Goal: Use online tool/utility: Utilize a website feature to perform a specific function

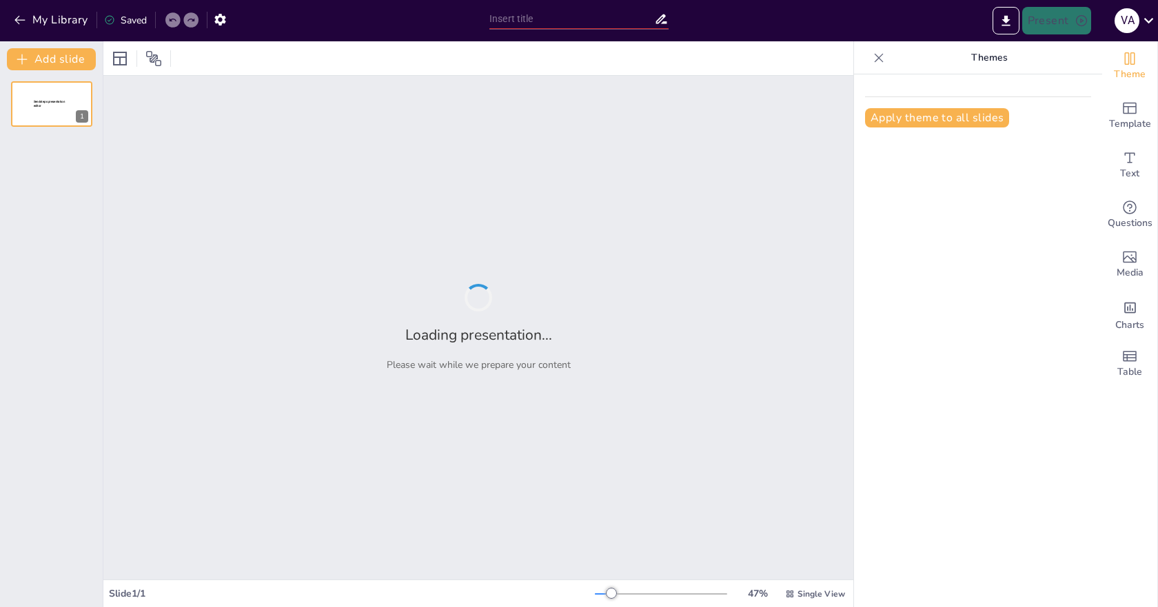
type input "Transformación Digital en SURA: Integrando Tecnología y Talento Humano en BI"
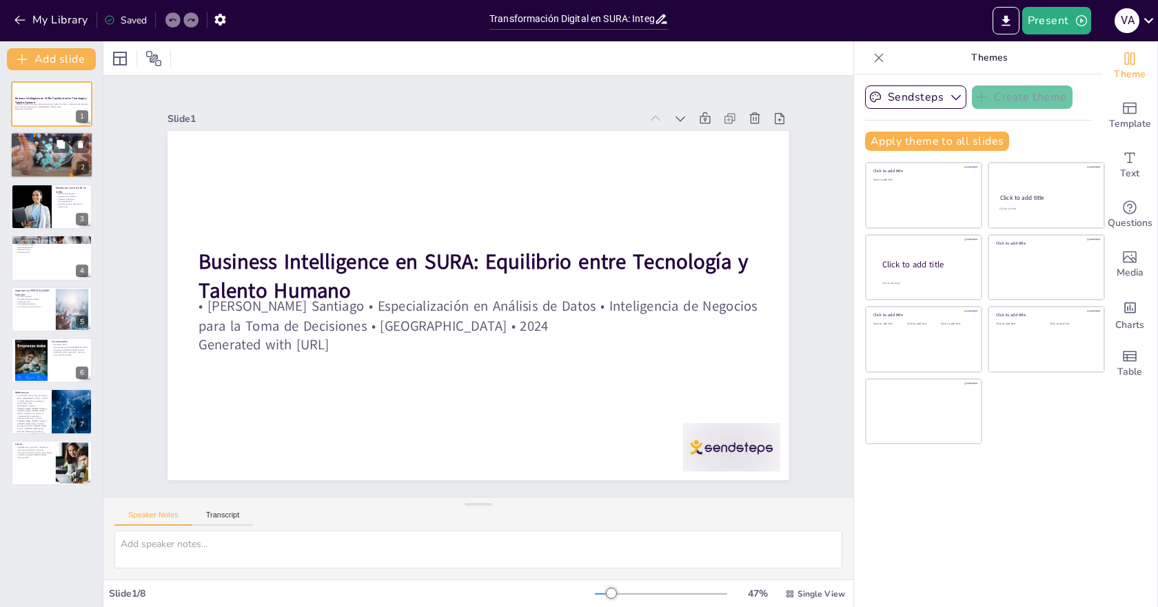
click at [30, 163] on div at bounding box center [51, 156] width 83 height 52
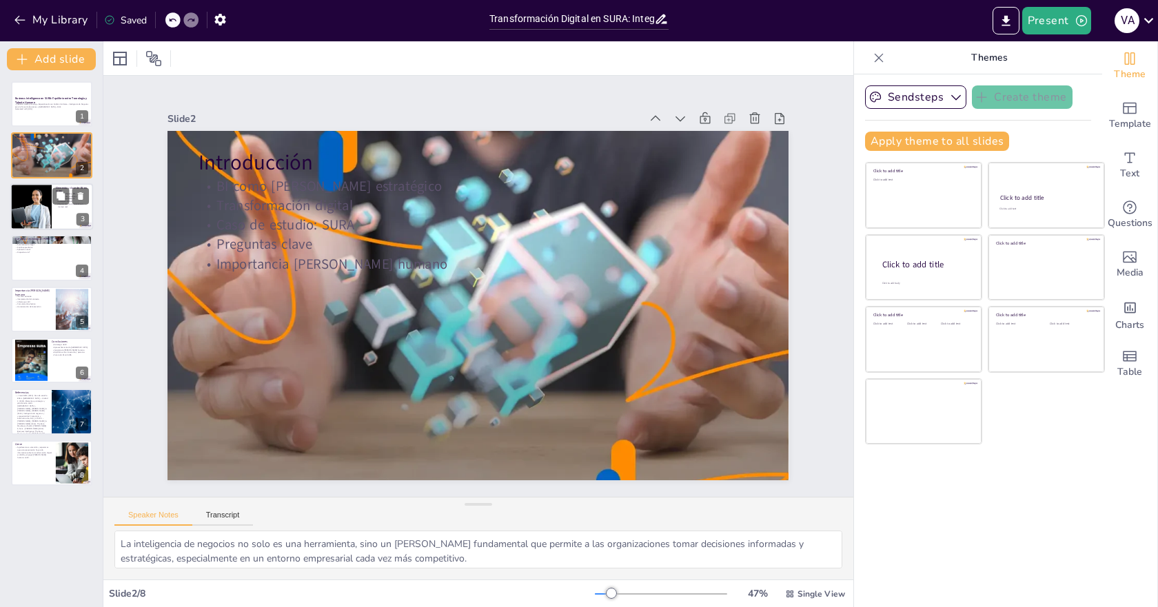
click at [34, 214] on div at bounding box center [32, 206] width 70 height 47
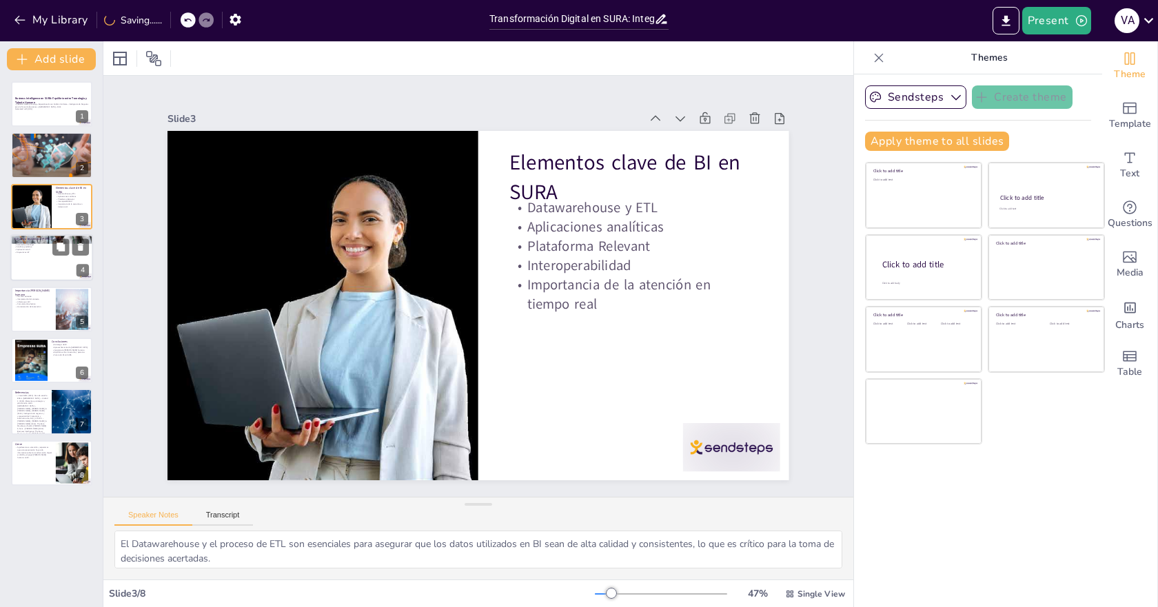
click at [30, 276] on div at bounding box center [51, 257] width 83 height 47
type textarea "Google Cloud proporciona una infraestructura robusta que permite [PERSON_NAME] …"
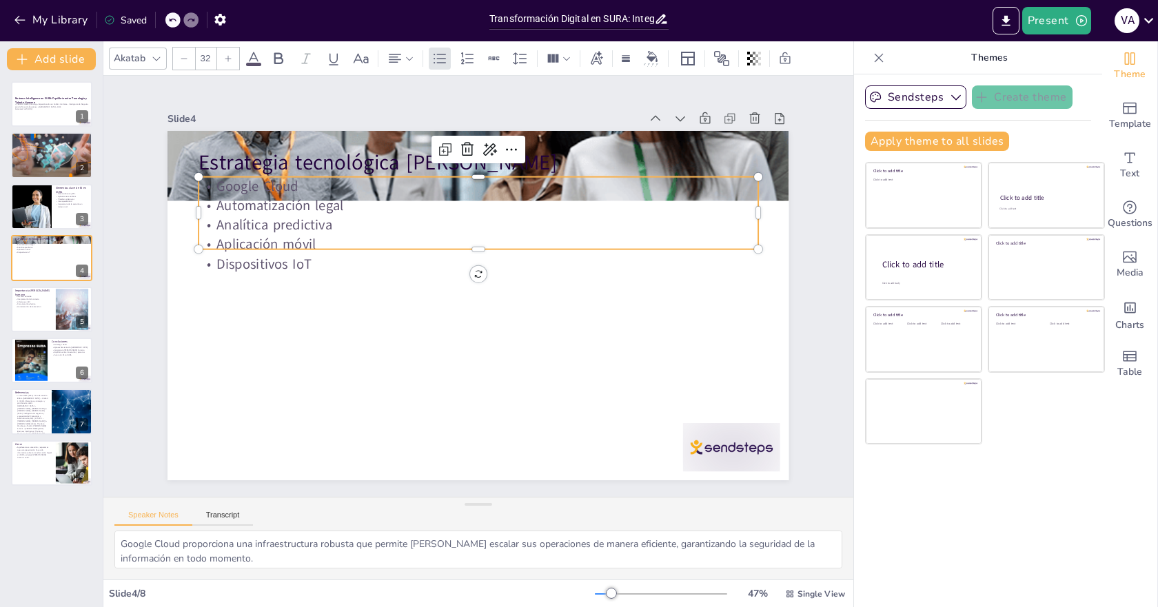
click at [349, 189] on p "Google Cloud" at bounding box center [508, 191] width 537 height 191
type input "48"
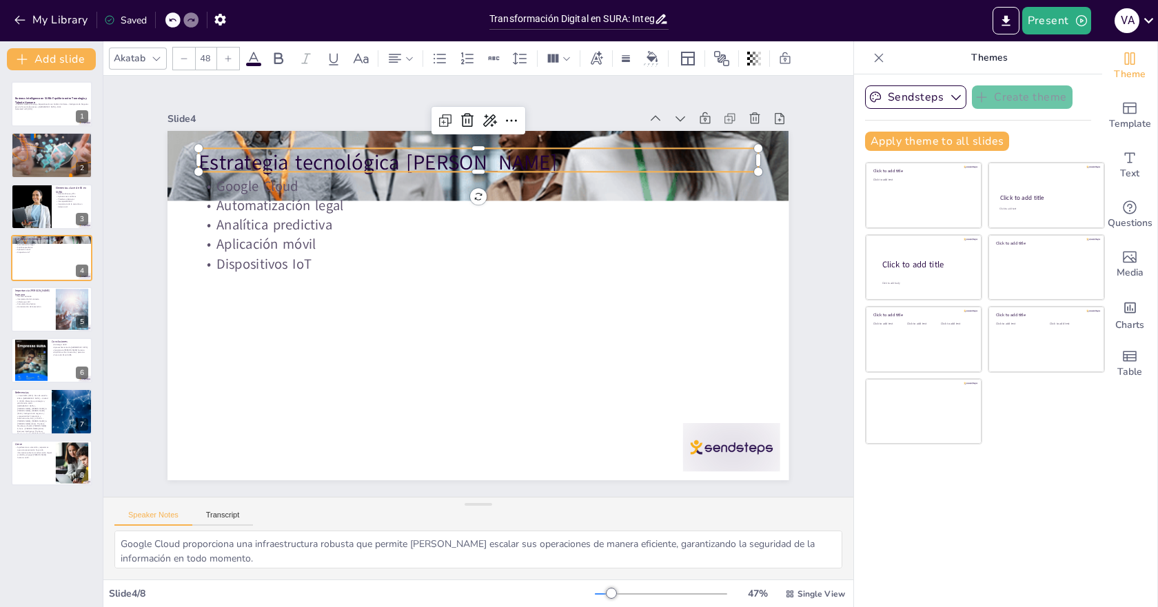
click at [340, 163] on p "Estrategia tecnológica [PERSON_NAME]" at bounding box center [491, 164] width 559 height 88
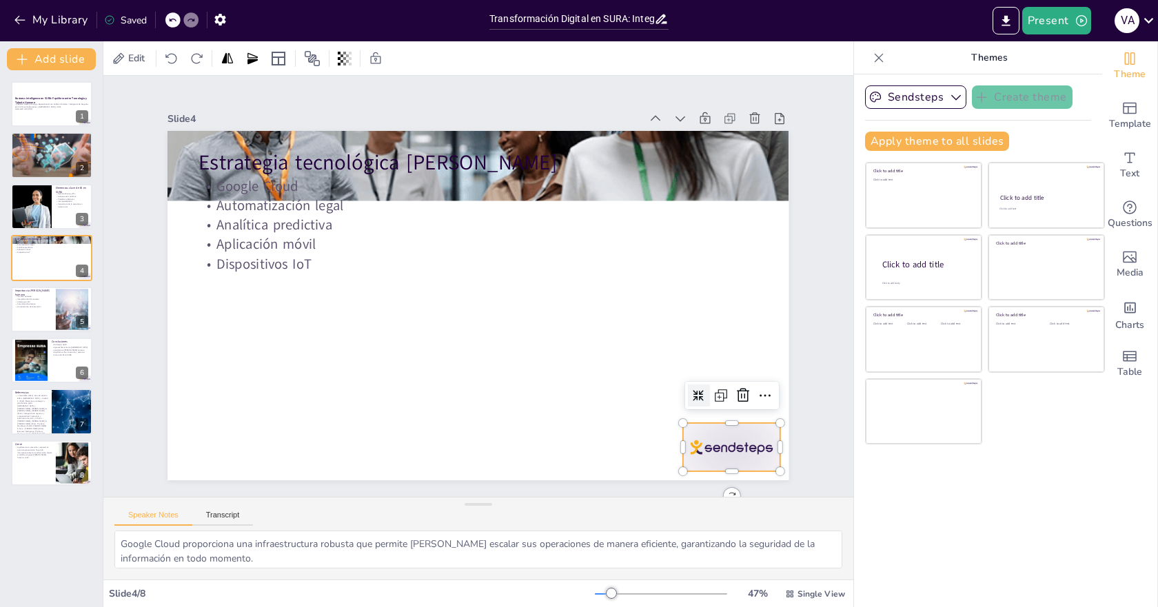
click at [476, 529] on div at bounding box center [434, 583] width 84 height 108
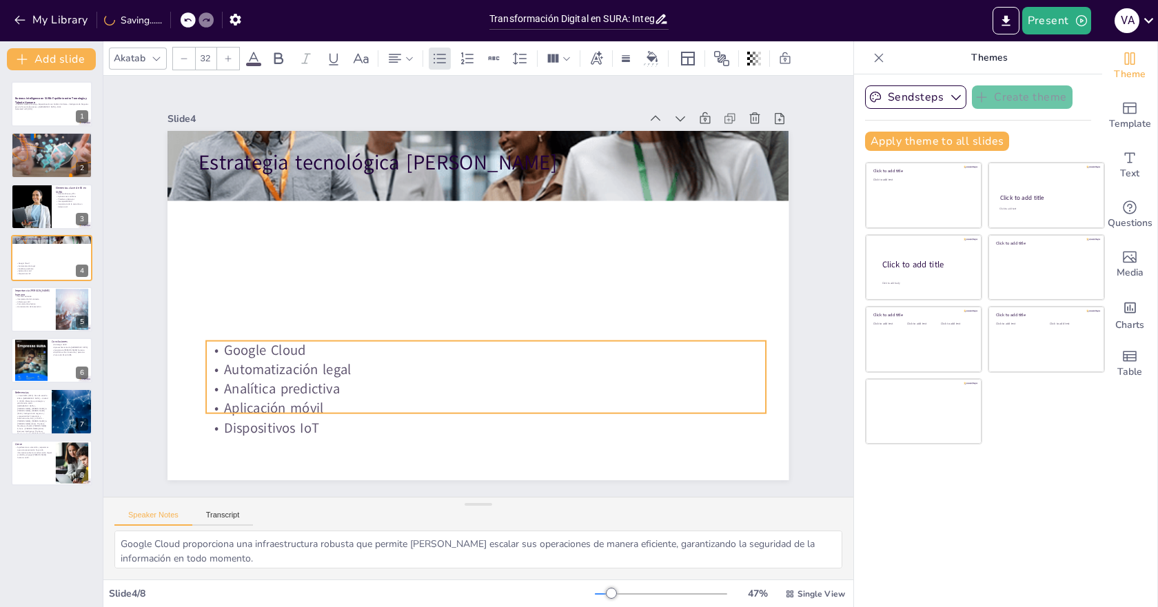
drag, startPoint x: 286, startPoint y: 200, endPoint x: 294, endPoint y: 364, distance: 164.2
click at [294, 364] on p "Automatización legal" at bounding box center [485, 369] width 559 height 19
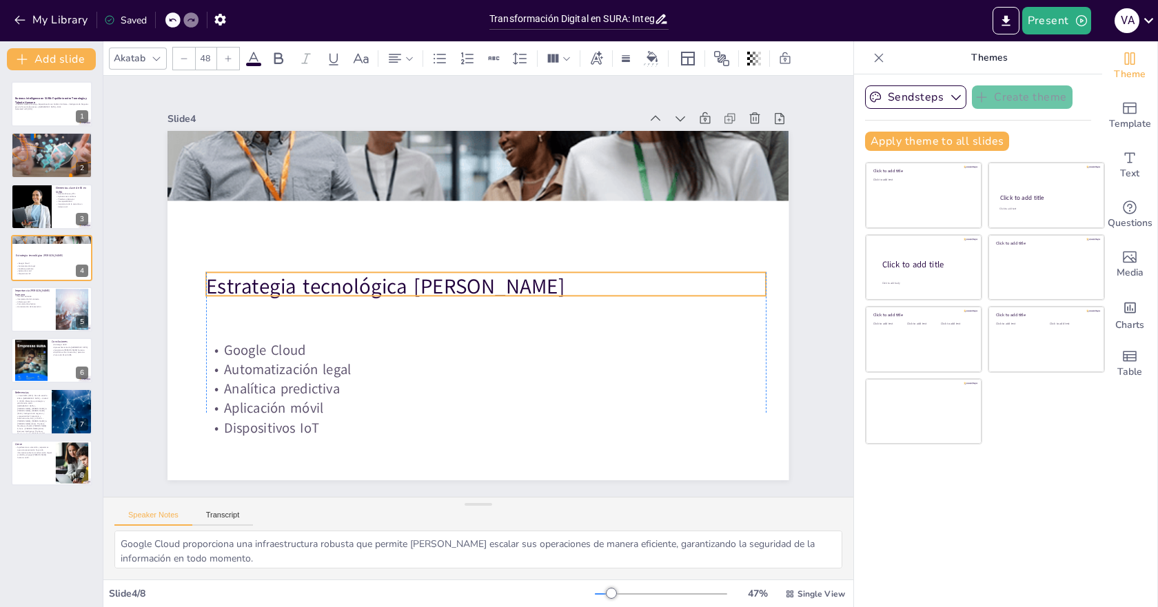
drag, startPoint x: 343, startPoint y: 158, endPoint x: 352, endPoint y: 280, distance: 122.3
click at [352, 280] on p "Estrategia tecnológica [PERSON_NAME]" at bounding box center [485, 286] width 559 height 29
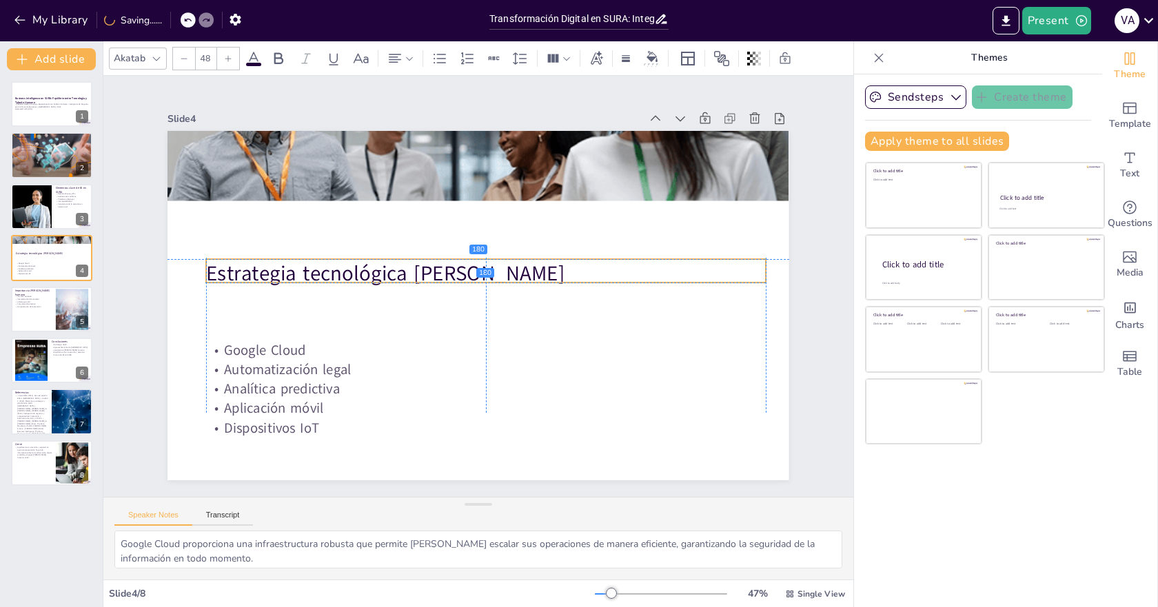
drag, startPoint x: 342, startPoint y: 287, endPoint x: 340, endPoint y: 270, distance: 16.6
click at [340, 271] on p "Estrategia tecnológica [PERSON_NAME]" at bounding box center [488, 275] width 553 height 145
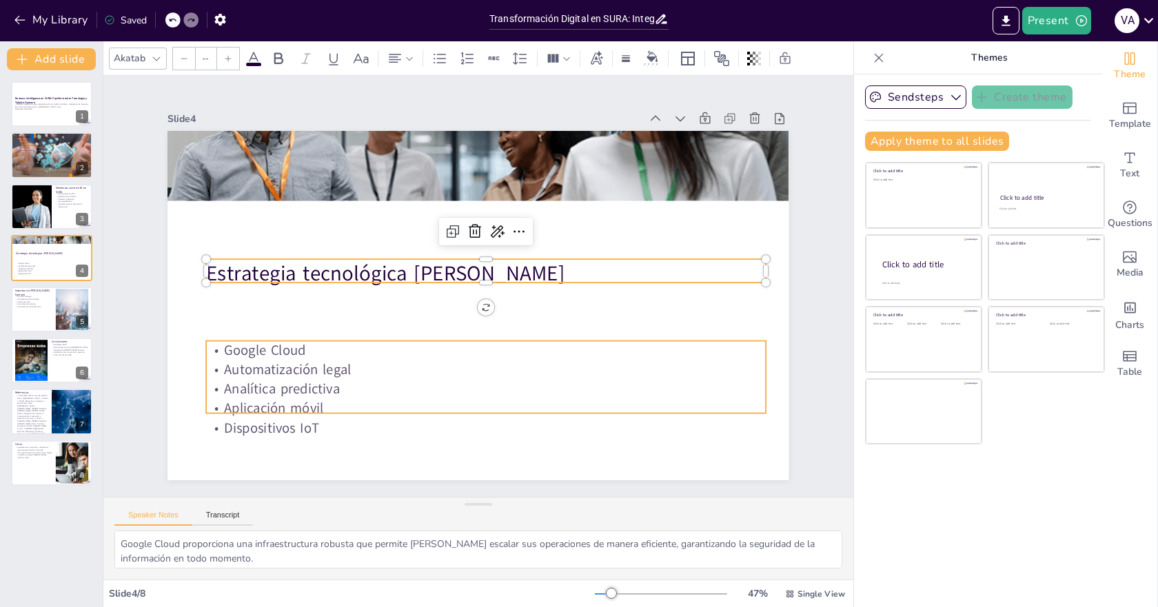
type input "32"
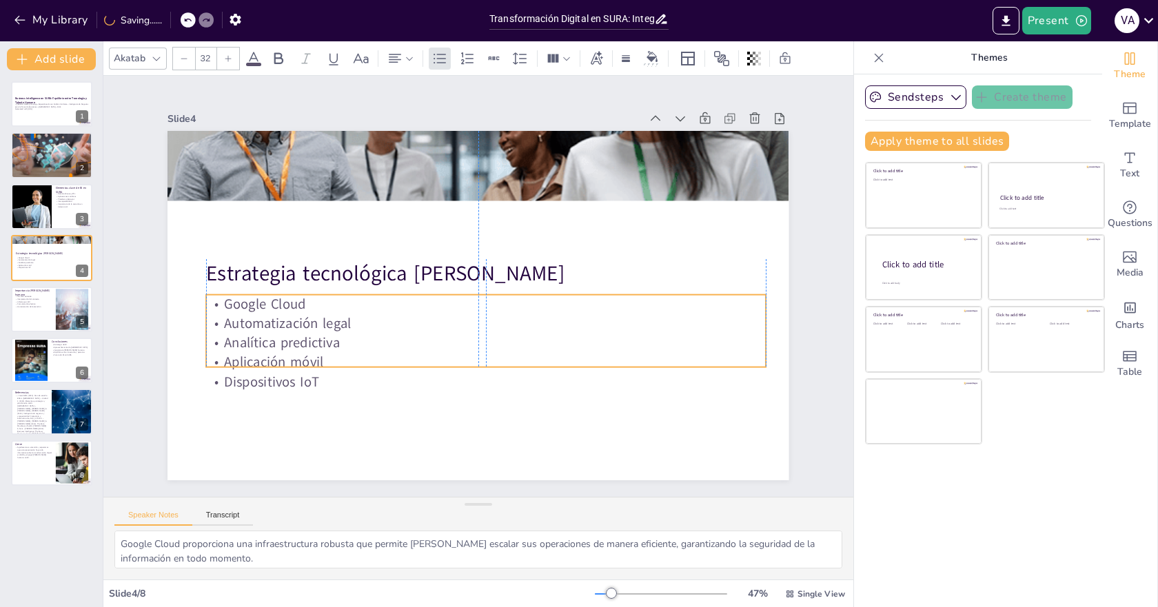
drag, startPoint x: 319, startPoint y: 371, endPoint x: 315, endPoint y: 325, distance: 46.4
click at [315, 325] on p "Automatización legal" at bounding box center [482, 324] width 558 height 78
click at [66, 304] on button at bounding box center [60, 298] width 17 height 17
type textarea "La inteligencia artificial debe ser vista como un complemento a la labor médica…"
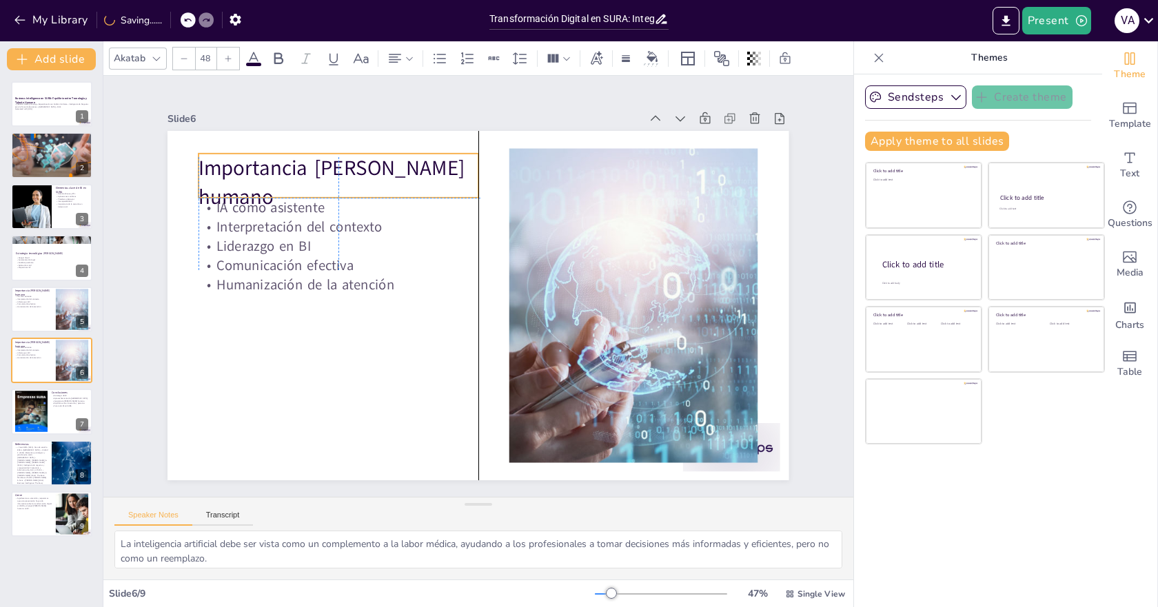
drag, startPoint x: 315, startPoint y: 174, endPoint x: 319, endPoint y: 189, distance: 15.0
click at [319, 189] on p "Importancia [PERSON_NAME] humano" at bounding box center [338, 183] width 280 height 58
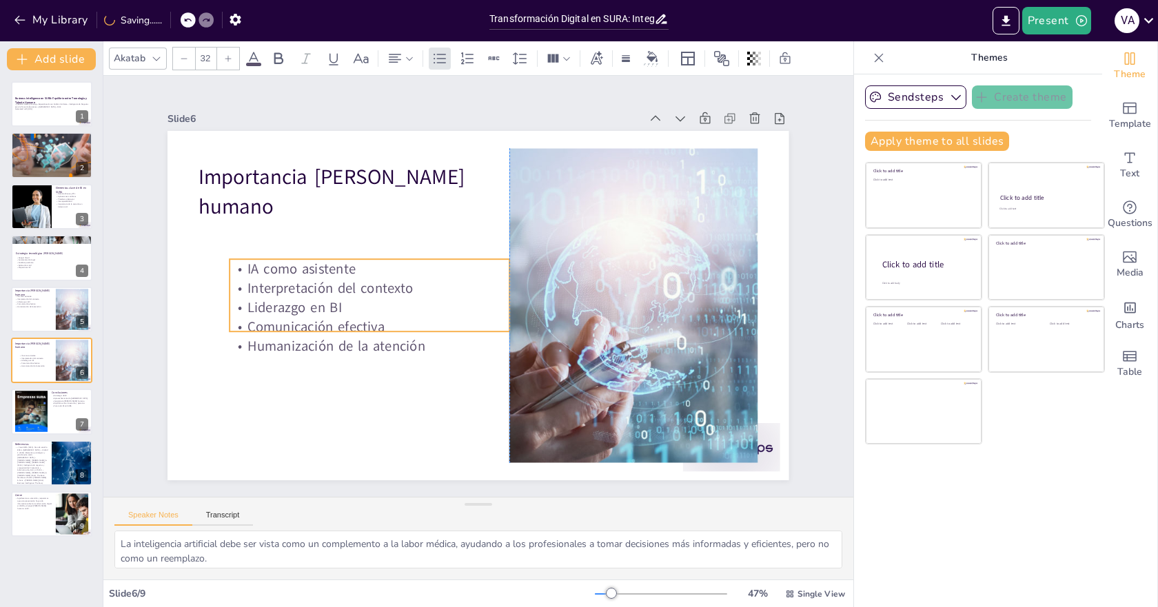
drag, startPoint x: 303, startPoint y: 238, endPoint x: 336, endPoint y: 300, distance: 69.7
click at [336, 300] on p "Liderazgo en BI" at bounding box center [383, 229] width 220 height 201
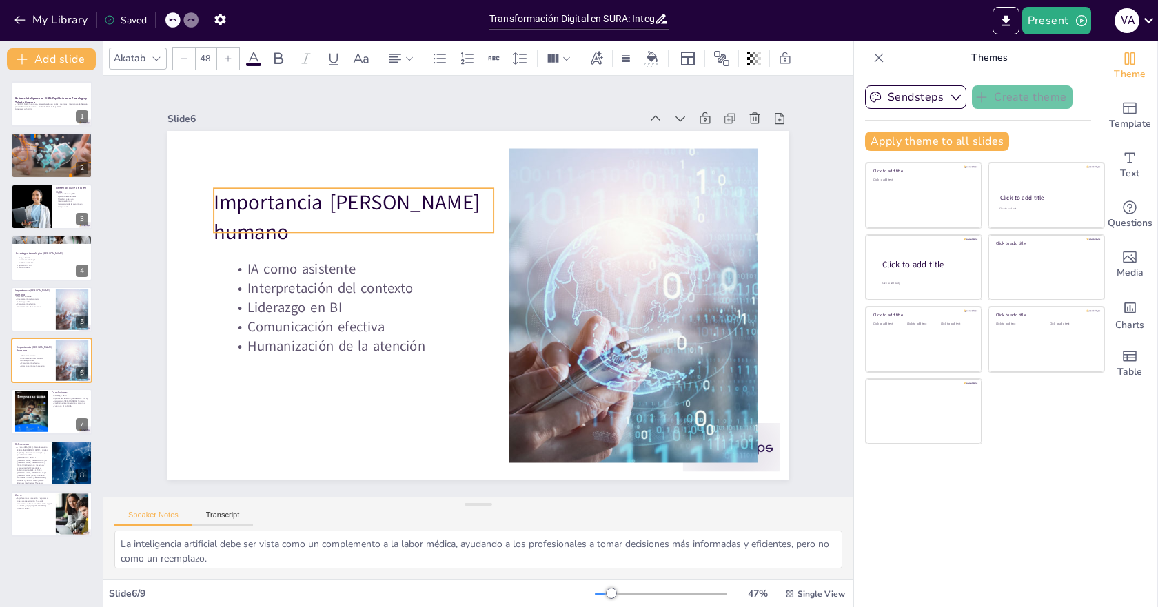
drag, startPoint x: 309, startPoint y: 194, endPoint x: 324, endPoint y: 219, distance: 29.7
click at [324, 219] on p "Importancia [PERSON_NAME] humano" at bounding box center [362, 204] width 284 height 87
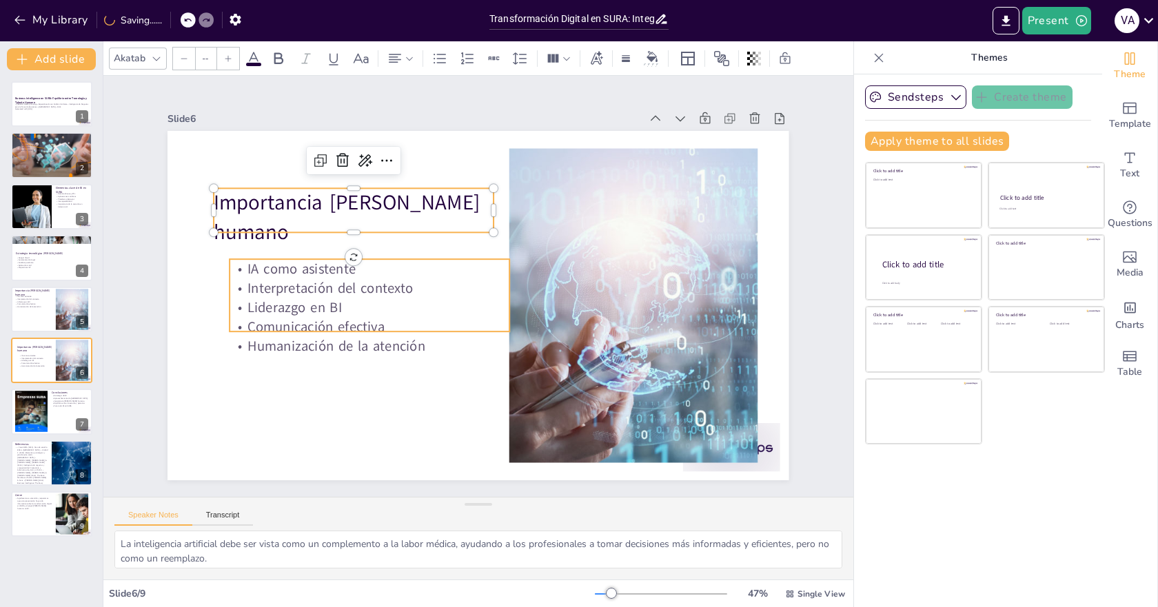
type input "32"
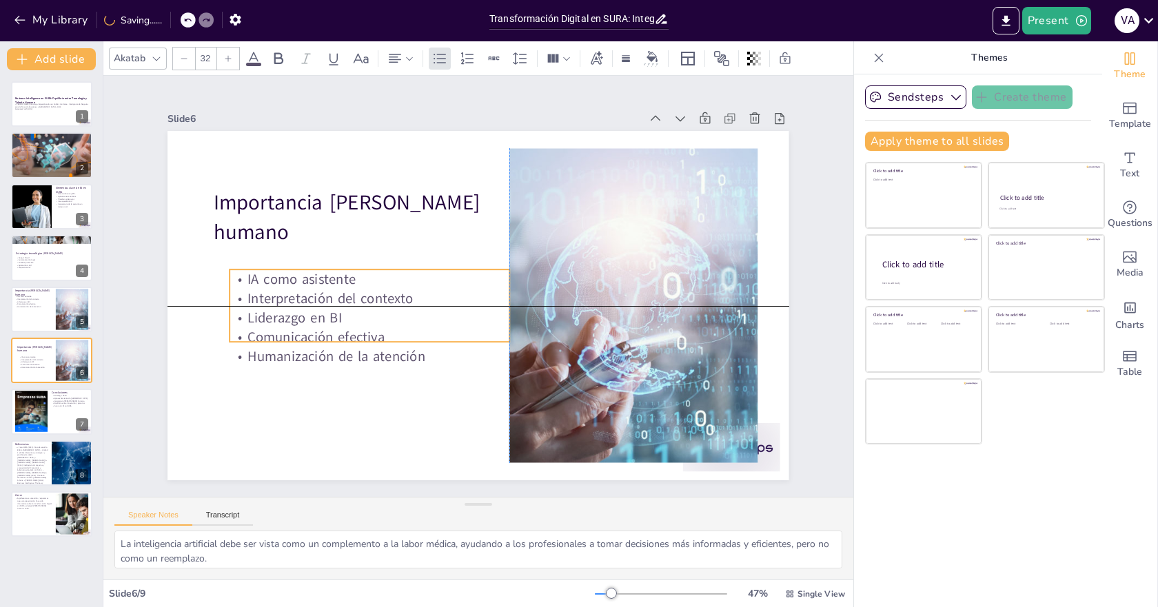
drag, startPoint x: 324, startPoint y: 304, endPoint x: 327, endPoint y: 314, distance: 10.0
click at [327, 314] on p "Liderazgo en BI" at bounding box center [367, 306] width 280 height 48
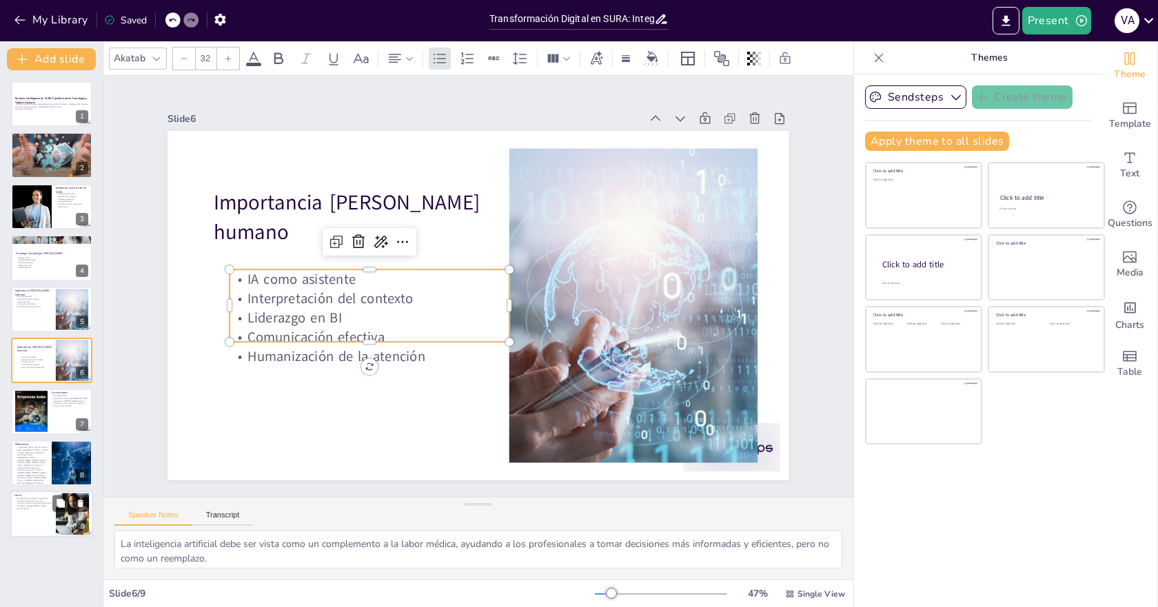
click at [50, 509] on p "Agradecemos su atención y esperamos que esta presentación haya sido informativa…" at bounding box center [32, 503] width 37 height 13
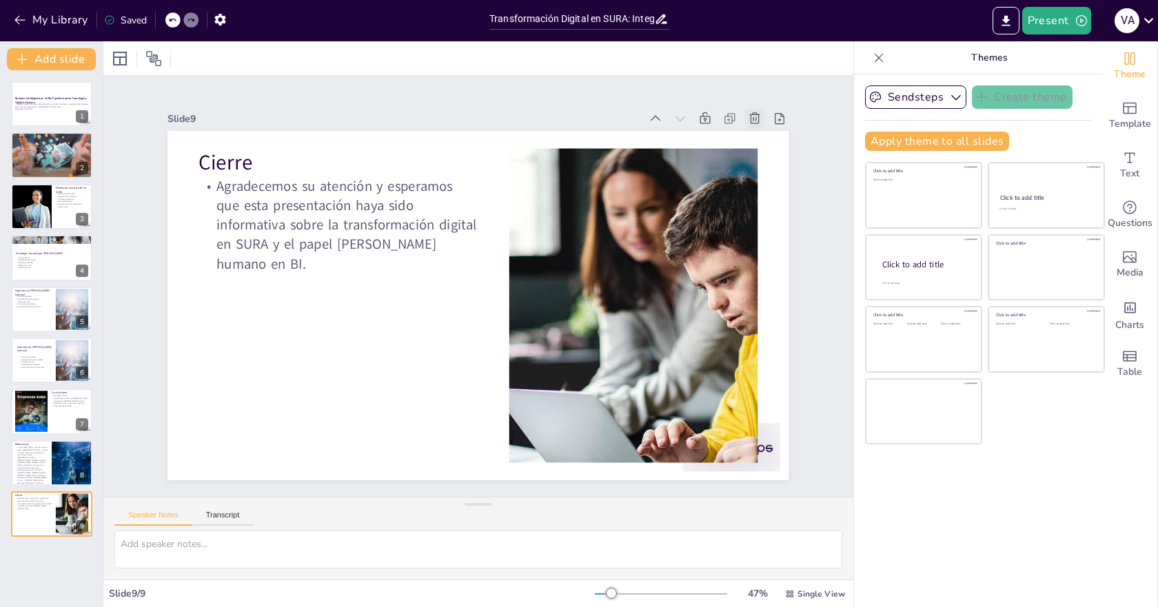
click at [775, 172] on icon at bounding box center [783, 180] width 17 height 17
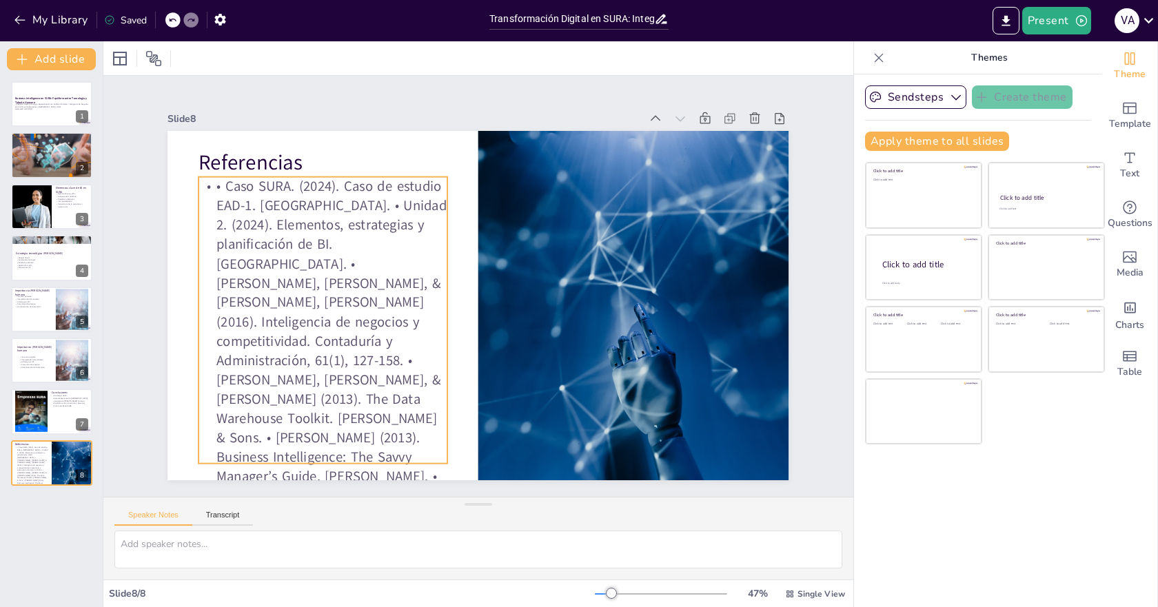
click at [294, 326] on p "• Caso SURA. (2024). Caso de estudio EAD-1. [GEOGRAPHIC_DATA]. • Unidad 2. (202…" at bounding box center [311, 326] width 319 height 411
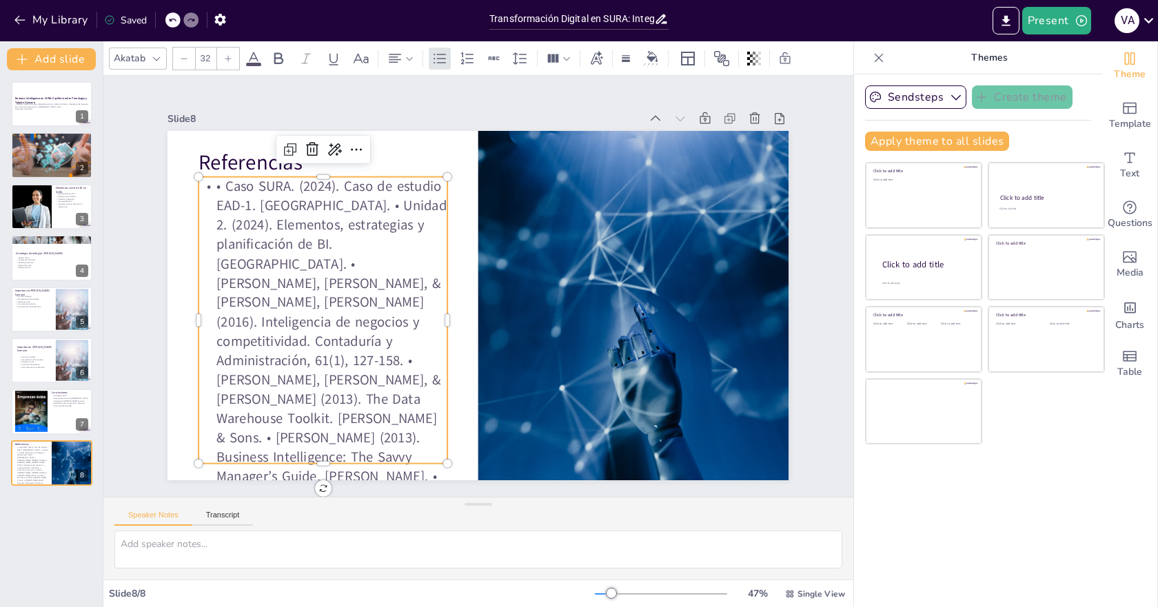
click at [198, 200] on p "• Caso SURA. (2024). Caso de estudio EAD-1. [GEOGRAPHIC_DATA]. • Unidad 2. (202…" at bounding box center [309, 255] width 417 height 443
click at [199, 188] on p "• Caso SURA. (2024). Caso de estudio EAD-1. [GEOGRAPHIC_DATA]. • Unidad 2. (202…" at bounding box center [311, 326] width 320 height 411
click at [199, 188] on p "• Caso SURA. (2024). Caso de estudio EAD-1. [GEOGRAPHIC_DATA]. • Unidad 2. (202…" at bounding box center [308, 309] width 350 height 426
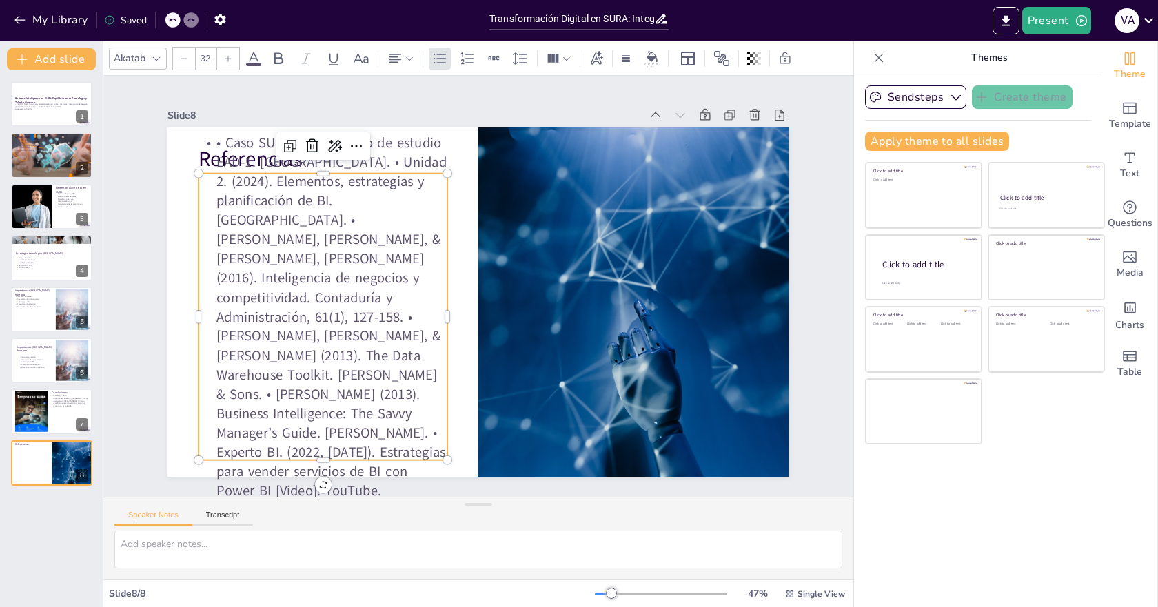
scroll to position [6, 0]
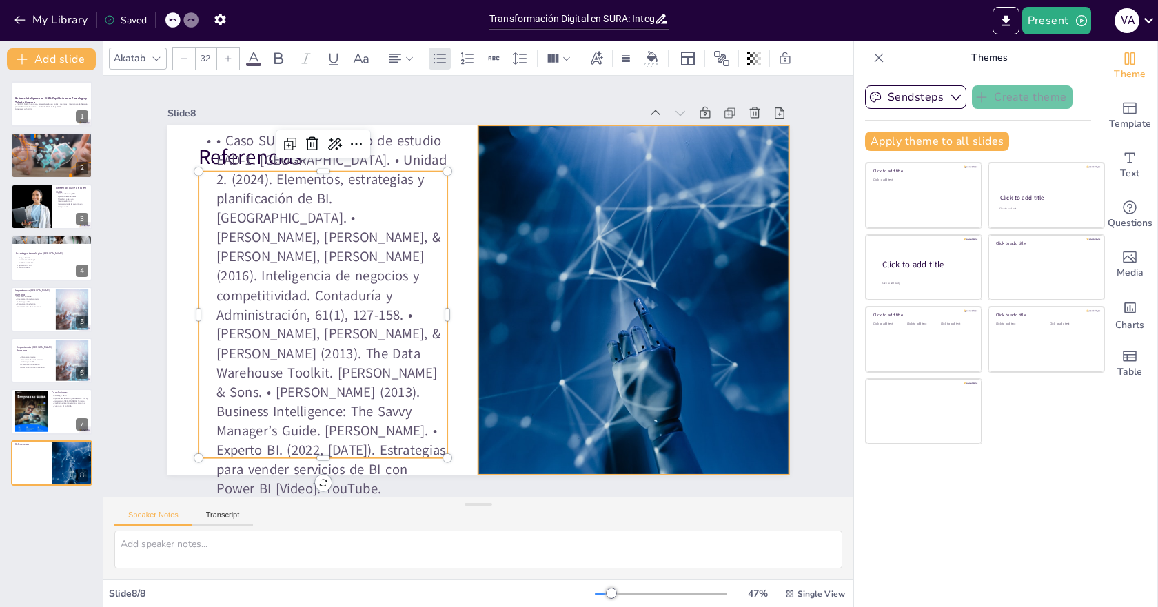
click at [549, 309] on div at bounding box center [621, 348] width 606 height 494
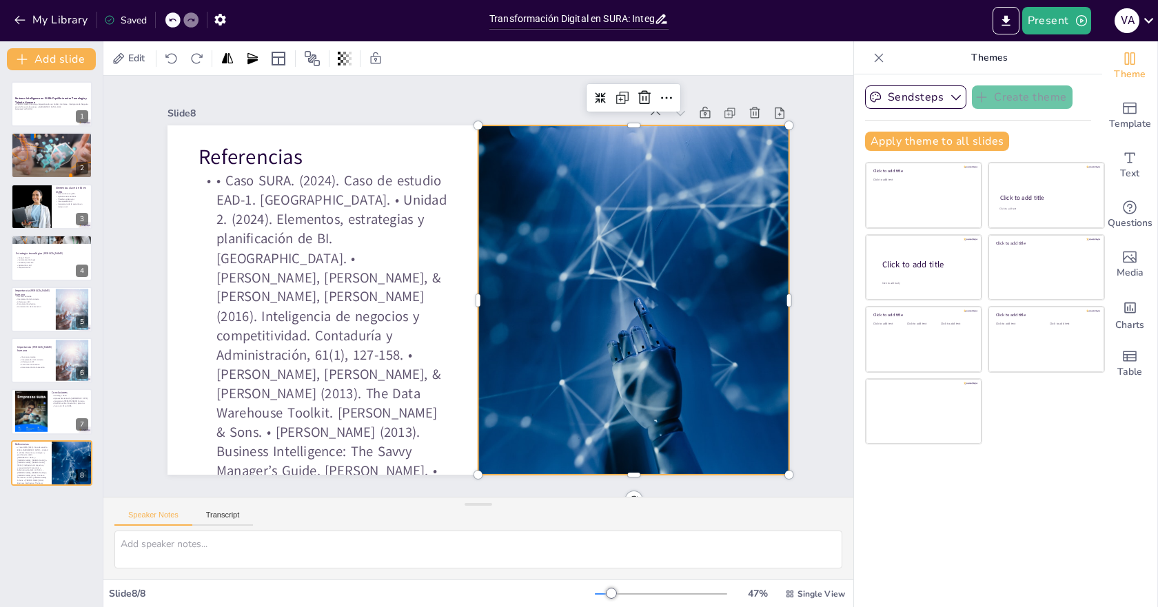
scroll to position [0, 0]
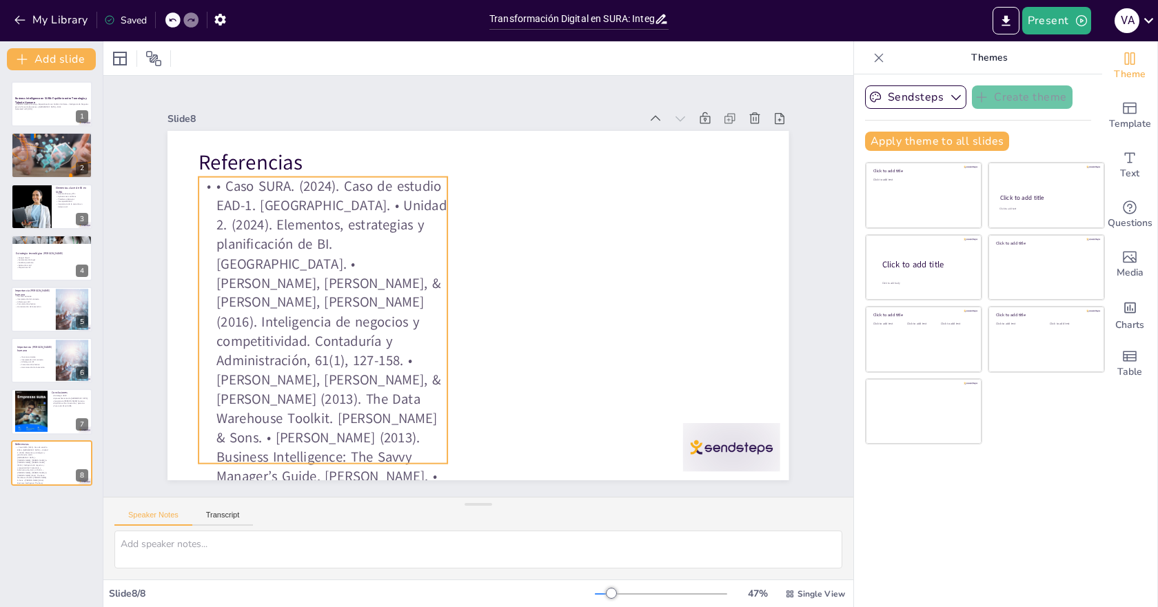
click at [327, 266] on p "• Caso SURA. (2024). Caso de estudio EAD-1. [GEOGRAPHIC_DATA]. • Unidad 2. (202…" at bounding box center [315, 343] width 285 height 391
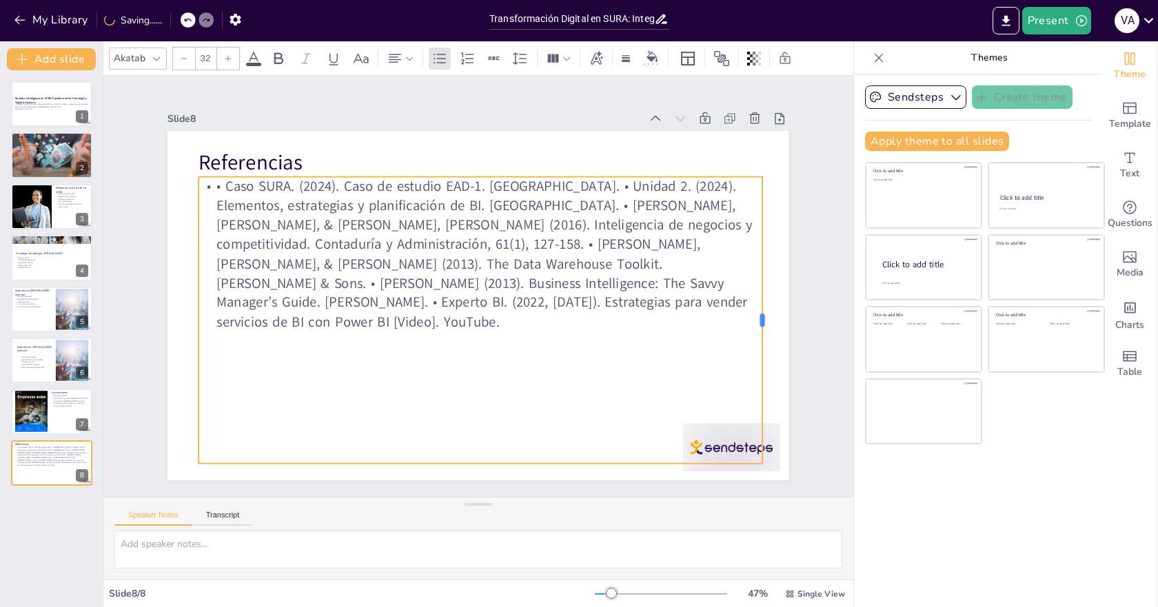
drag, startPoint x: 438, startPoint y: 311, endPoint x: 750, endPoint y: 321, distance: 312.3
click at [750, 321] on div at bounding box center [754, 379] width 70 height 283
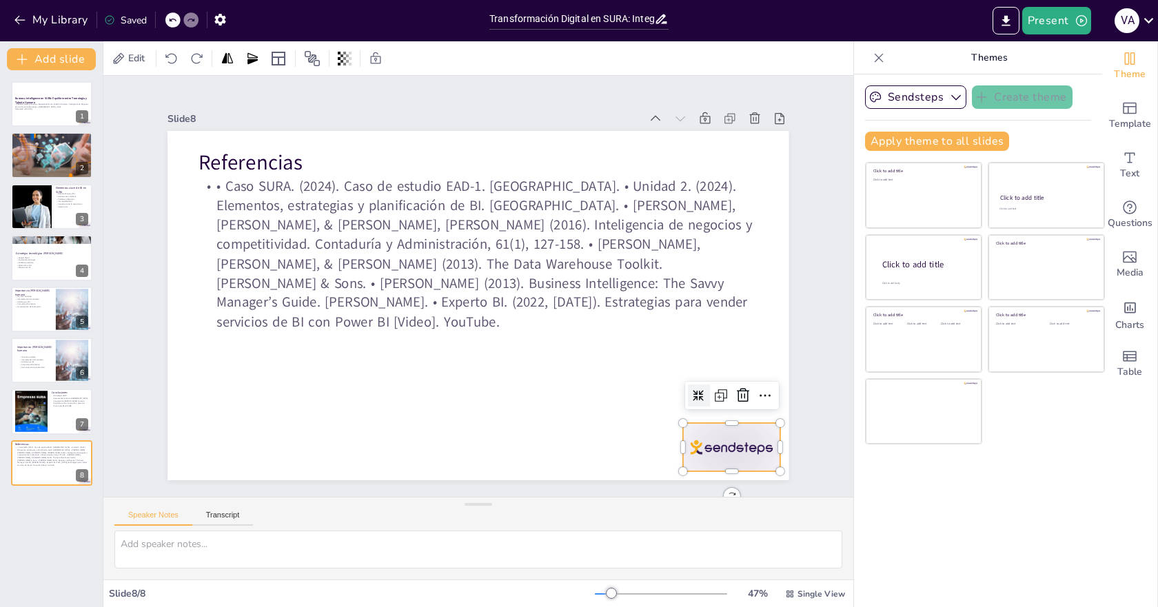
click at [642, 517] on div at bounding box center [588, 565] width 107 height 96
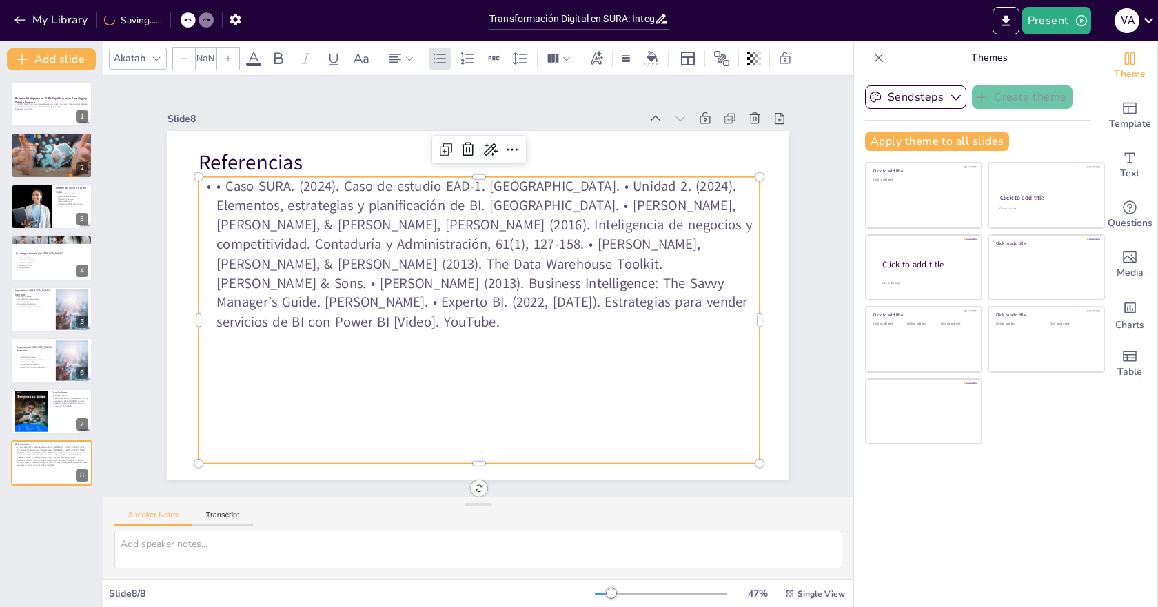
type input "32"
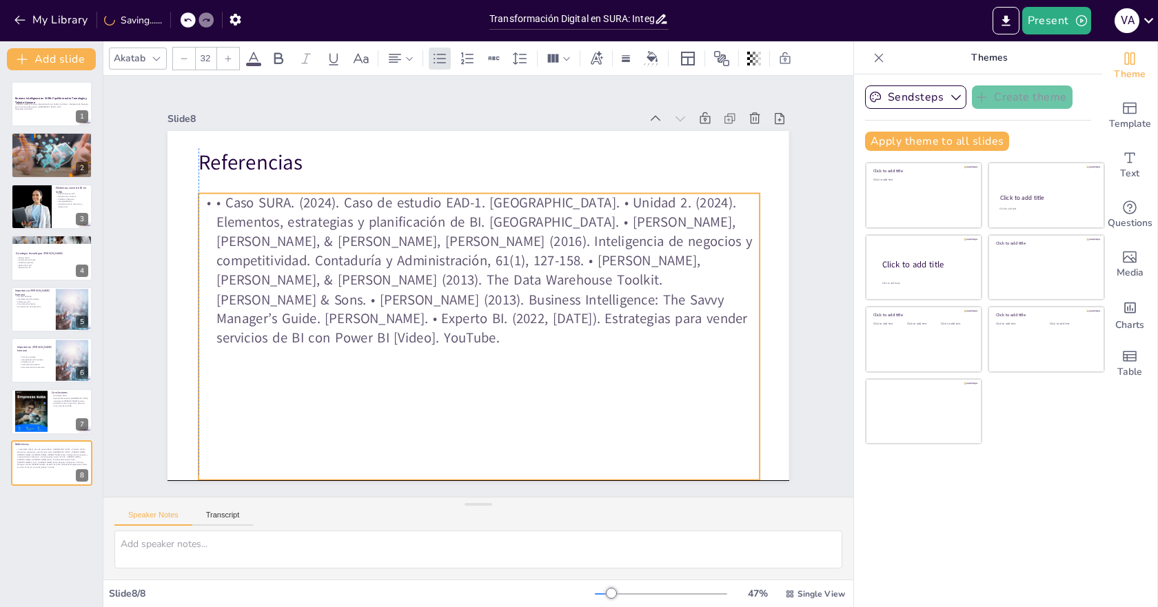
drag, startPoint x: 377, startPoint y: 262, endPoint x: 374, endPoint y: 273, distance: 11.4
click at [374, 273] on p "• Caso SURA. (2024). Caso de estudio EAD-1. [GEOGRAPHIC_DATA]. • Unidad 2. (202…" at bounding box center [478, 271] width 561 height 154
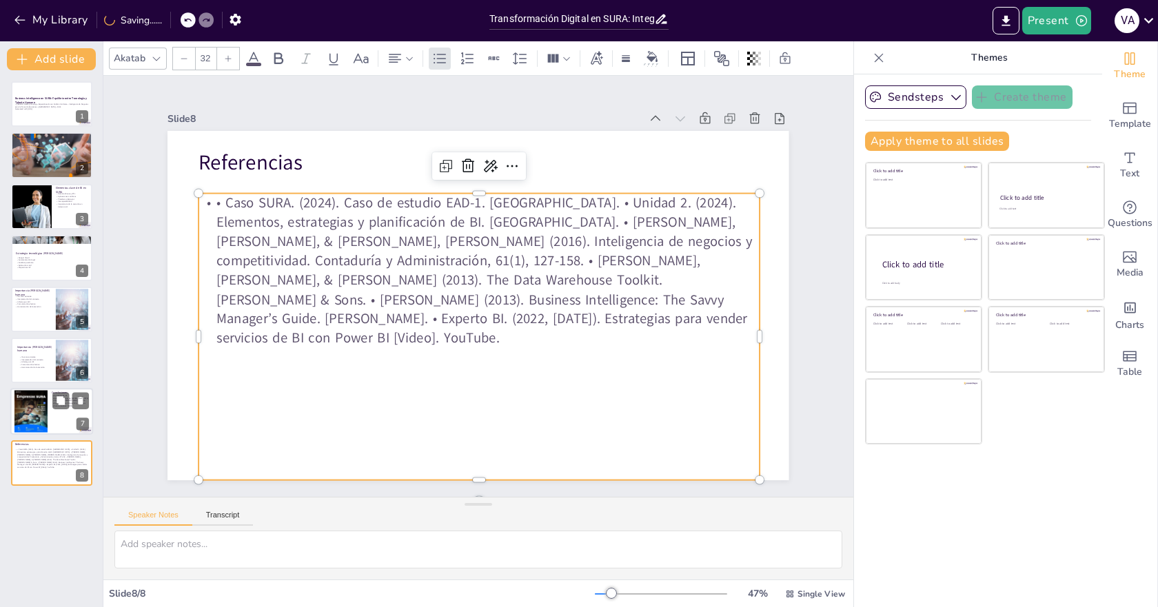
click at [59, 412] on div at bounding box center [51, 412] width 83 height 47
type textarea "La estrategia de BI en SURA es un claro ejemplo de cómo la combinación de tecno…"
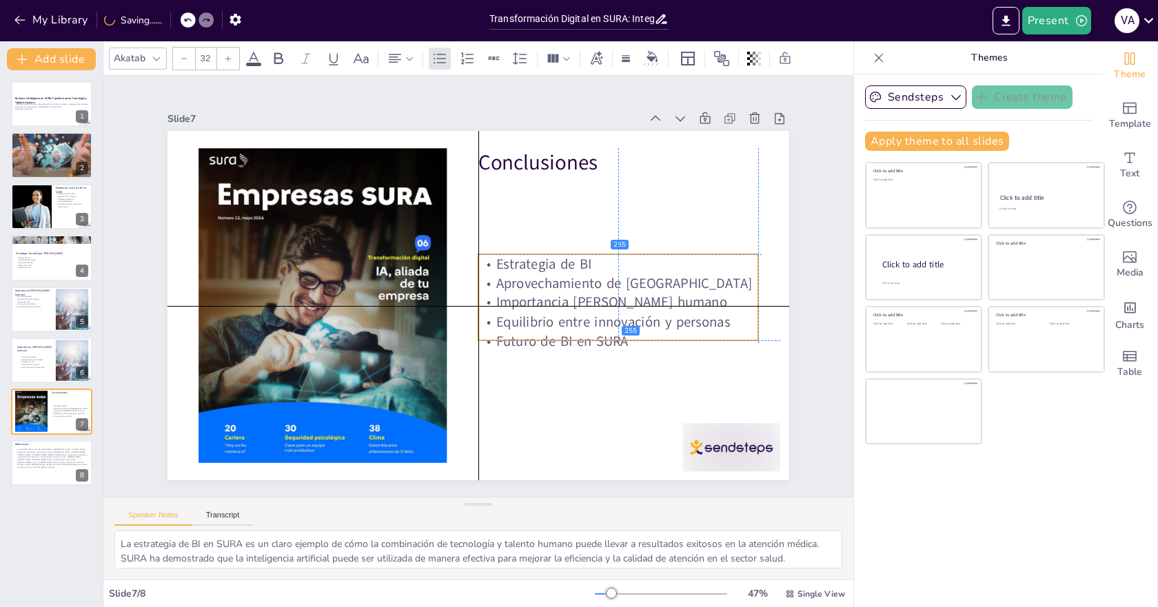
drag, startPoint x: 540, startPoint y: 239, endPoint x: 543, endPoint y: 319, distance: 80.0
click at [543, 319] on p "Equilibrio entre innovación y personas" at bounding box center [613, 336] width 280 height 48
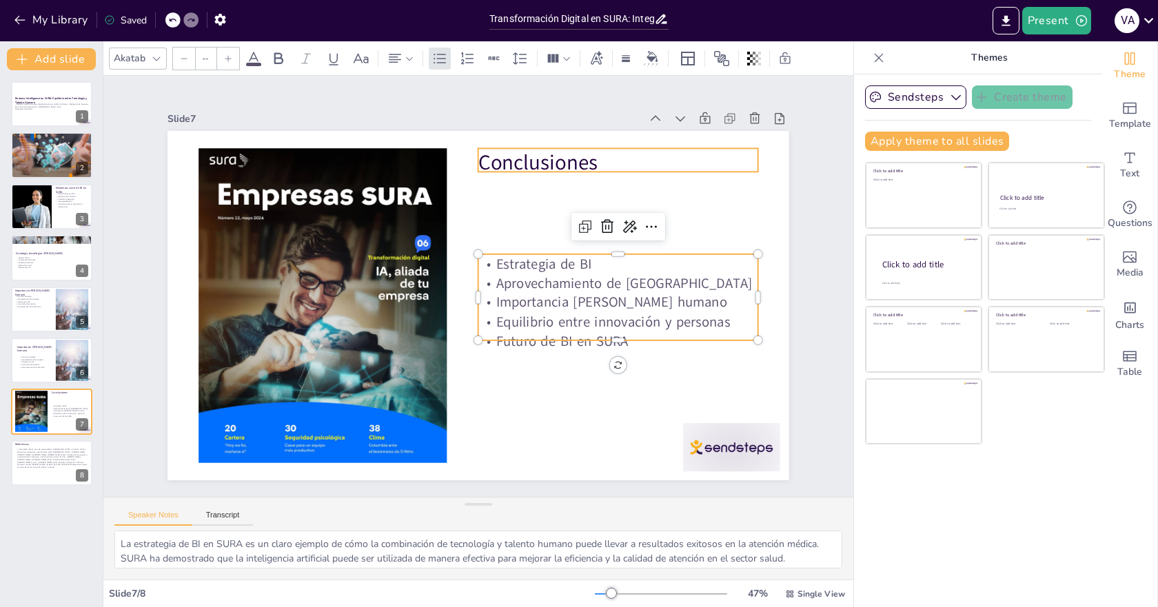
type input "48"
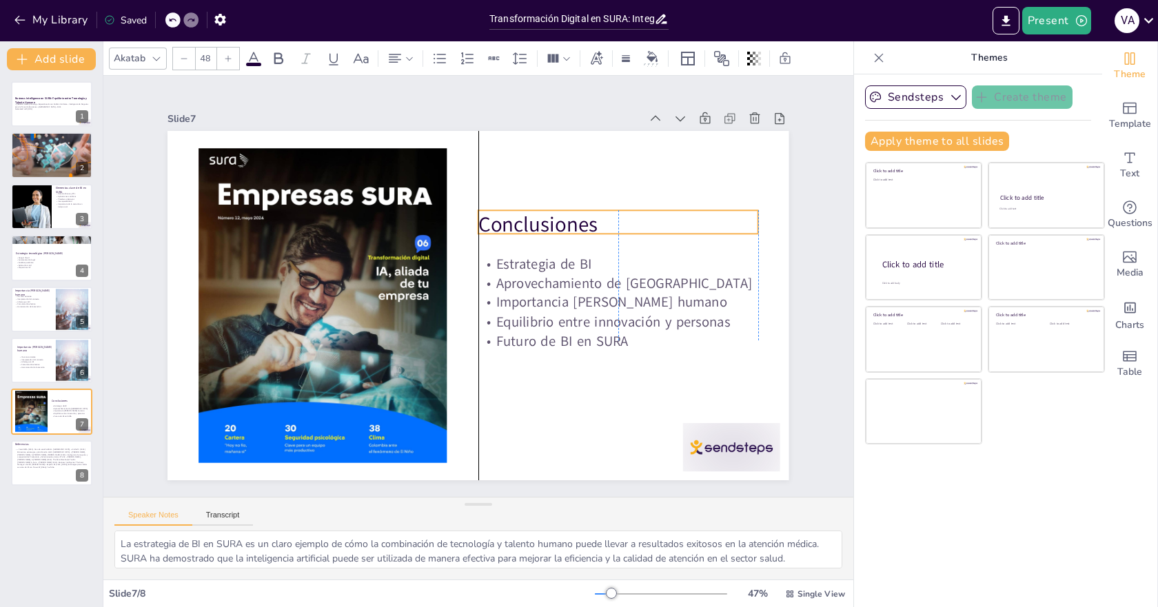
drag, startPoint x: 518, startPoint y: 163, endPoint x: 518, endPoint y: 225, distance: 62.0
click at [518, 225] on p "Conclusiones" at bounding box center [627, 255] width 279 height 87
click at [724, 444] on div at bounding box center [712, 473] width 101 height 59
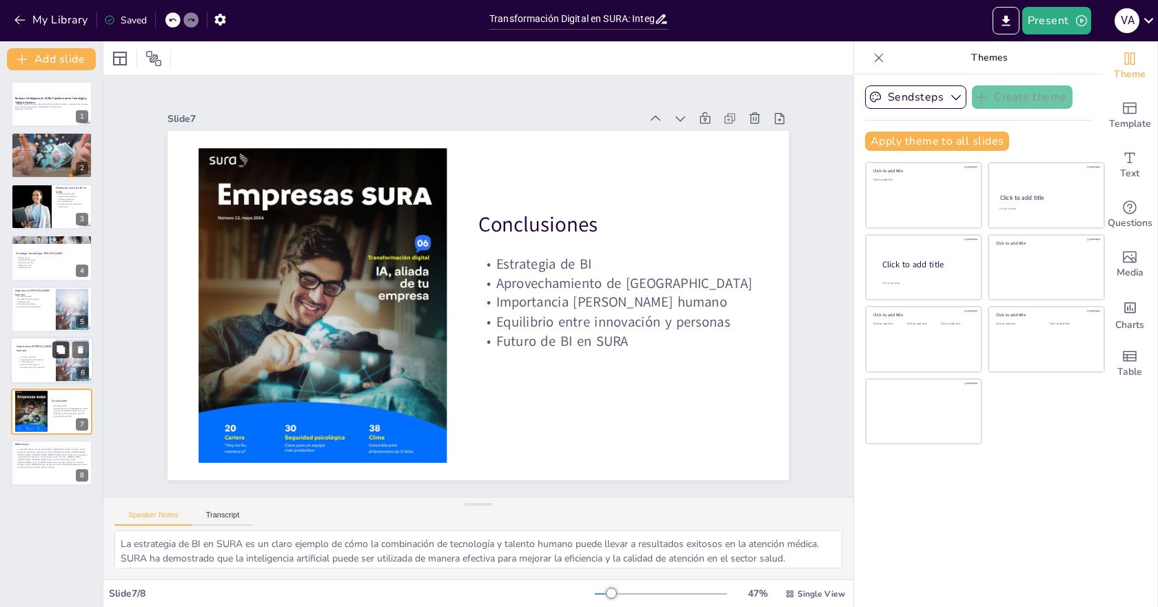
click at [65, 353] on icon at bounding box center [61, 350] width 10 height 10
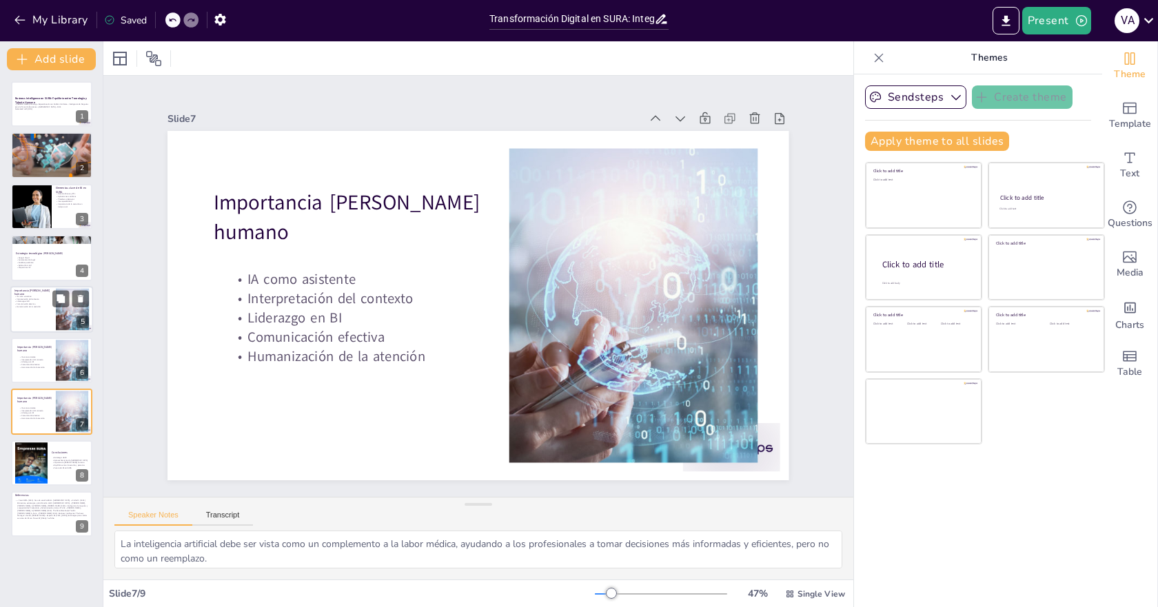
click at [45, 300] on p "Liderazgo en BI" at bounding box center [32, 301] width 37 height 3
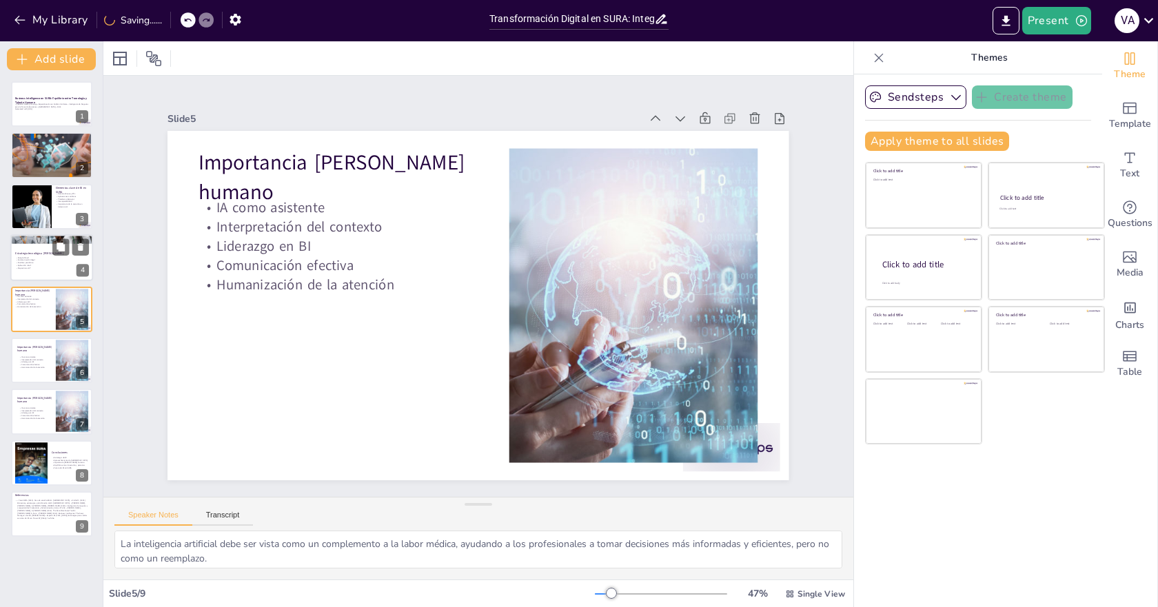
click at [29, 252] on p "Estrategia tecnológica [PERSON_NAME]" at bounding box center [52, 254] width 74 height 4
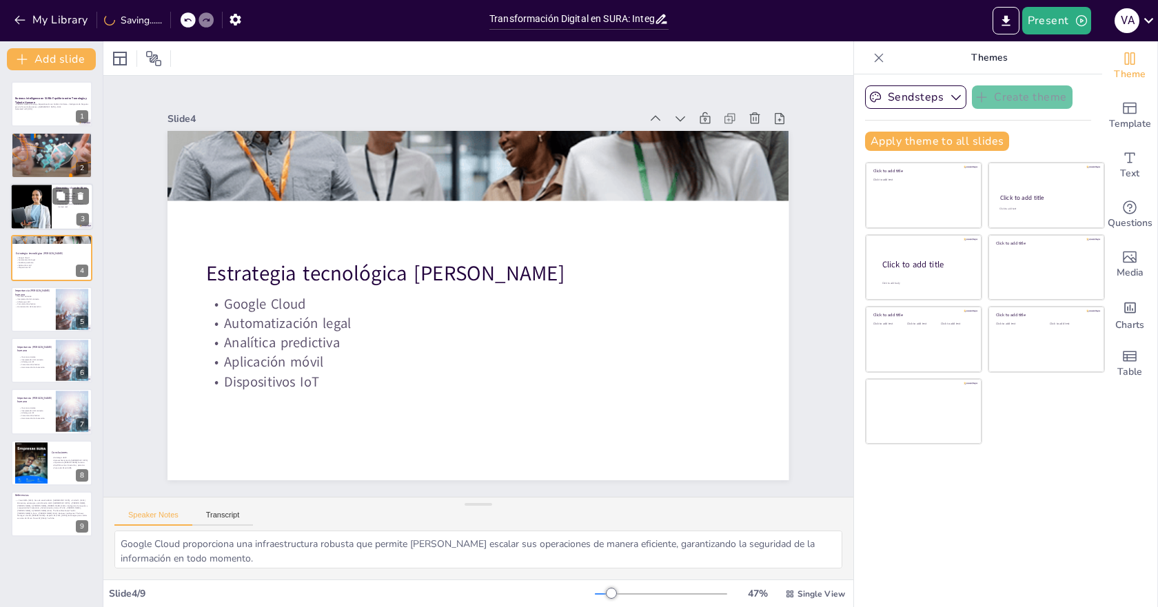
click at [39, 191] on div at bounding box center [32, 206] width 70 height 47
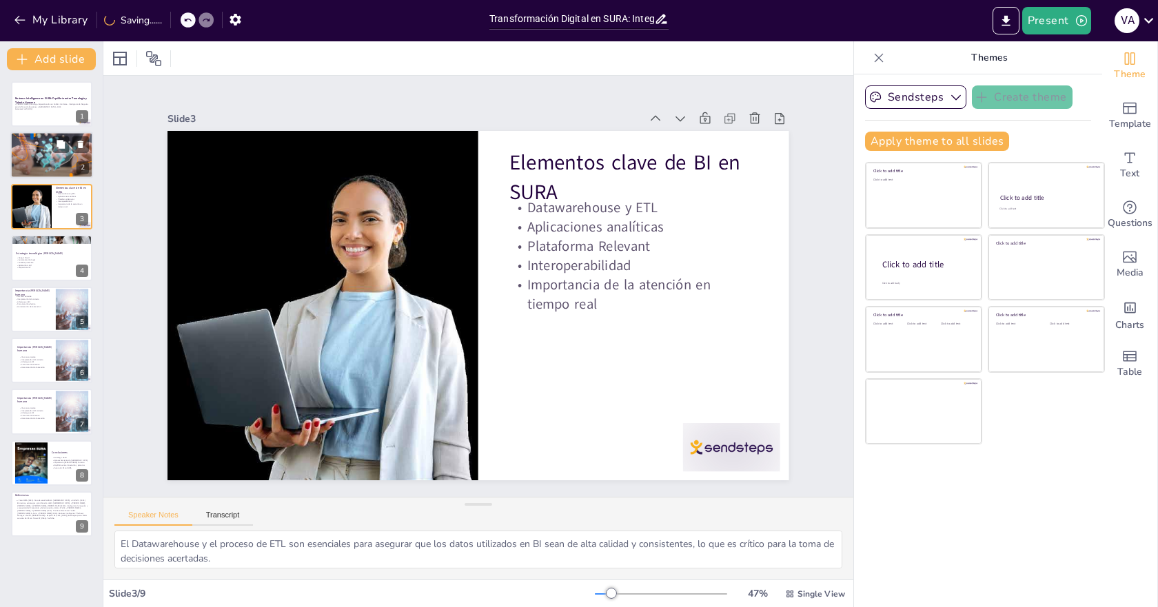
click at [18, 150] on p "Importancia [PERSON_NAME] humano" at bounding box center [51, 150] width 74 height 3
type textarea "La inteligencia de negocios no solo es una herramienta, sino un [PERSON_NAME] f…"
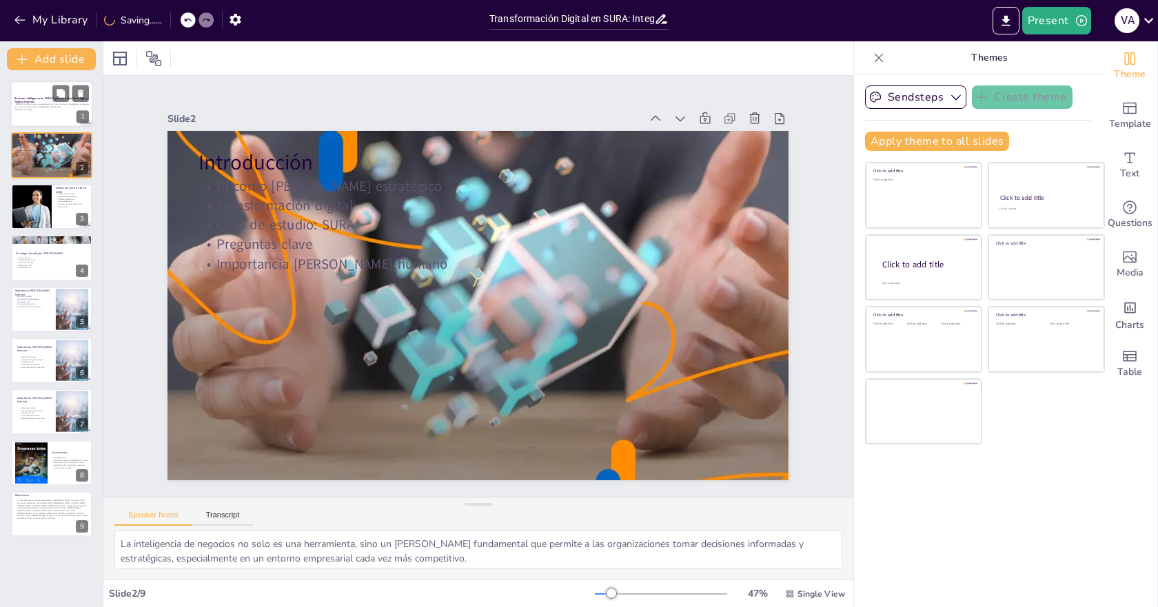
click at [29, 100] on strong "Business Intelligence en SURA: Equilibrio entre Tecnología y Talento Humano" at bounding box center [51, 100] width 74 height 8
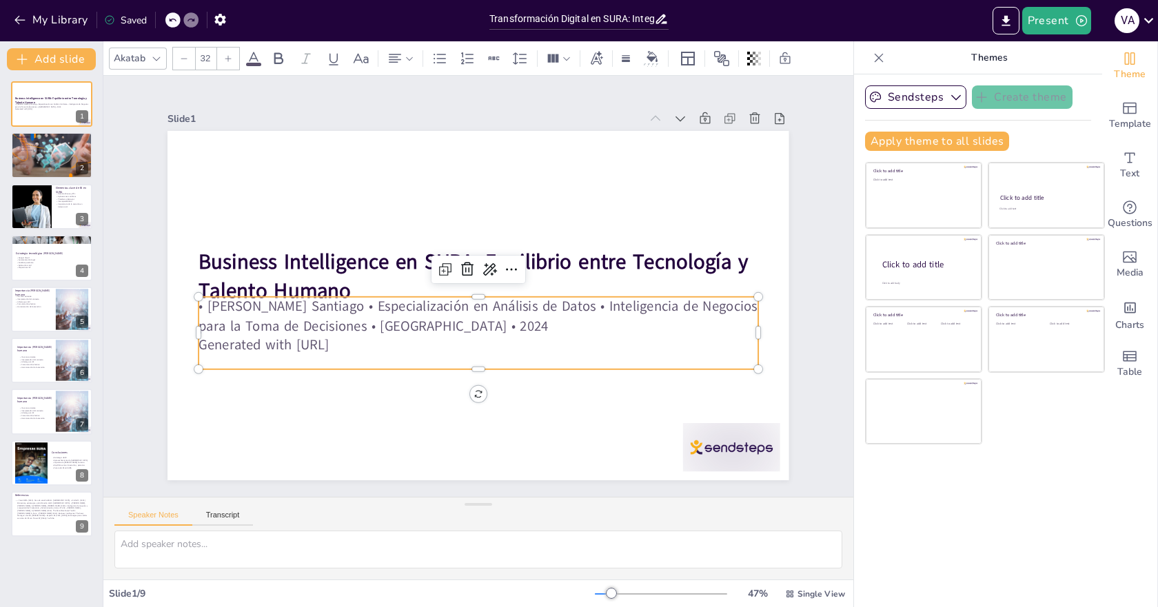
click at [305, 299] on p "• [PERSON_NAME] Santiago • Especialización en Análisis de Datos • Inteligencia …" at bounding box center [471, 315] width 555 height 154
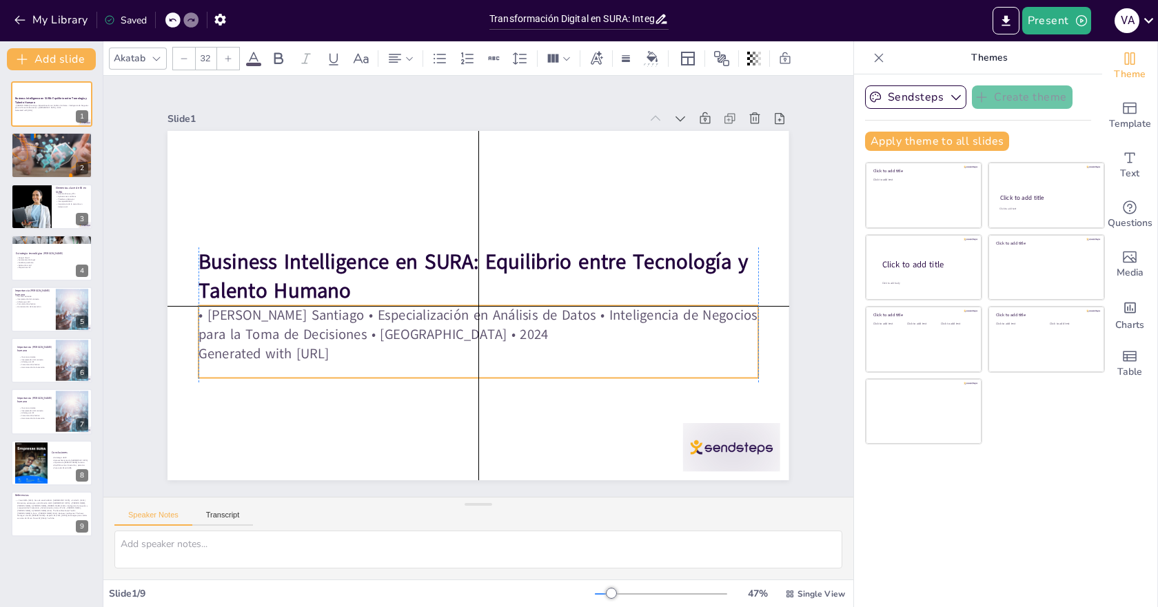
drag, startPoint x: 376, startPoint y: 336, endPoint x: 379, endPoint y: 348, distance: 12.7
click at [379, 348] on p "Generated with [URL]" at bounding box center [464, 352] width 551 height 135
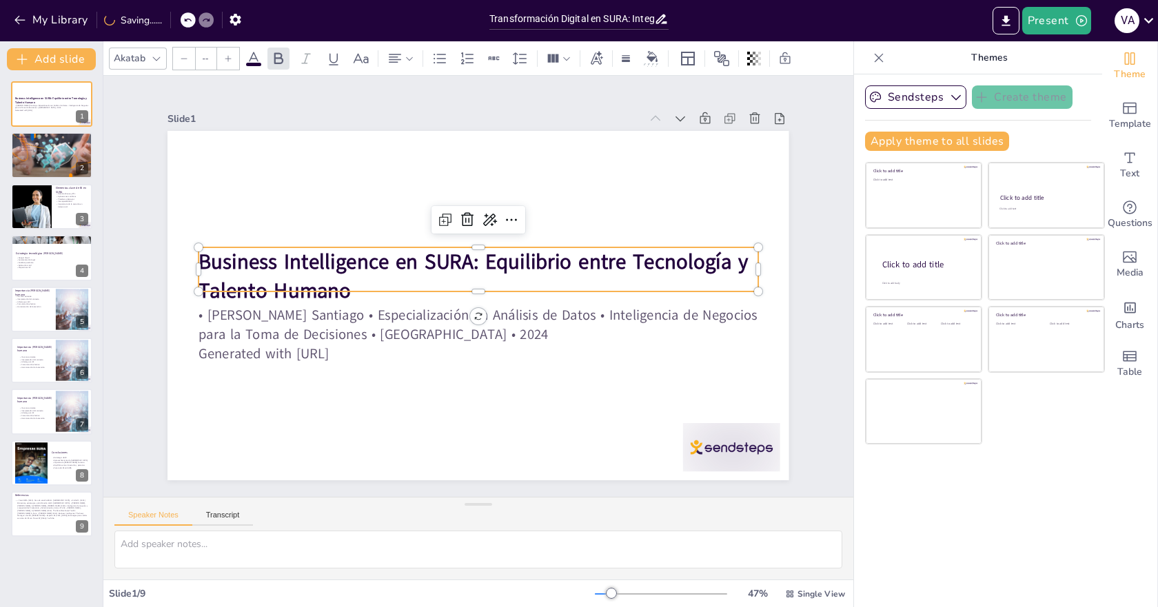
type input "48"
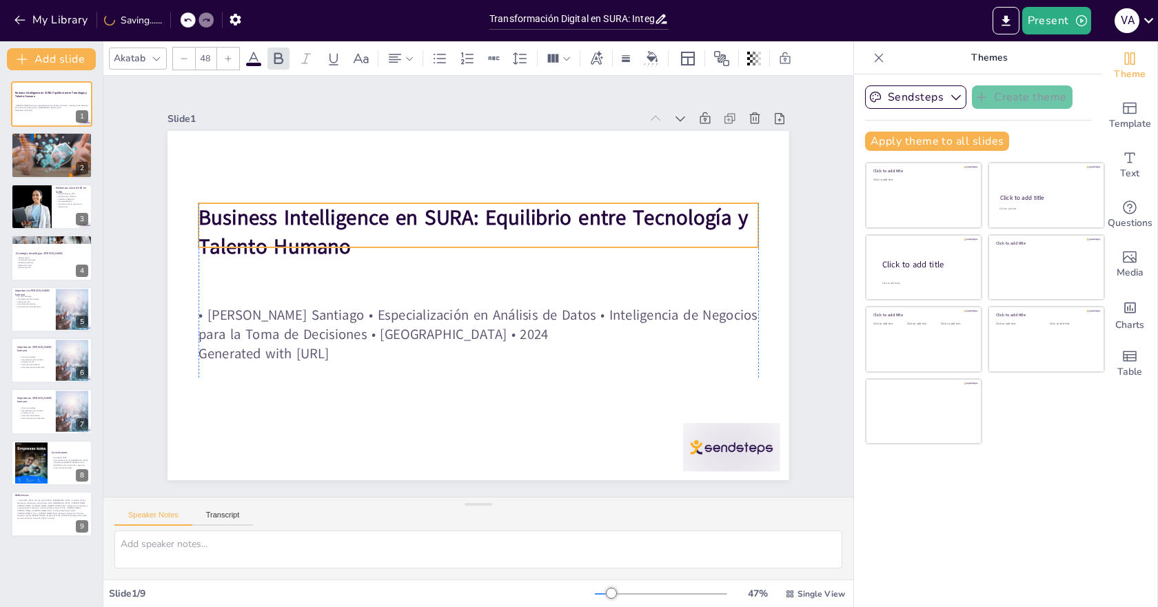
drag, startPoint x: 351, startPoint y: 269, endPoint x: 346, endPoint y: 225, distance: 44.4
click at [346, 225] on strong "Business Intelligence en SURA: Equilibrio entre Tecnología y Talento Humano" at bounding box center [473, 231] width 550 height 57
click at [706, 468] on div at bounding box center [476, 305] width 654 height 413
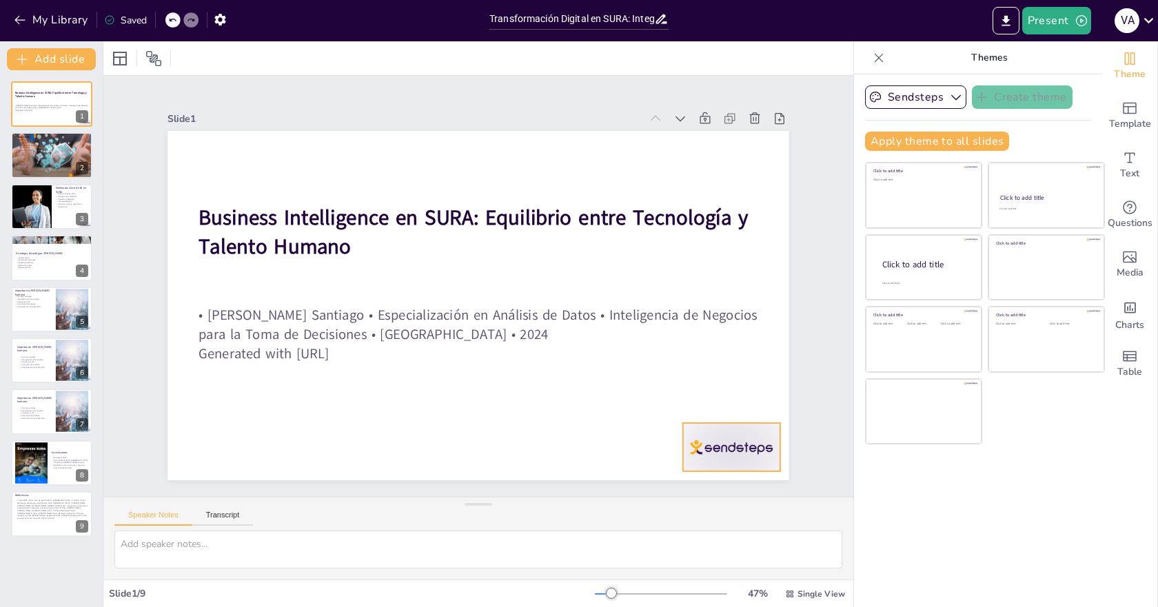
click at [728, 462] on div at bounding box center [692, 496] width 105 height 68
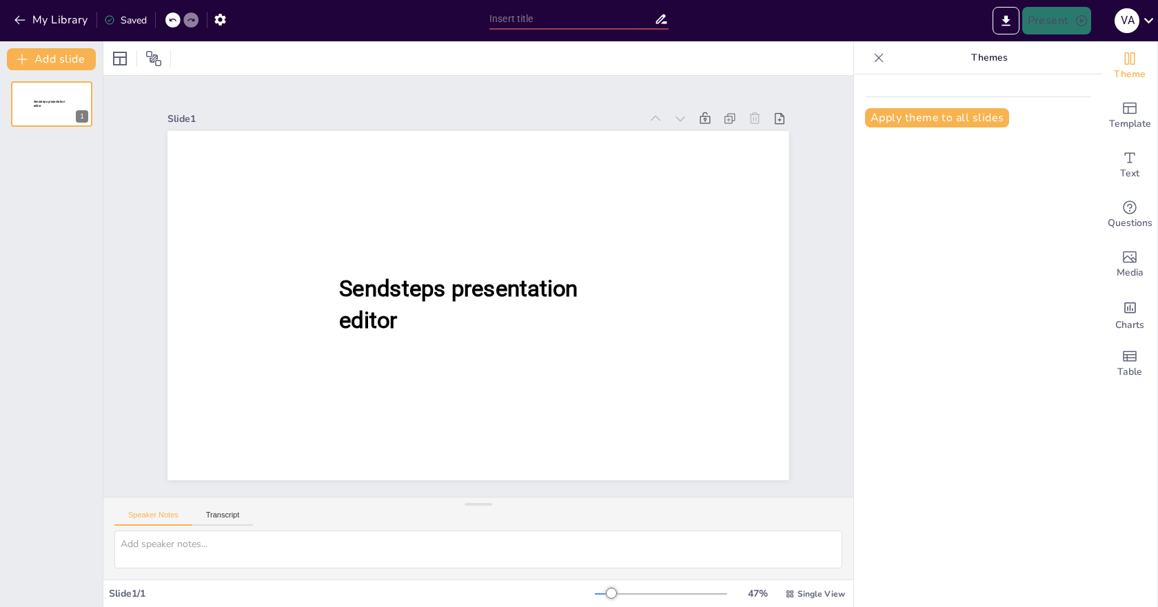
type input "Transformación Digital en SURA: Integrando Tecnología y Talento Humano en BI"
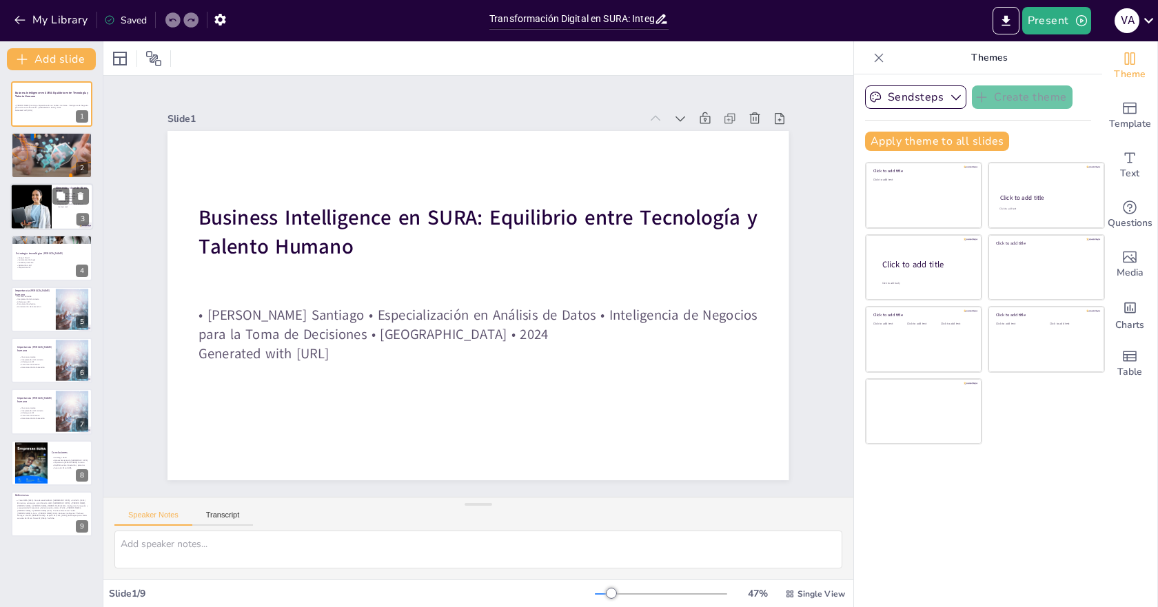
click at [38, 205] on div at bounding box center [32, 206] width 70 height 47
type textarea "El Datawarehouse y el proceso de ETL son esenciales para asegurar que los datos…"
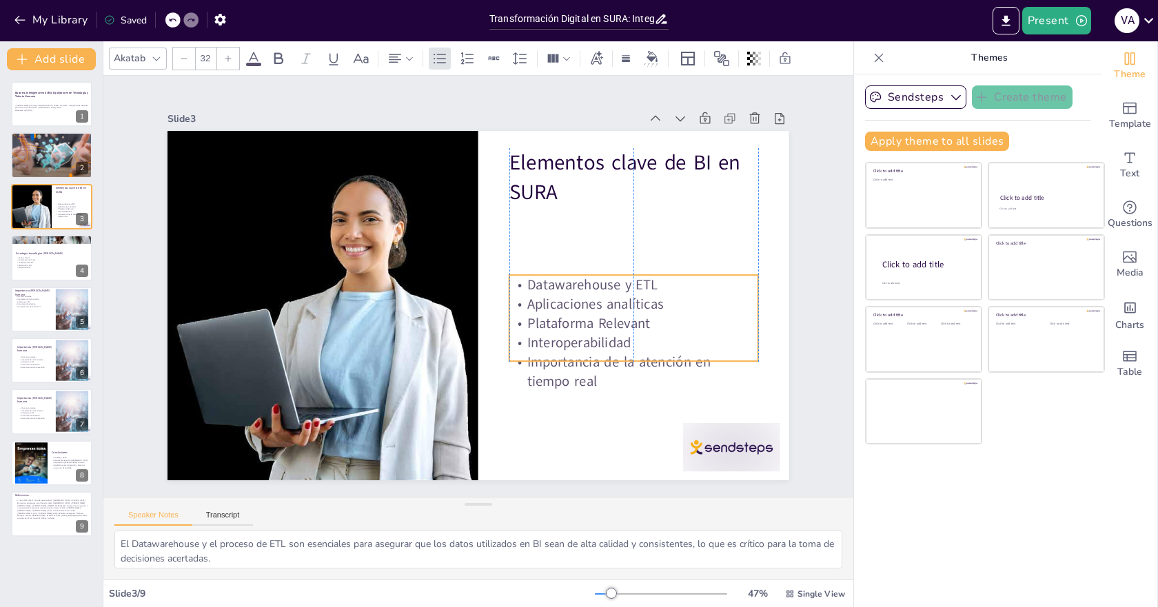
drag, startPoint x: 595, startPoint y: 248, endPoint x: 592, endPoint y: 325, distance: 77.3
click at [592, 325] on p "Plataforma Relevant" at bounding box center [633, 323] width 249 height 19
click at [701, 426] on div at bounding box center [731, 447] width 97 height 48
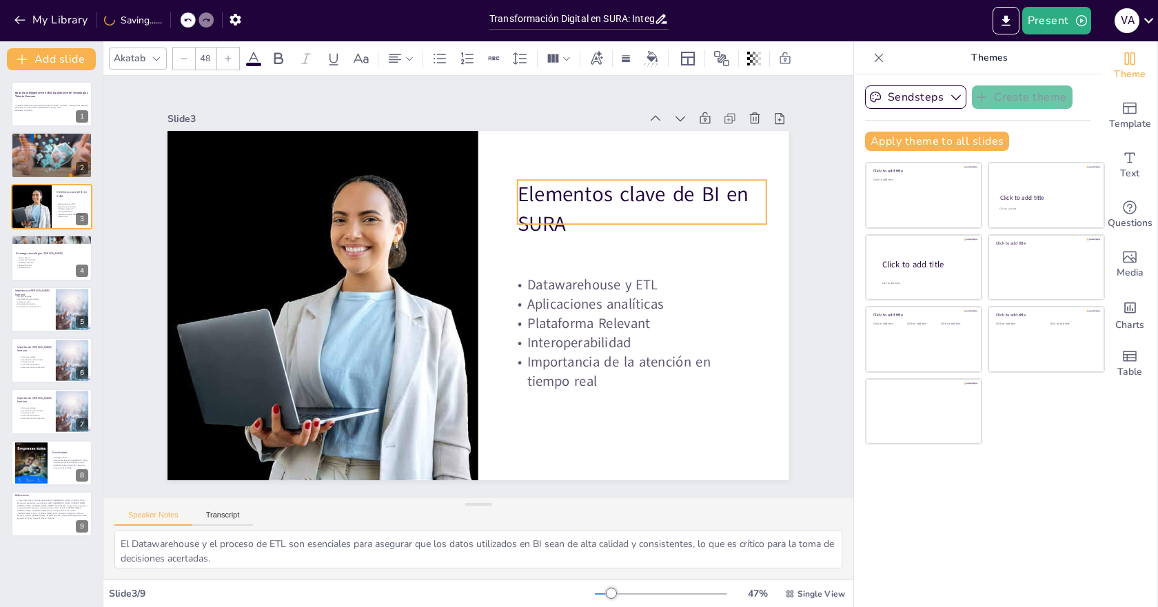
drag, startPoint x: 549, startPoint y: 180, endPoint x: 557, endPoint y: 212, distance: 32.8
click at [557, 212] on p "Elementos clave de BI en SURA" at bounding box center [641, 209] width 249 height 58
type input "32"
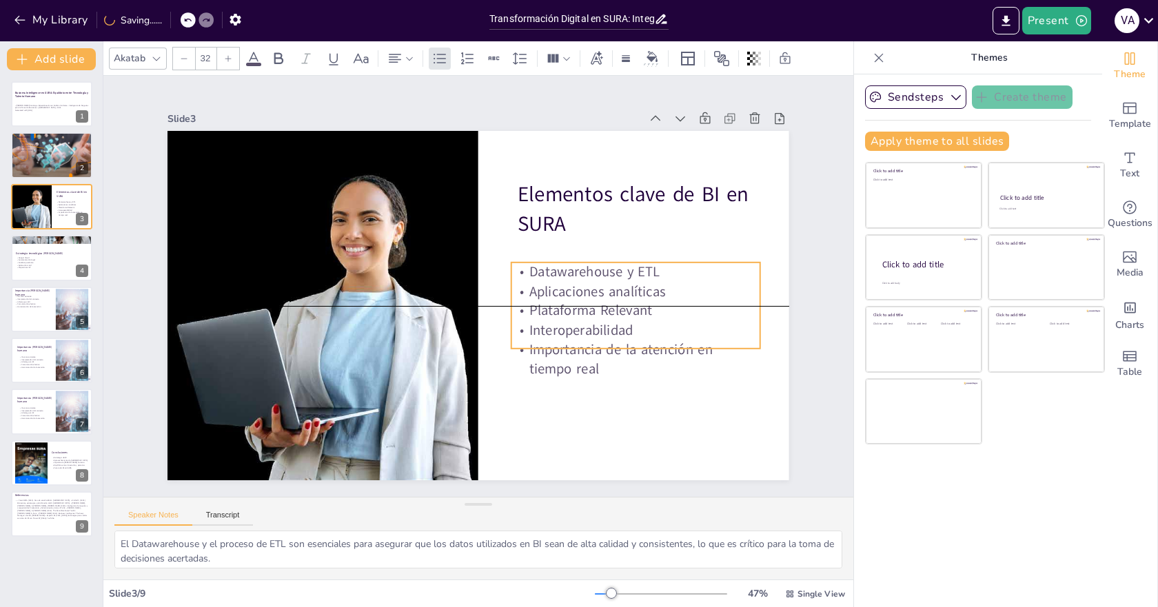
drag, startPoint x: 586, startPoint y: 367, endPoint x: 588, endPoint y: 352, distance: 14.6
click at [588, 352] on p "Importancia de la atención en tiempo real" at bounding box center [635, 359] width 249 height 39
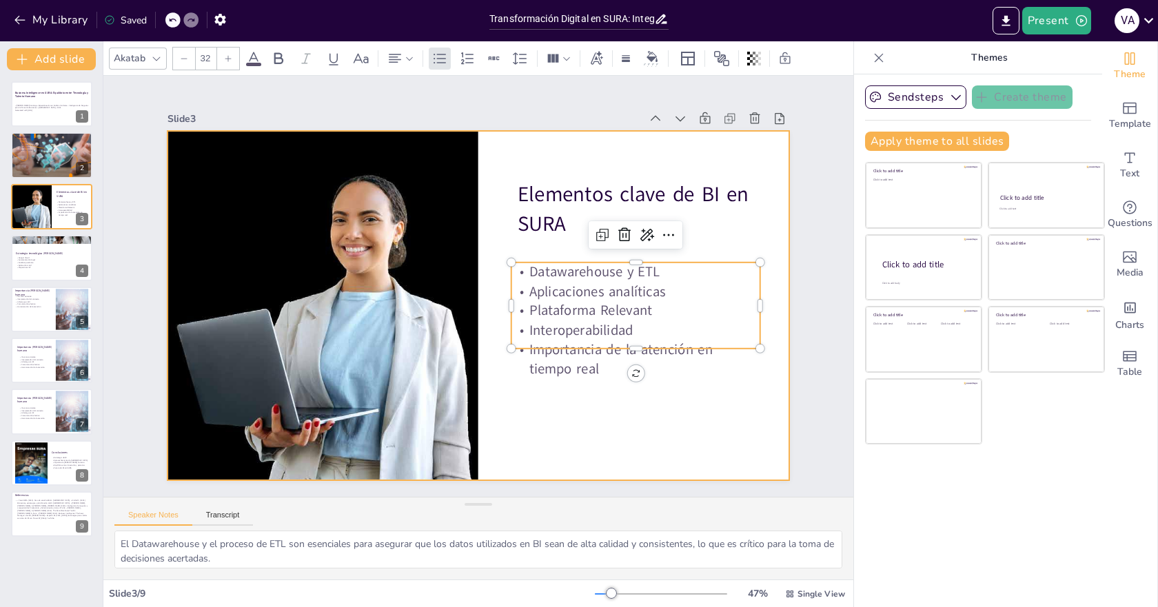
click at [594, 407] on div at bounding box center [477, 305] width 621 height 349
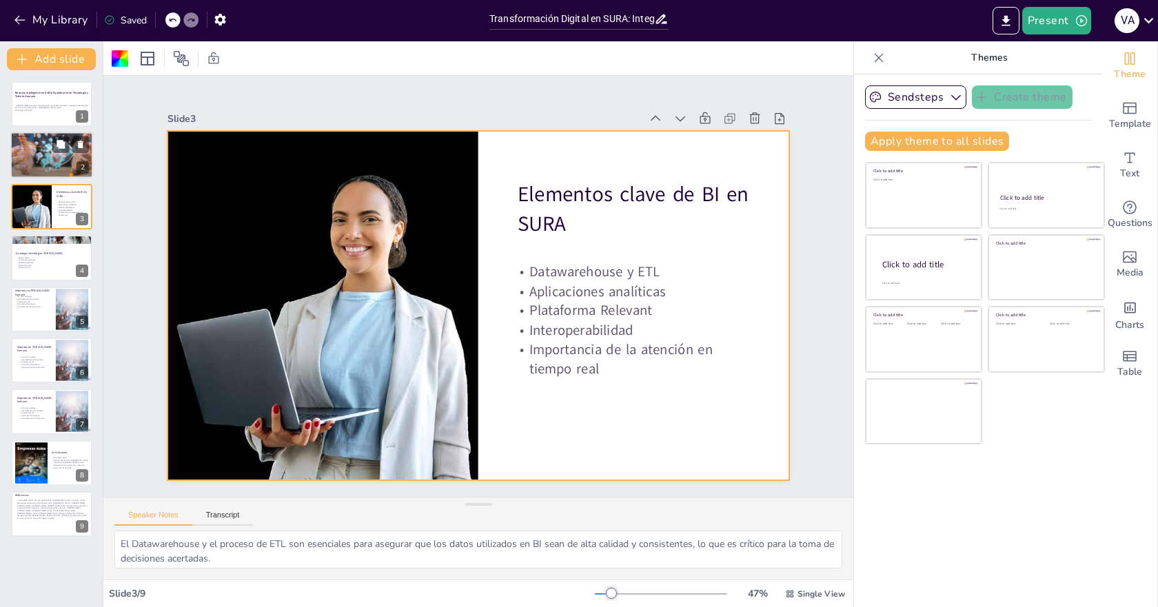
click at [49, 138] on p "BI como [PERSON_NAME] estratégico" at bounding box center [51, 139] width 74 height 3
type textarea "La inteligencia de negocios no solo es una herramienta, sino un [PERSON_NAME] f…"
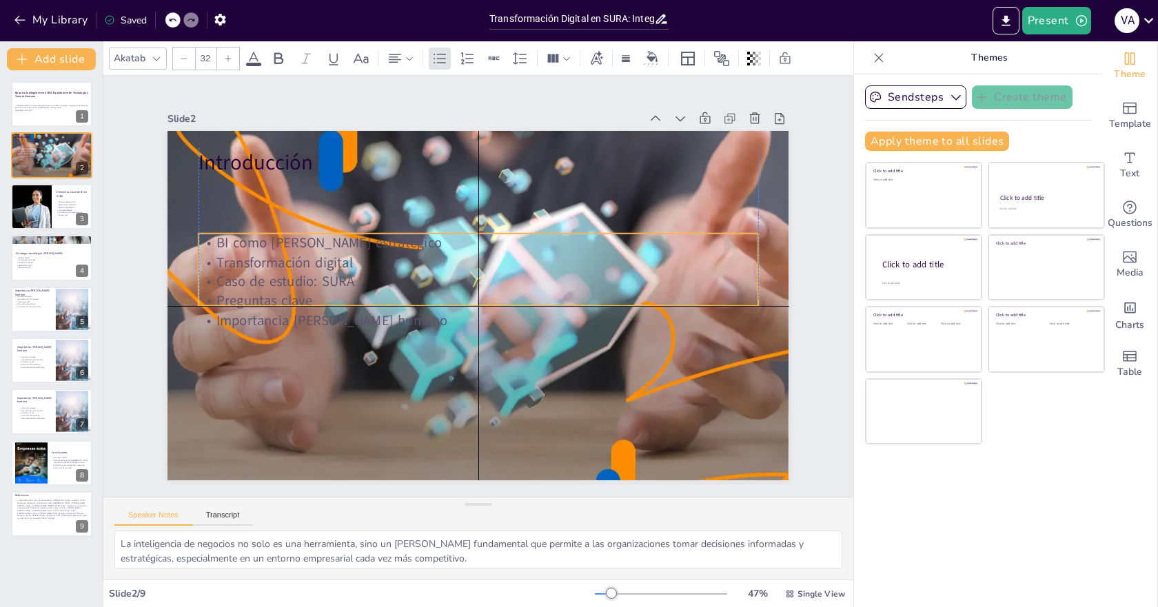
drag, startPoint x: 284, startPoint y: 184, endPoint x: 285, endPoint y: 235, distance: 51.0
click at [285, 235] on p "BI como [PERSON_NAME] estratégico" at bounding box center [477, 243] width 559 height 19
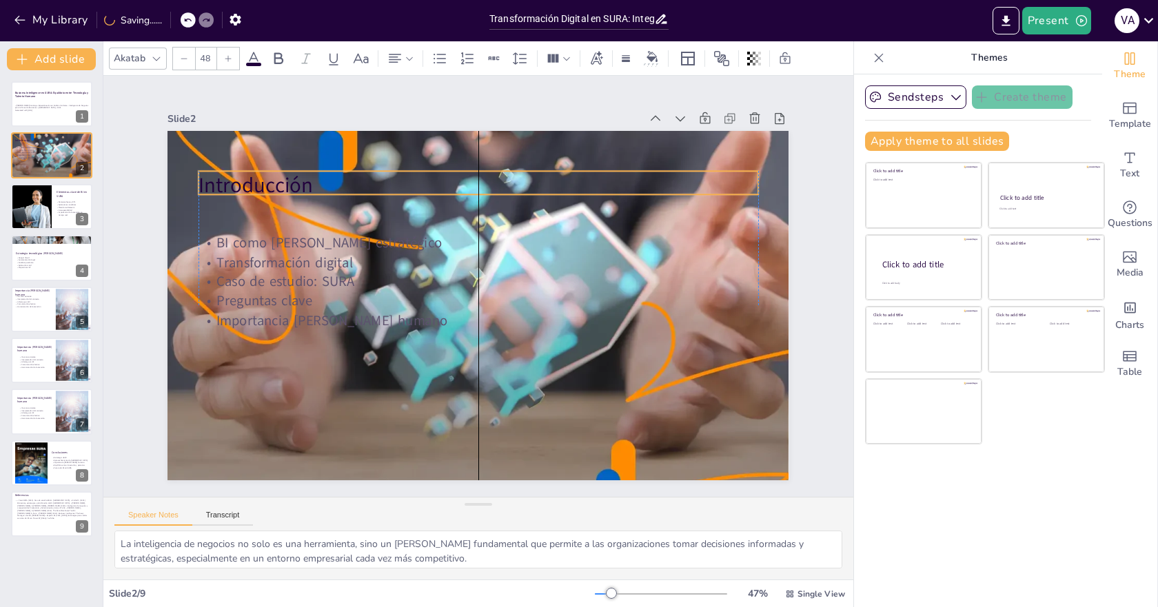
drag, startPoint x: 268, startPoint y: 155, endPoint x: 267, endPoint y: 172, distance: 16.6
click at [267, 172] on p "Introducción" at bounding box center [477, 185] width 559 height 29
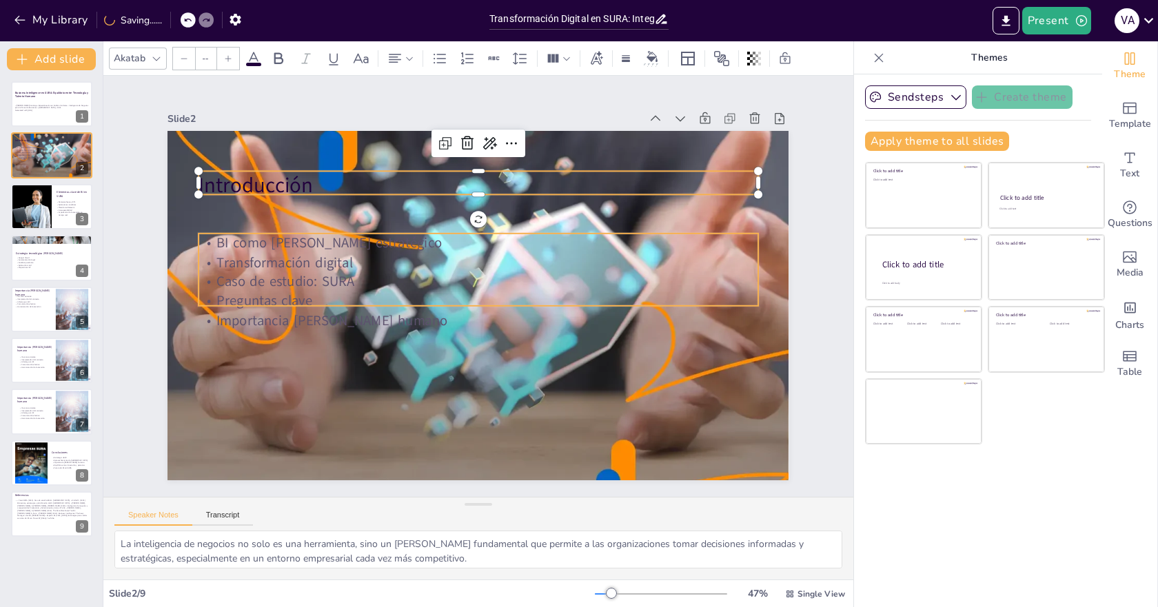
type input "32"
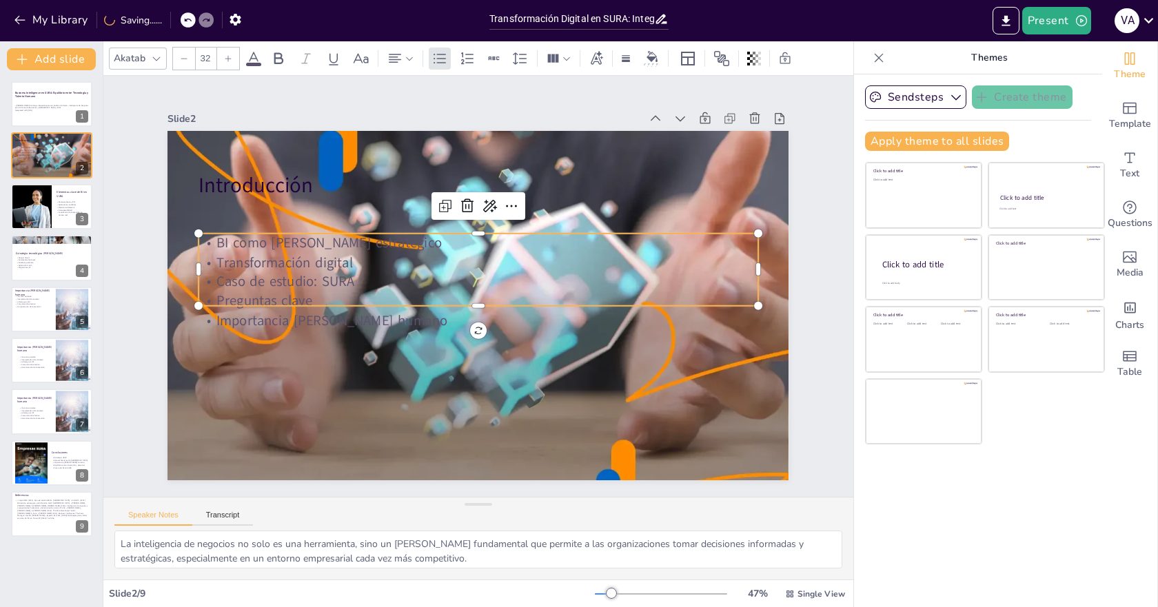
click at [274, 253] on p "Transformación digital" at bounding box center [477, 262] width 559 height 19
click at [340, 260] on p "Transformación digital" at bounding box center [477, 262] width 559 height 19
click at [423, 298] on p "Importancia [PERSON_NAME] humano" at bounding box center [477, 307] width 559 height 19
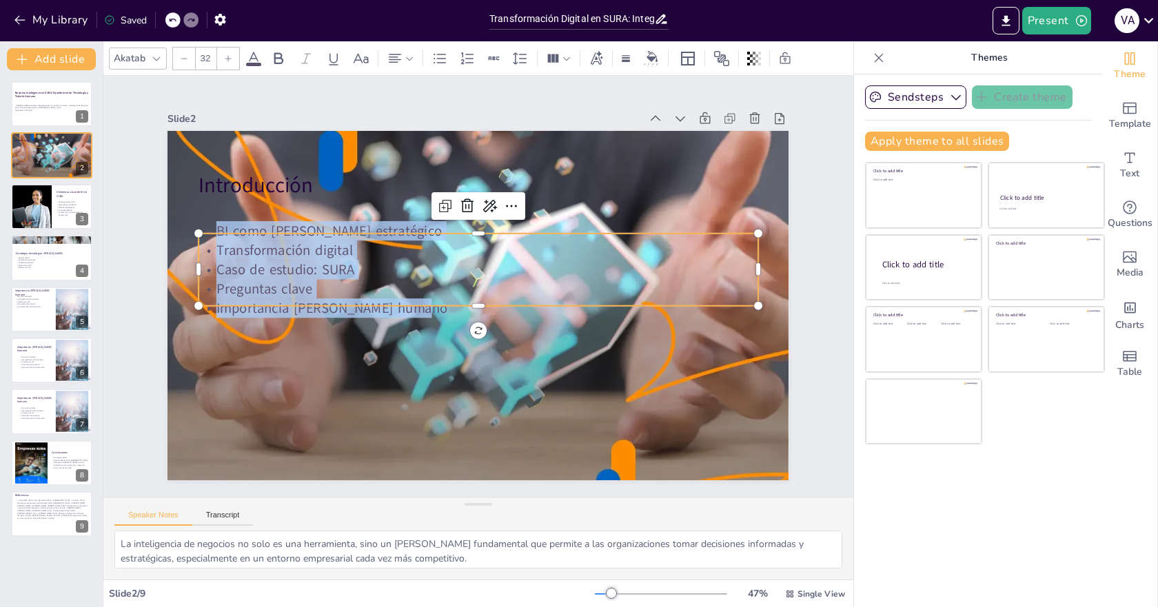
drag, startPoint x: 423, startPoint y: 298, endPoint x: 208, endPoint y: 153, distance: 259.5
click at [198, 223] on div "BI como [PERSON_NAME] estratégico Transformación digital Caso de estudio: SURA …" at bounding box center [477, 269] width 559 height 96
click at [256, 58] on icon at bounding box center [253, 58] width 12 height 13
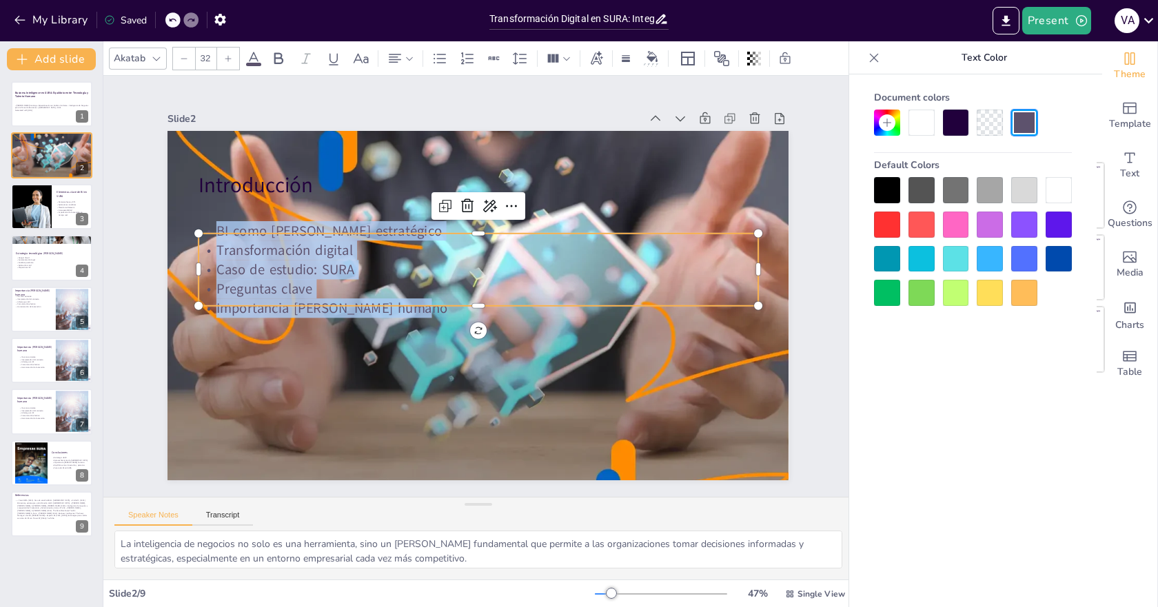
drag, startPoint x: 1060, startPoint y: 184, endPoint x: 1008, endPoint y: 201, distance: 54.5
click at [1059, 184] on div at bounding box center [1058, 190] width 26 height 26
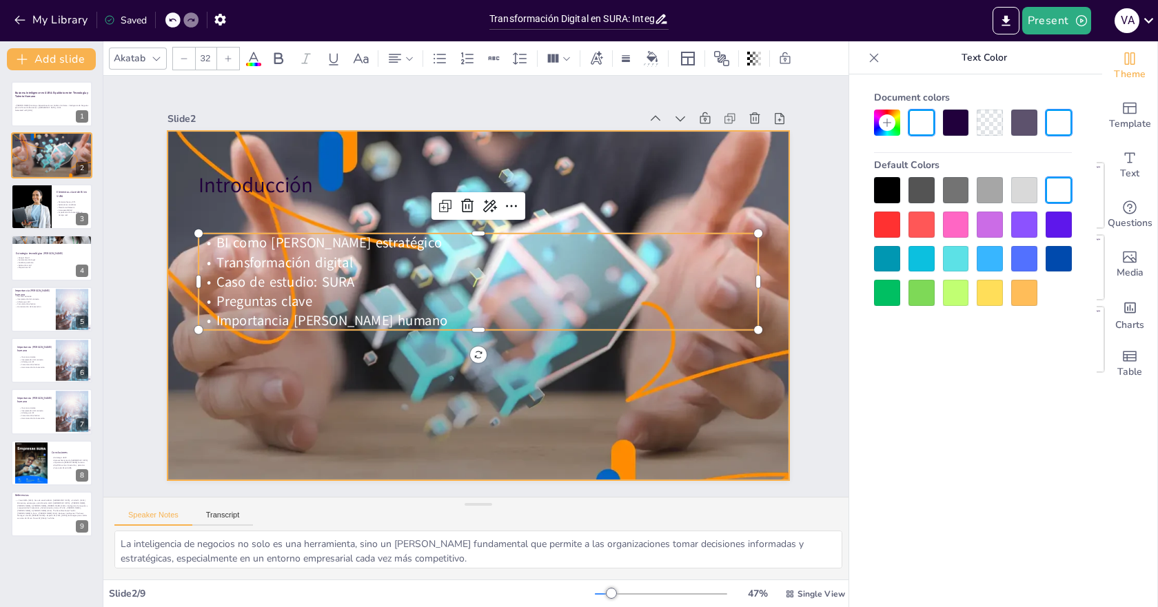
click at [254, 197] on div at bounding box center [477, 305] width 621 height 384
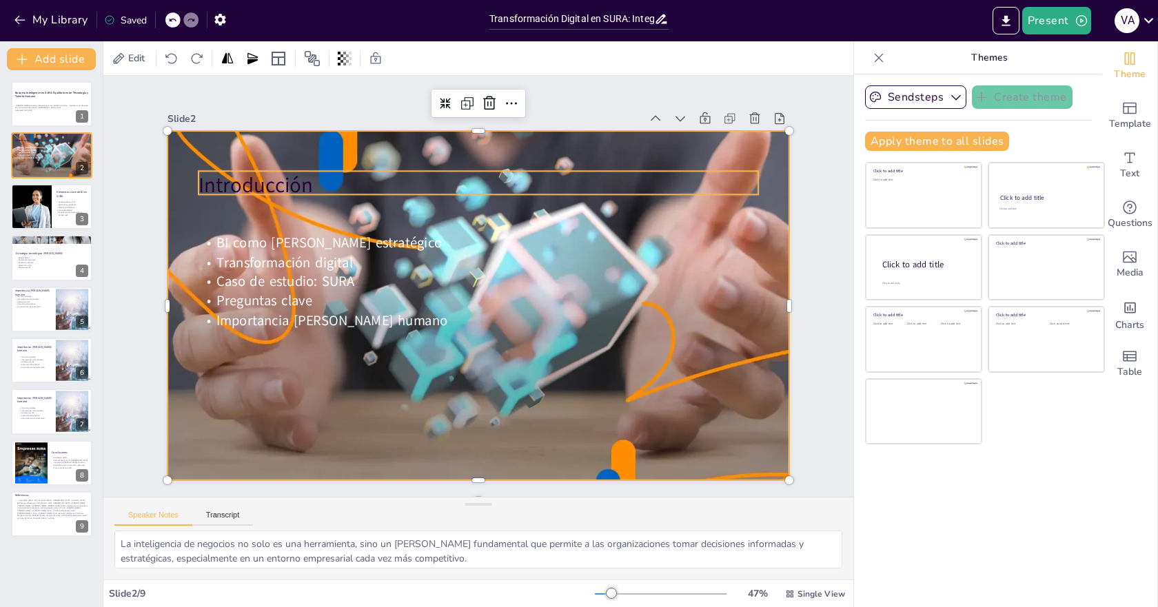
click at [254, 184] on p "Introducción" at bounding box center [477, 185] width 559 height 29
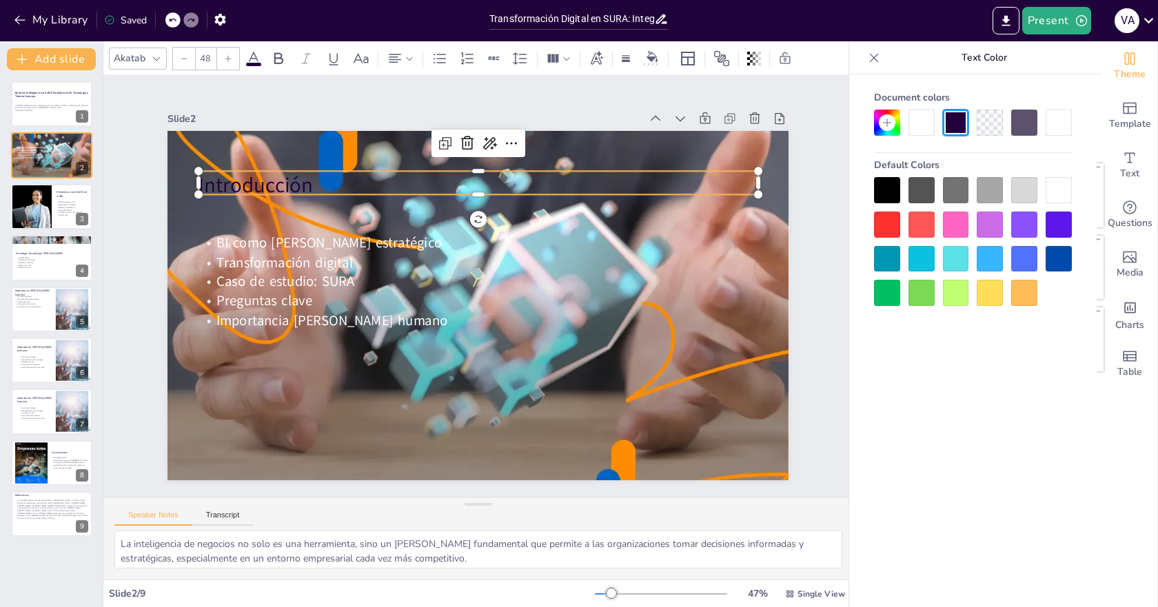
click at [254, 184] on p "Introducción" at bounding box center [477, 185] width 559 height 29
drag, startPoint x: 345, startPoint y: 176, endPoint x: 92, endPoint y: 189, distance: 253.2
click at [92, 189] on div "Document fonts Akatab Recently used Akatab Popular fonts Lato Montserrat Open S…" at bounding box center [579, 324] width 1158 height 566
click at [1056, 196] on div at bounding box center [1058, 190] width 26 height 26
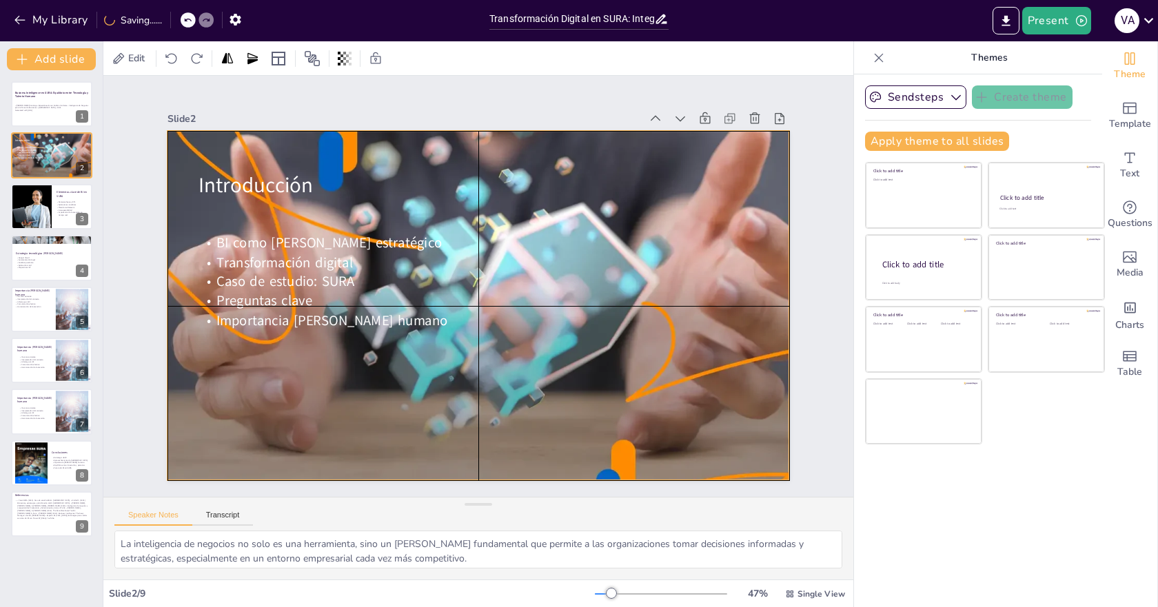
click at [514, 340] on div at bounding box center [477, 305] width 621 height 384
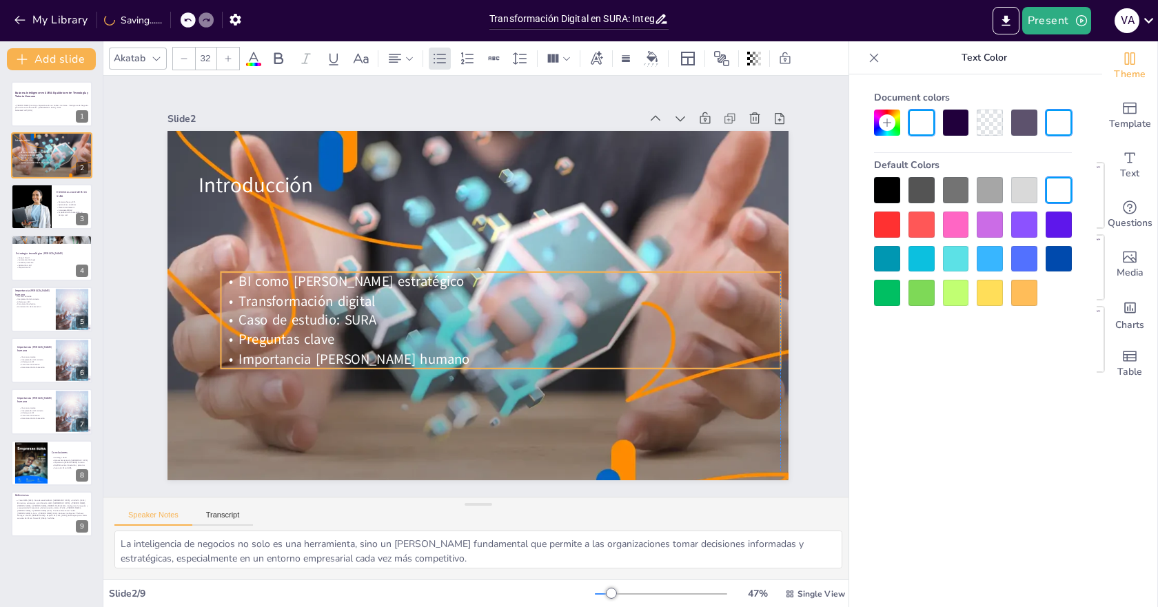
drag, startPoint x: 329, startPoint y: 298, endPoint x: 349, endPoint y: 337, distance: 43.5
click at [349, 337] on p "Preguntas clave" at bounding box center [500, 339] width 559 height 19
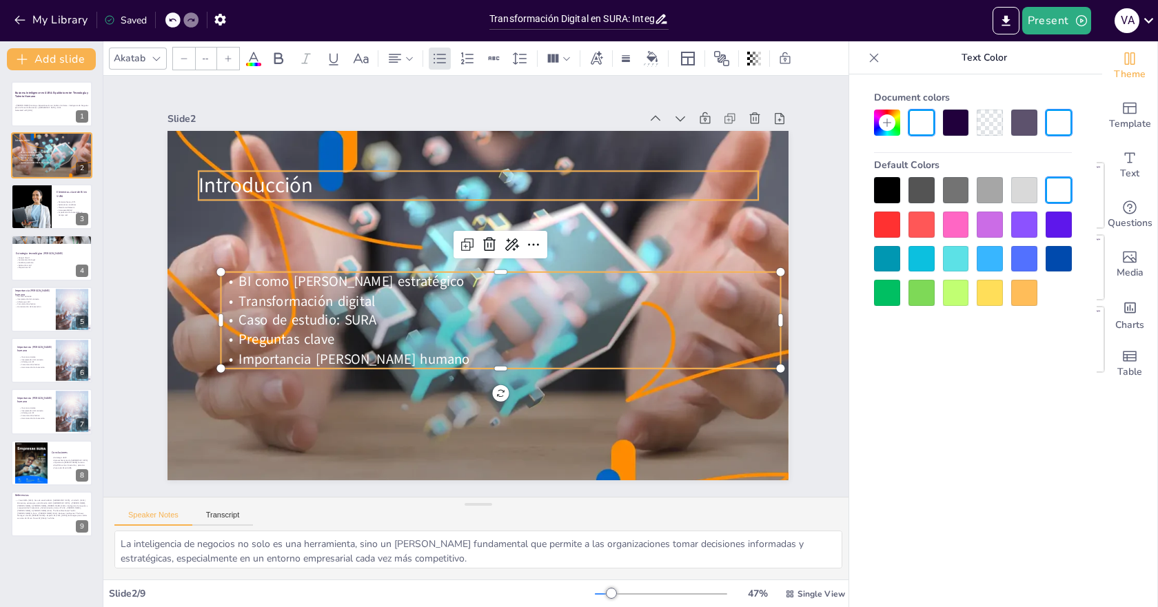
type input "48"
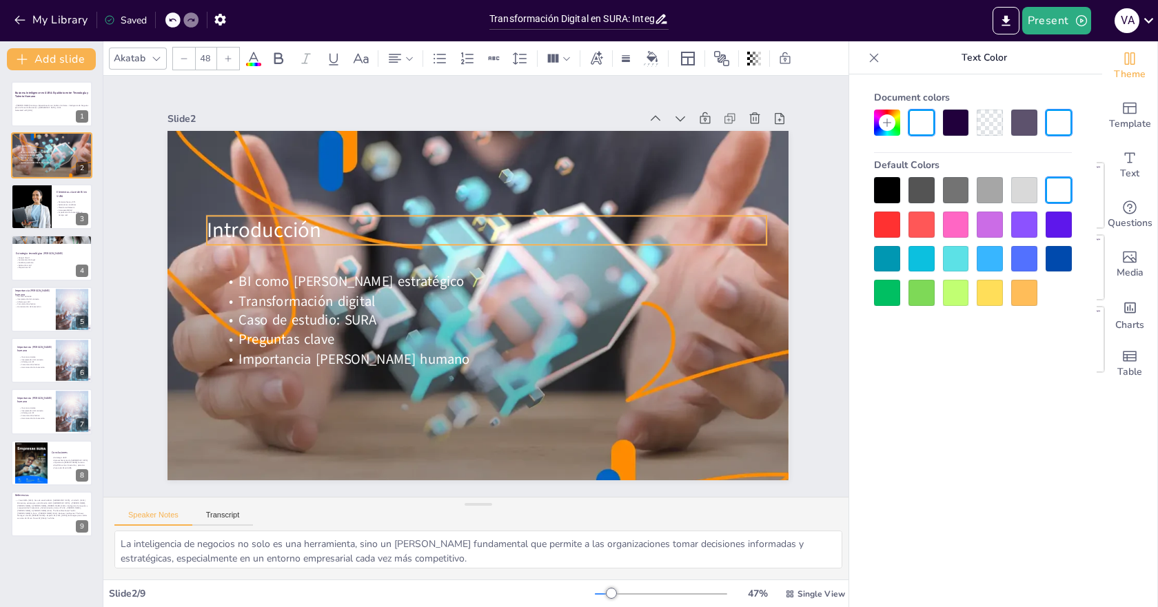
drag, startPoint x: 311, startPoint y: 175, endPoint x: 319, endPoint y: 219, distance: 44.9
click at [319, 219] on p "Introducción" at bounding box center [486, 230] width 559 height 29
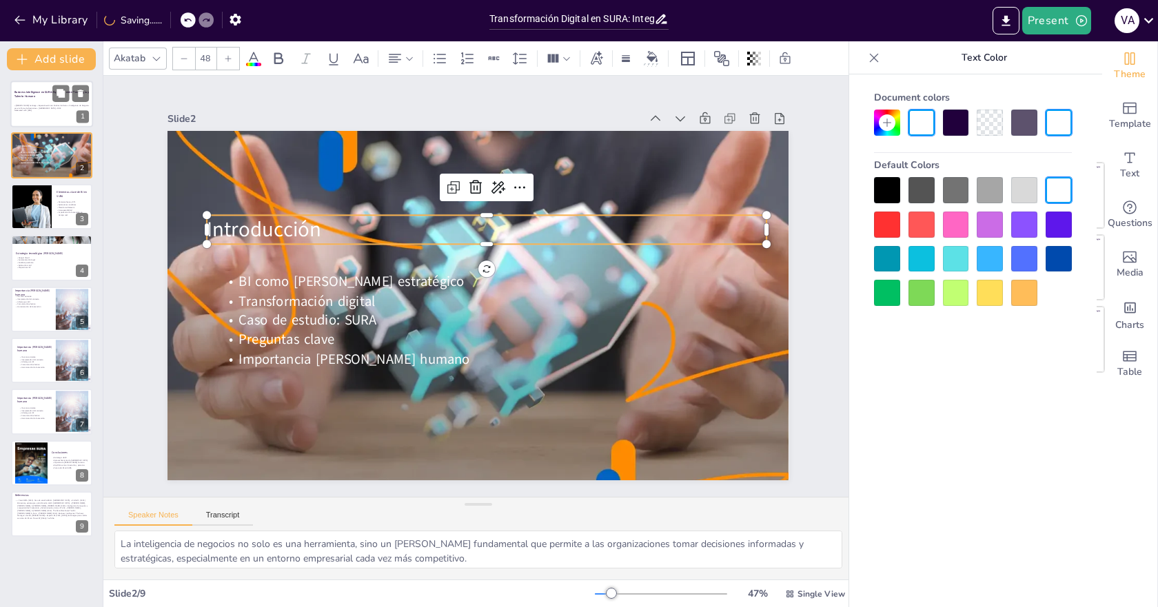
click at [45, 94] on strong "Business Intelligence en SURA: Equilibrio entre Tecnología y Talento Humano" at bounding box center [51, 94] width 74 height 8
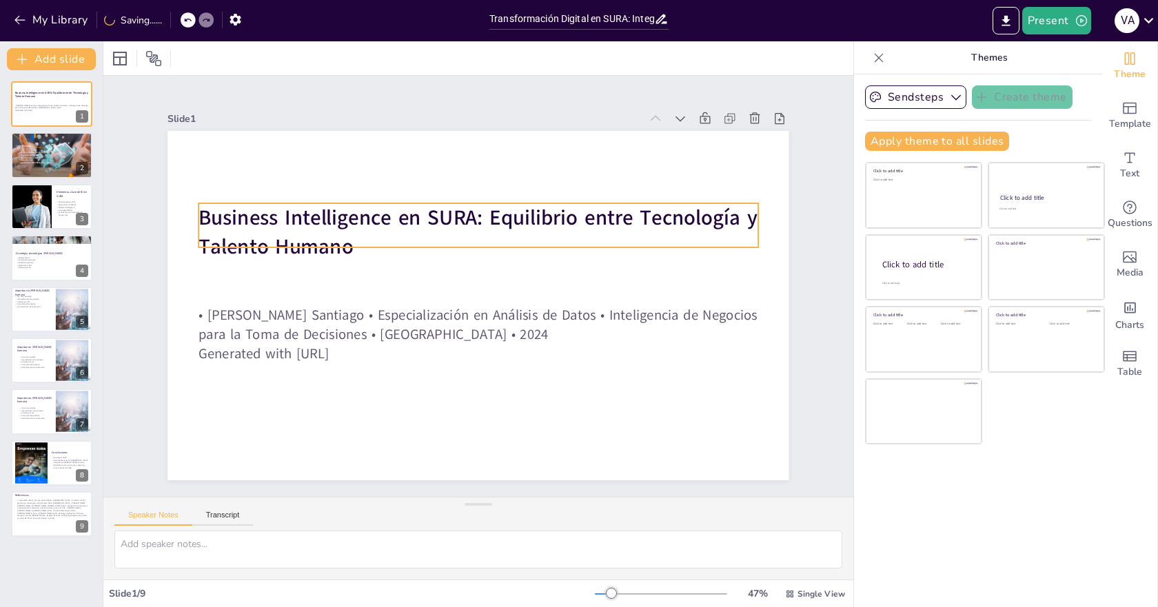
click at [441, 223] on strong "Business Intelligence en SURA: Equilibrio entre Tecnología y Talento Humano" at bounding box center [477, 231] width 559 height 57
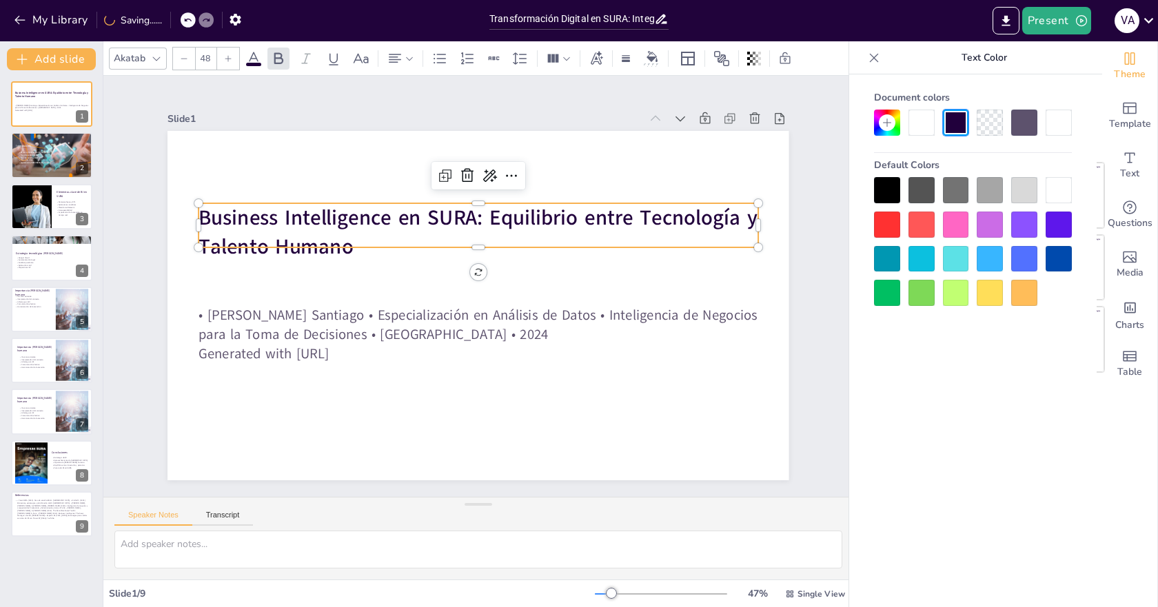
click at [470, 240] on p "Business Intelligence en SURA: Equilibrio entre Tecnología y Talento Humano" at bounding box center [477, 232] width 559 height 58
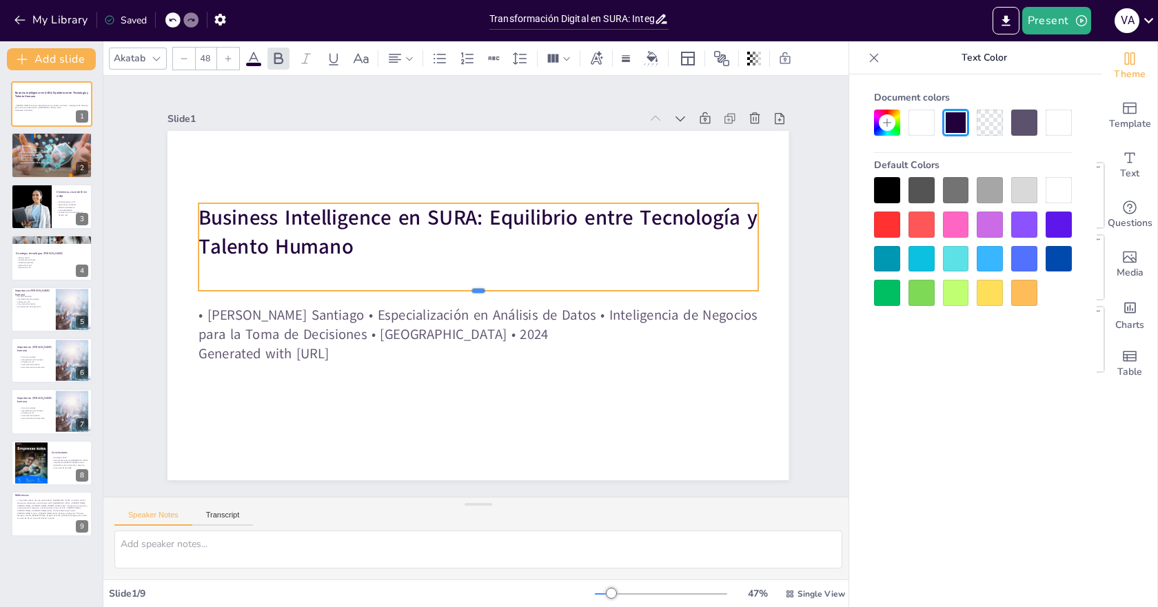
drag, startPoint x: 470, startPoint y: 243, endPoint x: 465, endPoint y: 287, distance: 43.7
click at [465, 291] on div at bounding box center [477, 296] width 559 height 11
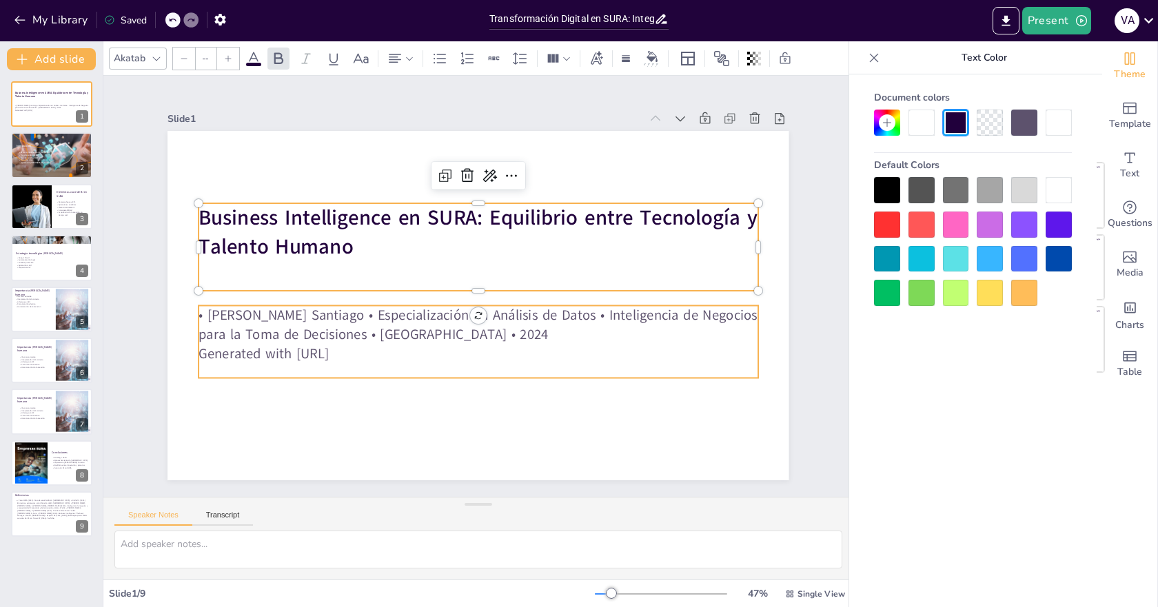
type input "32"
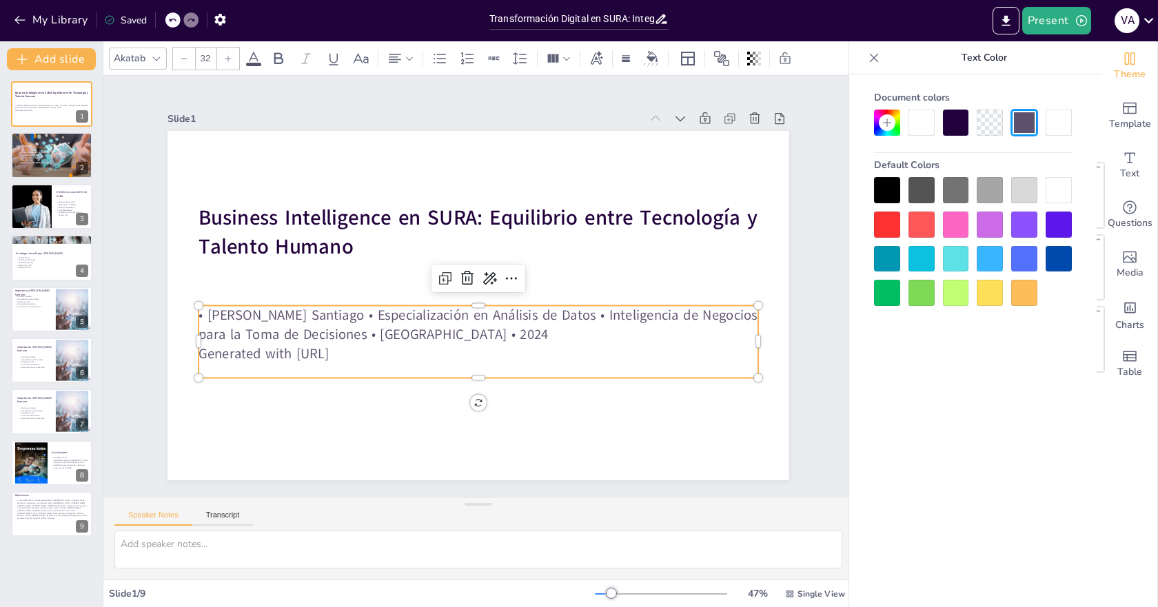
click at [385, 335] on p "• [PERSON_NAME] Santiago • Especialización en Análisis de Datos • Inteligencia …" at bounding box center [477, 324] width 559 height 39
click at [364, 315] on p "• [PERSON_NAME] Santiago • Especialización en Análisis de Datos • Inteligencia …" at bounding box center [477, 324] width 559 height 39
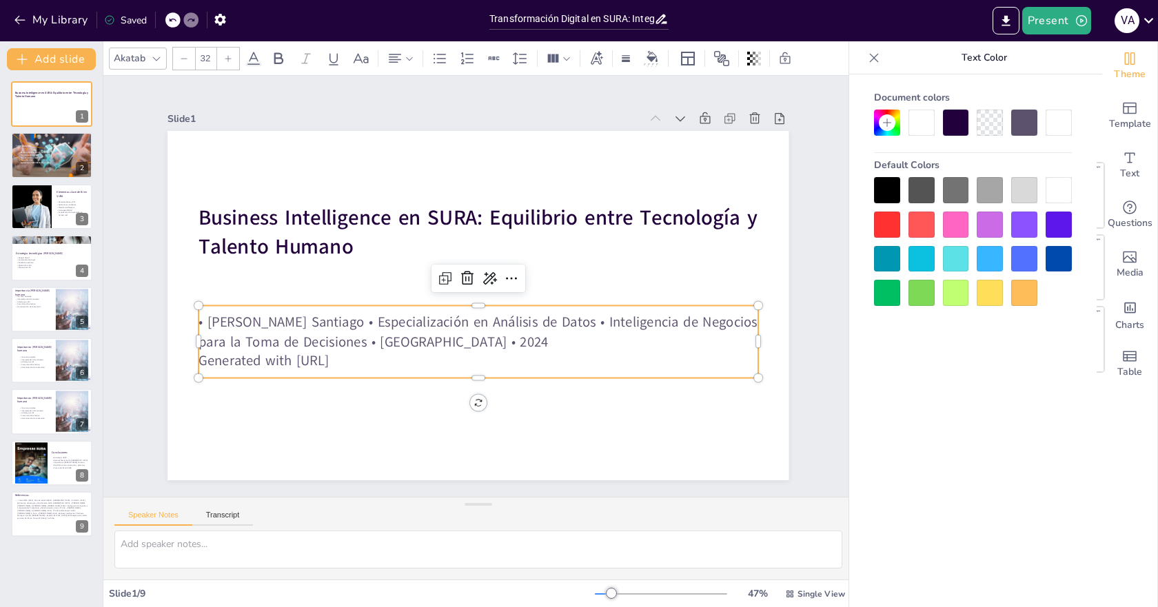
click at [362, 313] on p "• [PERSON_NAME] Santiago • Especialización en Análisis de Datos • Inteligencia …" at bounding box center [477, 332] width 559 height 39
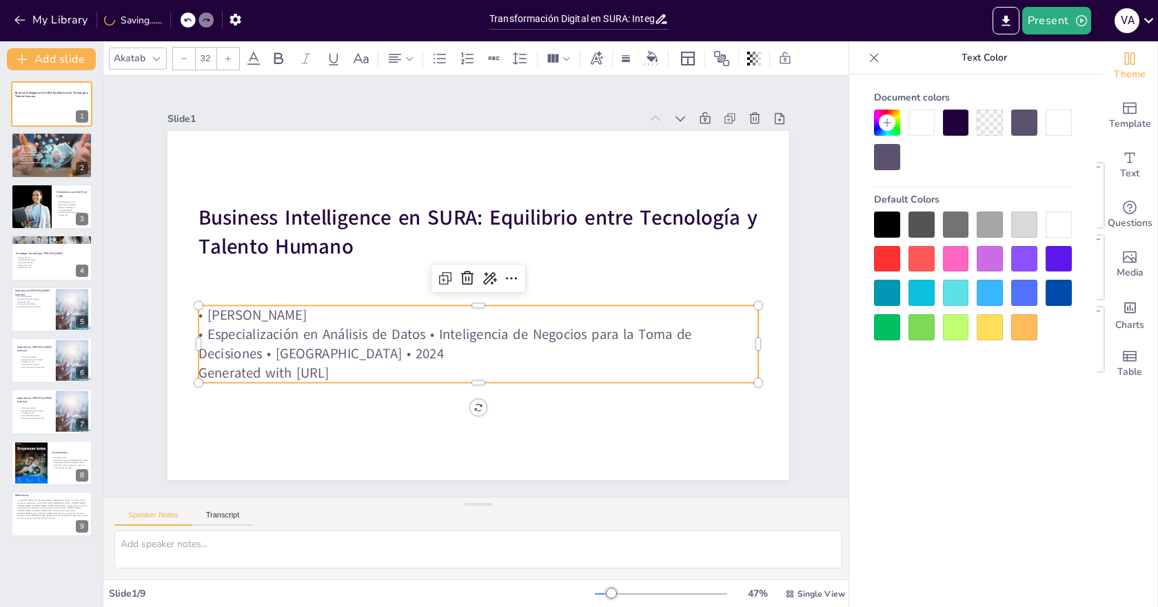
click at [201, 314] on p "• [PERSON_NAME]" at bounding box center [477, 315] width 559 height 19
drag, startPoint x: 418, startPoint y: 327, endPoint x: 427, endPoint y: 336, distance: 13.2
click at [419, 327] on p "• Especialización en Análisis de Datos • Inteligencia de Negocios para la Toma …" at bounding box center [477, 344] width 559 height 39
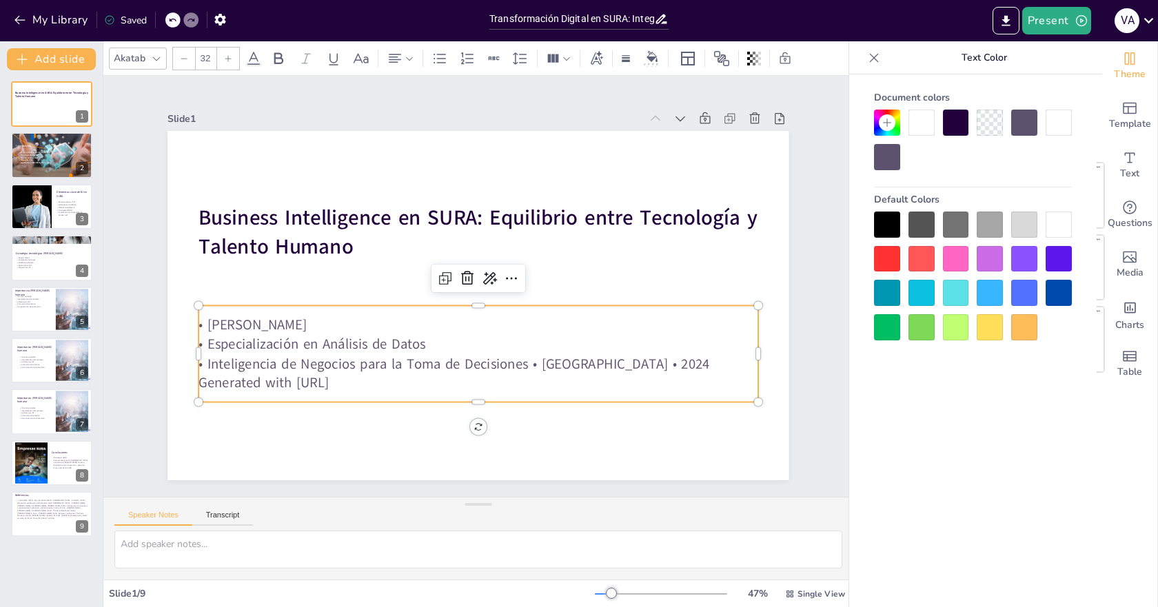
click at [522, 354] on p "• Inteligencia de Negocios para la Toma de Decisiones • [GEOGRAPHIC_DATA] • 2024" at bounding box center [477, 363] width 559 height 19
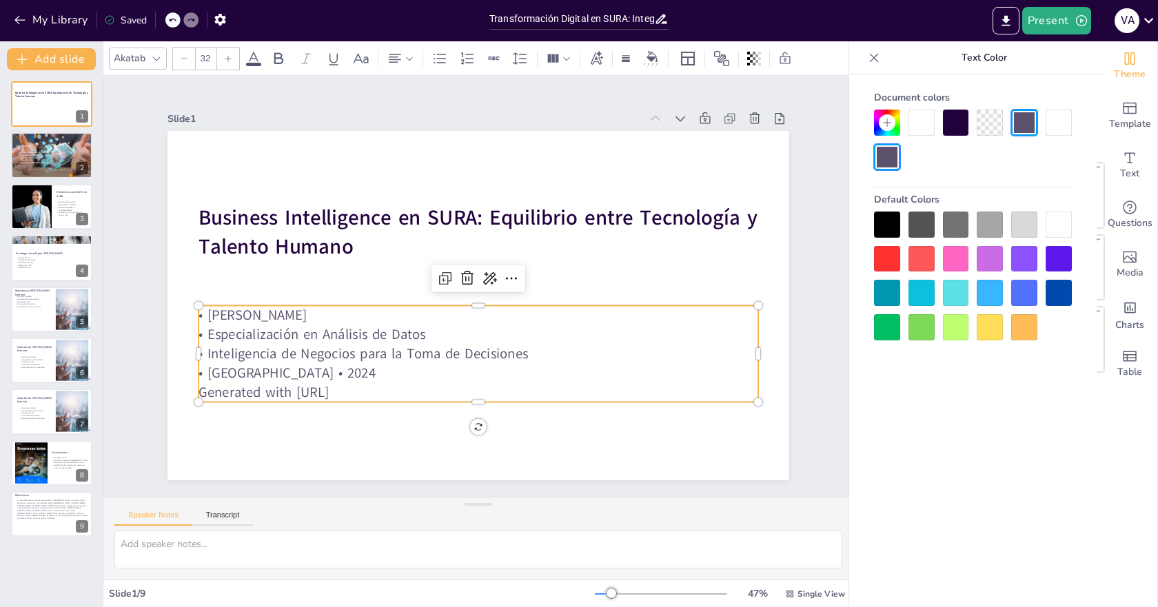
drag, startPoint x: 367, startPoint y: 391, endPoint x: 408, endPoint y: 375, distance: 43.6
click at [408, 375] on div "• [PERSON_NAME] • Especialización en Análisis de Datos • Inteligencia de Negoci…" at bounding box center [477, 354] width 559 height 96
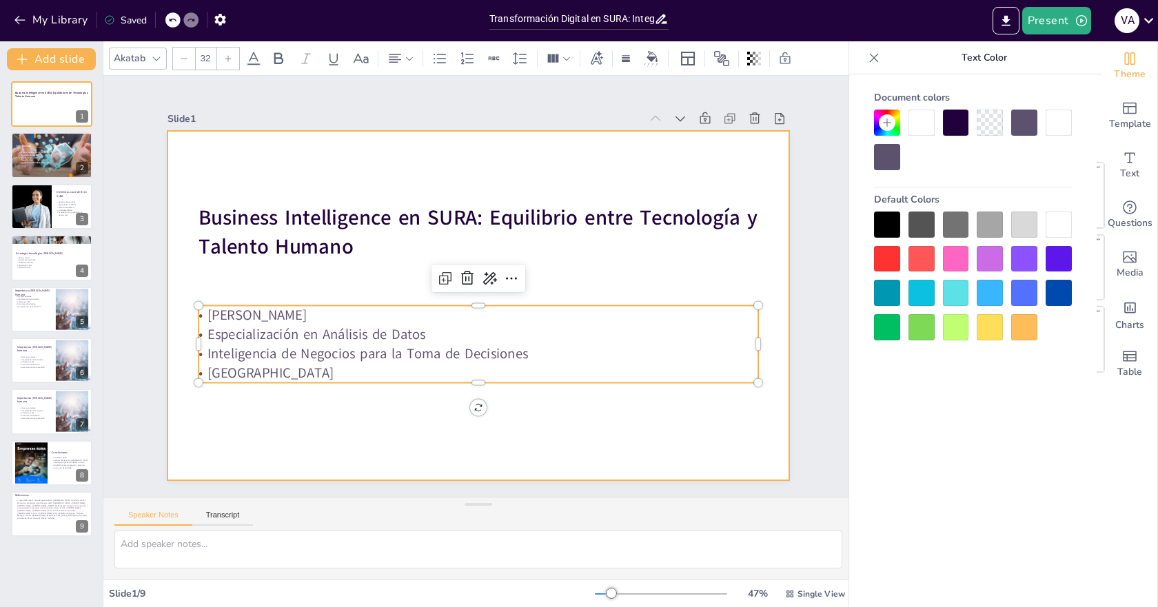
click at [375, 438] on div at bounding box center [477, 305] width 621 height 349
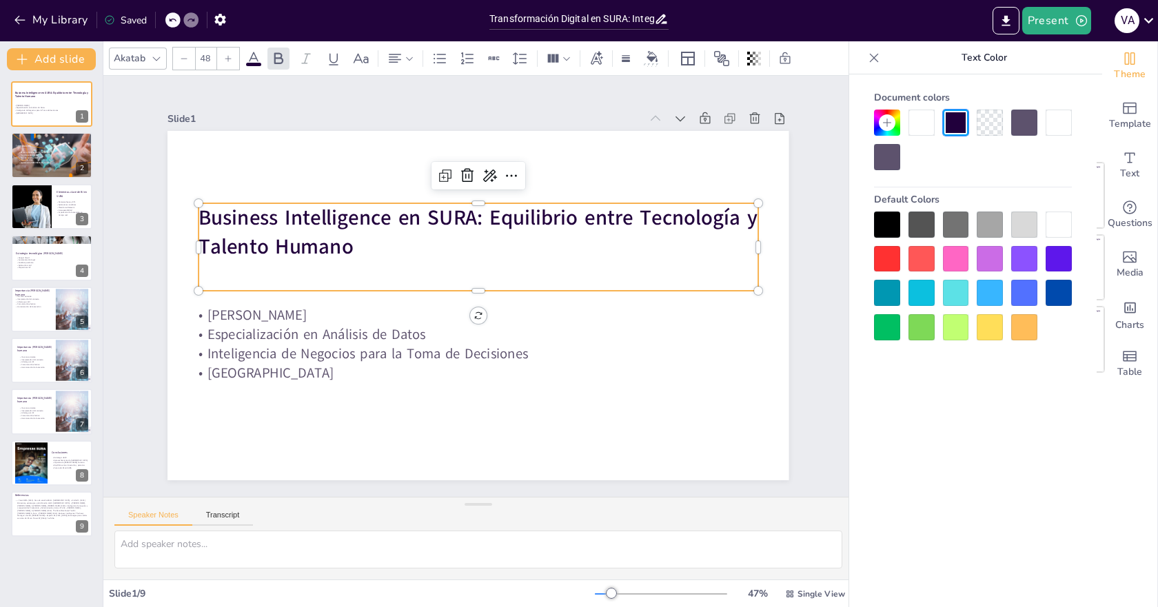
click at [403, 247] on p "Business Intelligence en SURA: Equilibrio entre Tecnología y Talento Humano" at bounding box center [477, 232] width 559 height 58
click at [51, 203] on div at bounding box center [32, 206] width 70 height 47
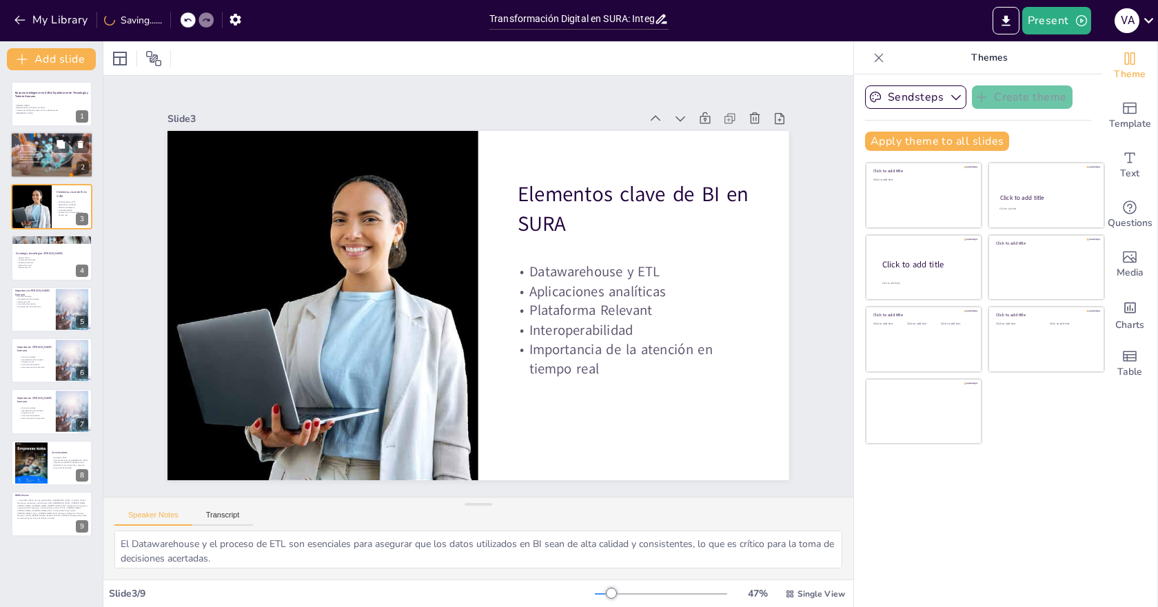
click at [38, 161] on span "Importancia [PERSON_NAME] humano" at bounding box center [35, 162] width 31 height 3
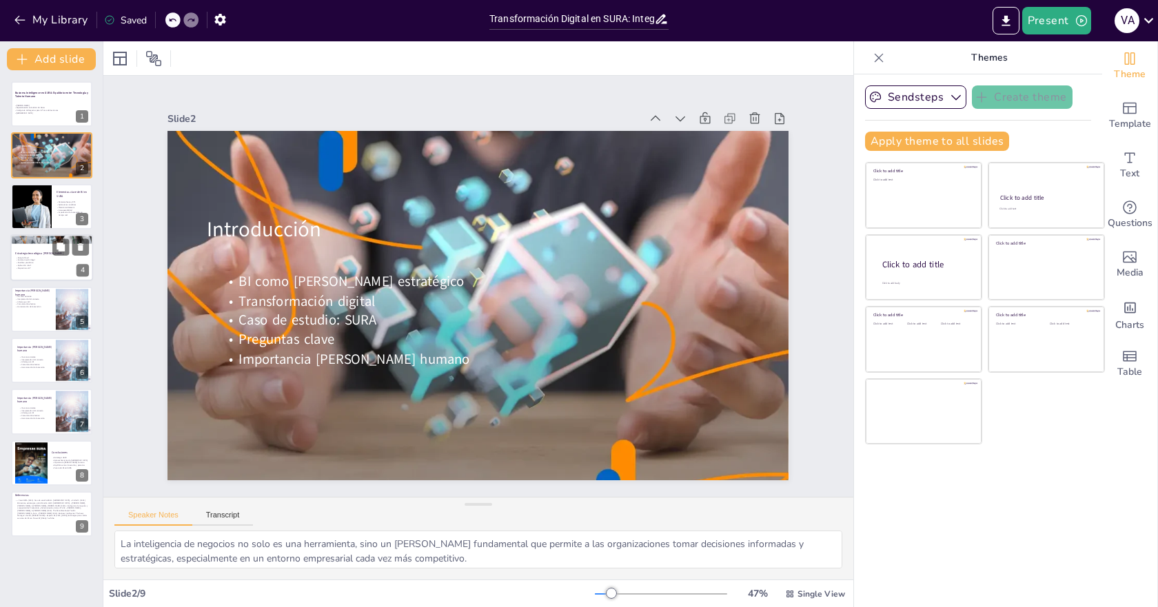
click at [39, 247] on div at bounding box center [51, 257] width 83 height 47
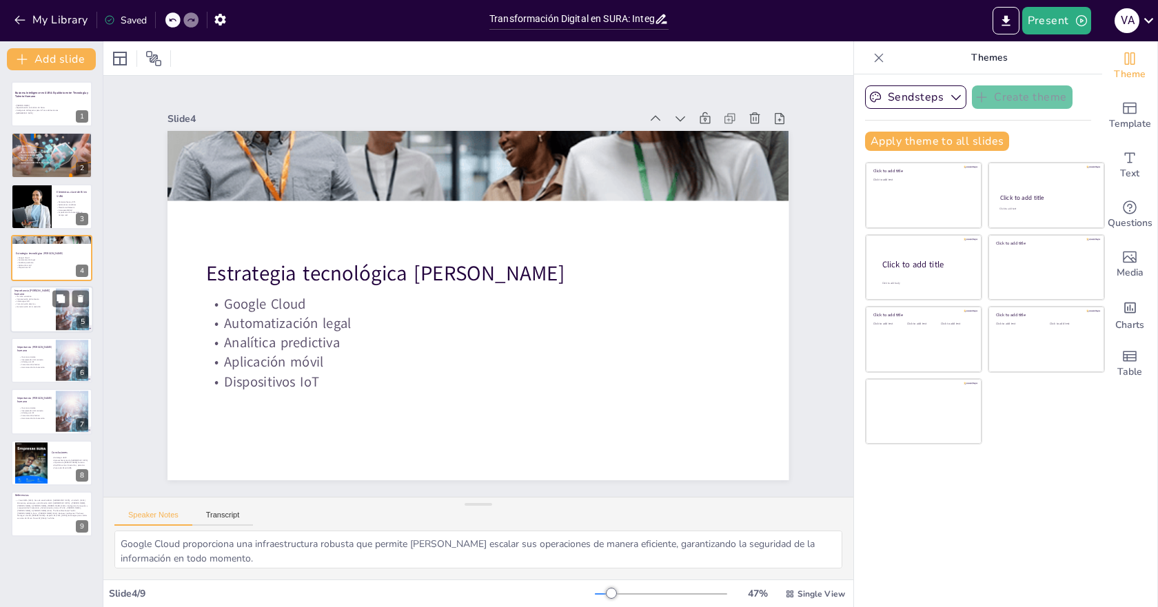
click at [34, 313] on div at bounding box center [51, 309] width 83 height 47
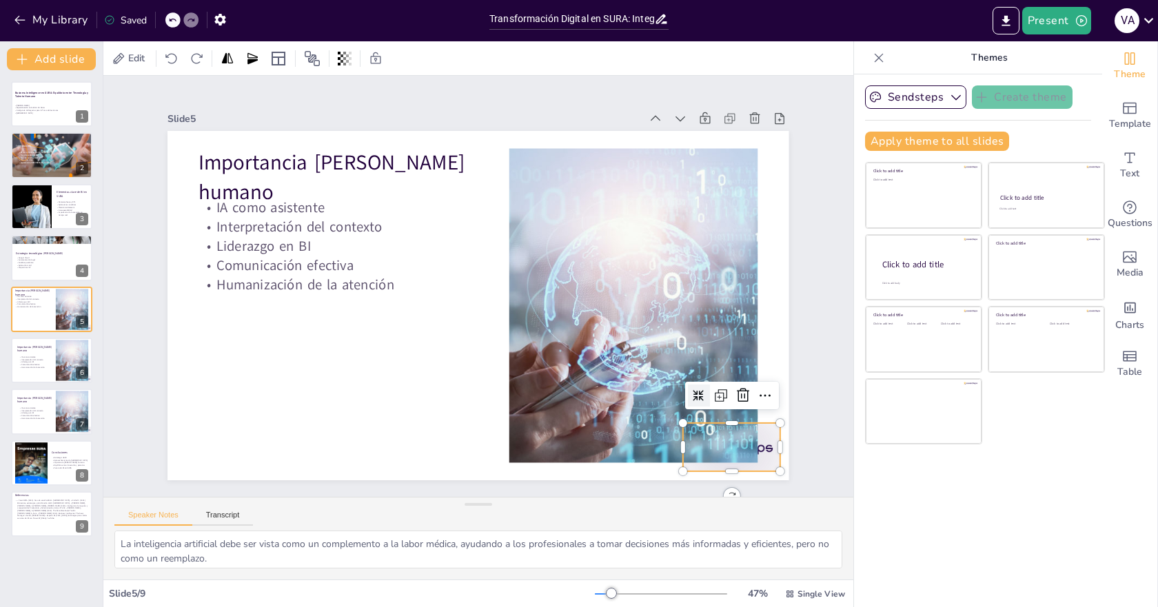
click at [756, 453] on div at bounding box center [731, 447] width 97 height 48
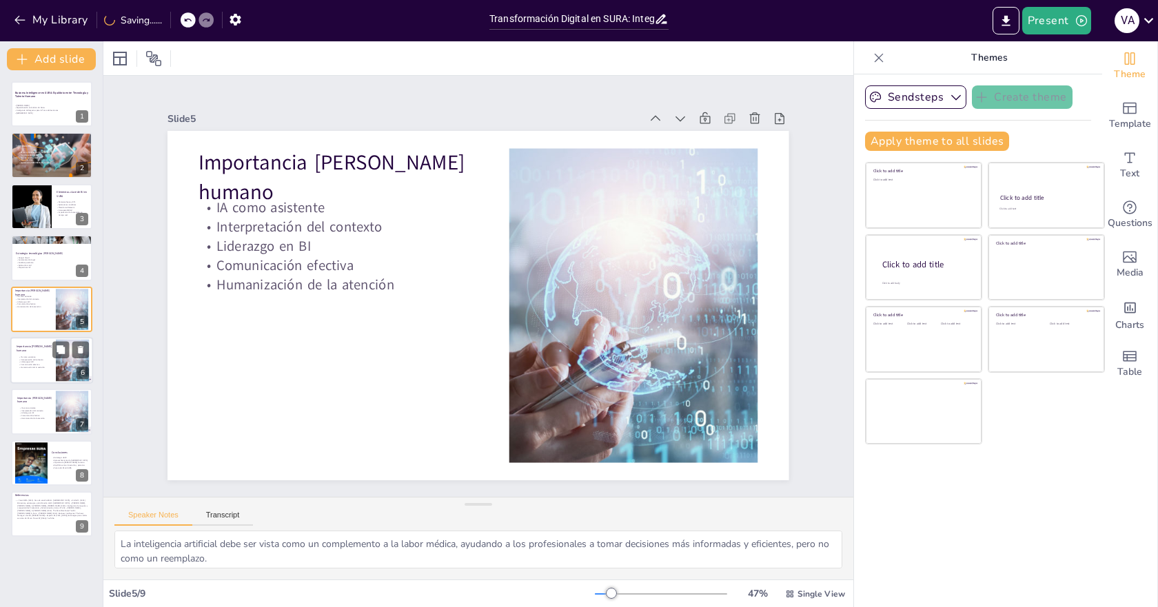
click at [59, 364] on div at bounding box center [72, 361] width 74 height 42
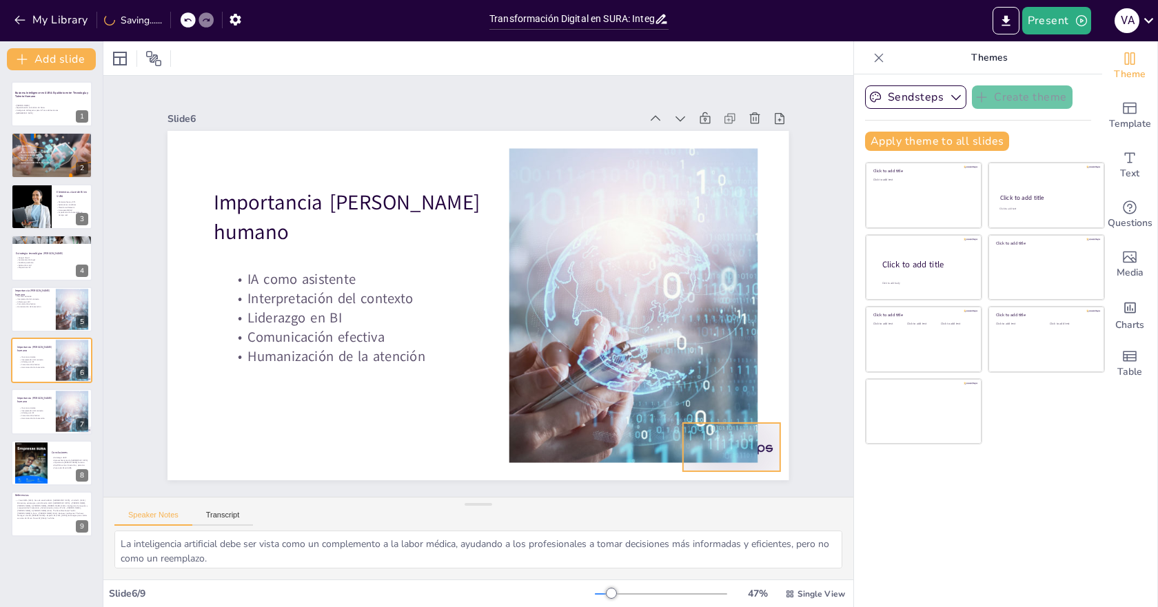
click at [762, 442] on div at bounding box center [731, 447] width 97 height 48
click at [31, 433] on div "Importancia [PERSON_NAME] humano IA como asistente Interpretación del contexto …" at bounding box center [51, 412] width 83 height 47
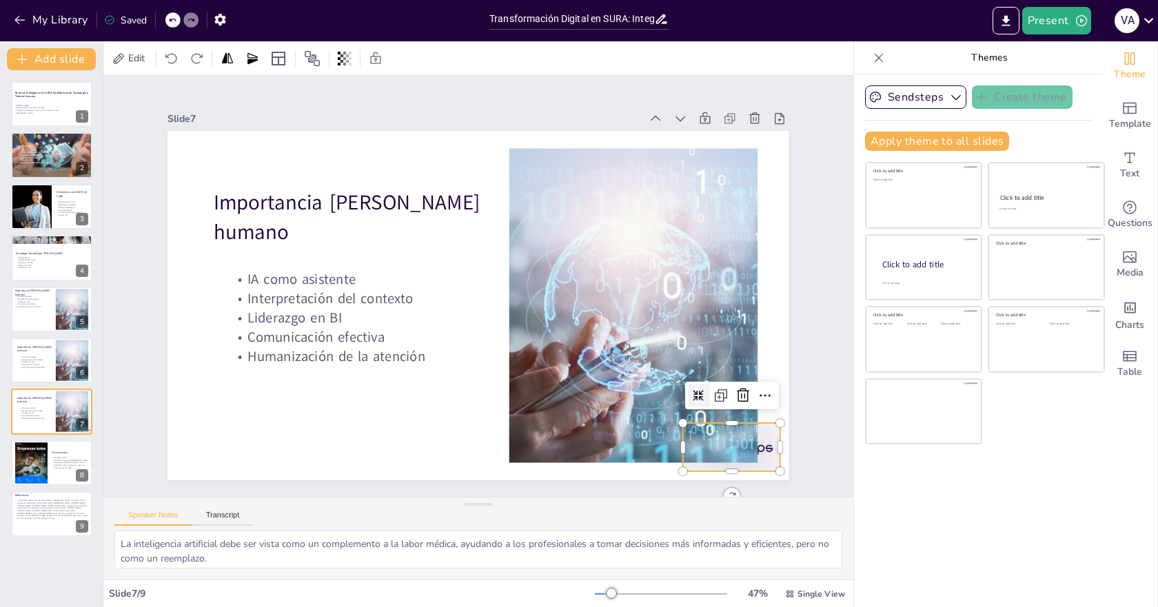
click at [759, 459] on div at bounding box center [731, 447] width 97 height 48
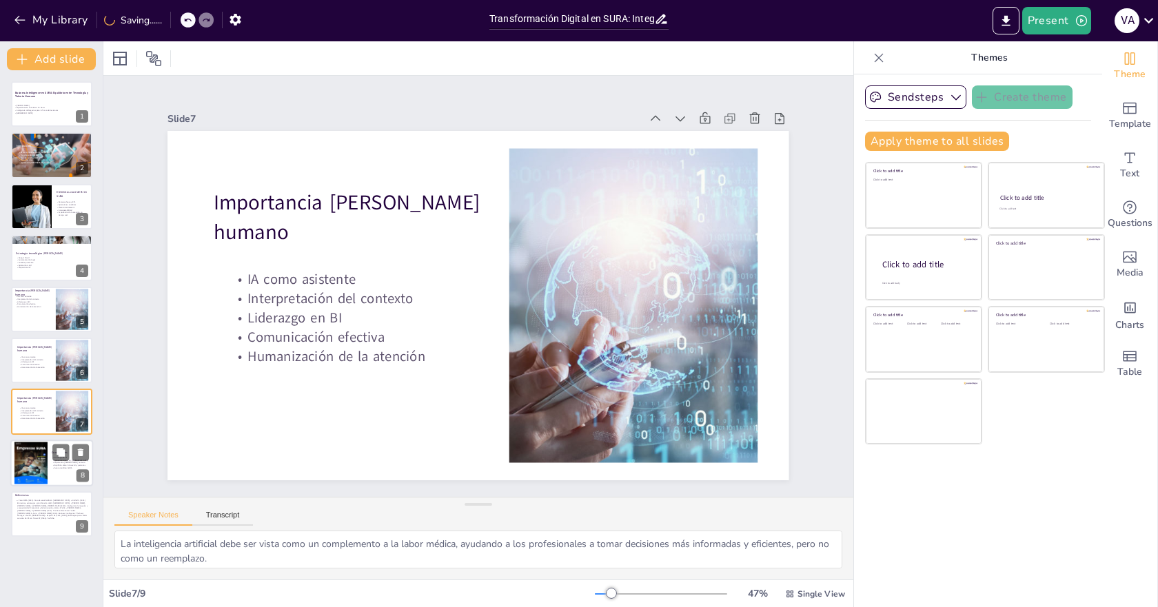
click at [46, 471] on div at bounding box center [30, 462] width 33 height 43
type textarea "La estrategia de BI en SURA es un claro ejemplo de cómo la combinación de tecno…"
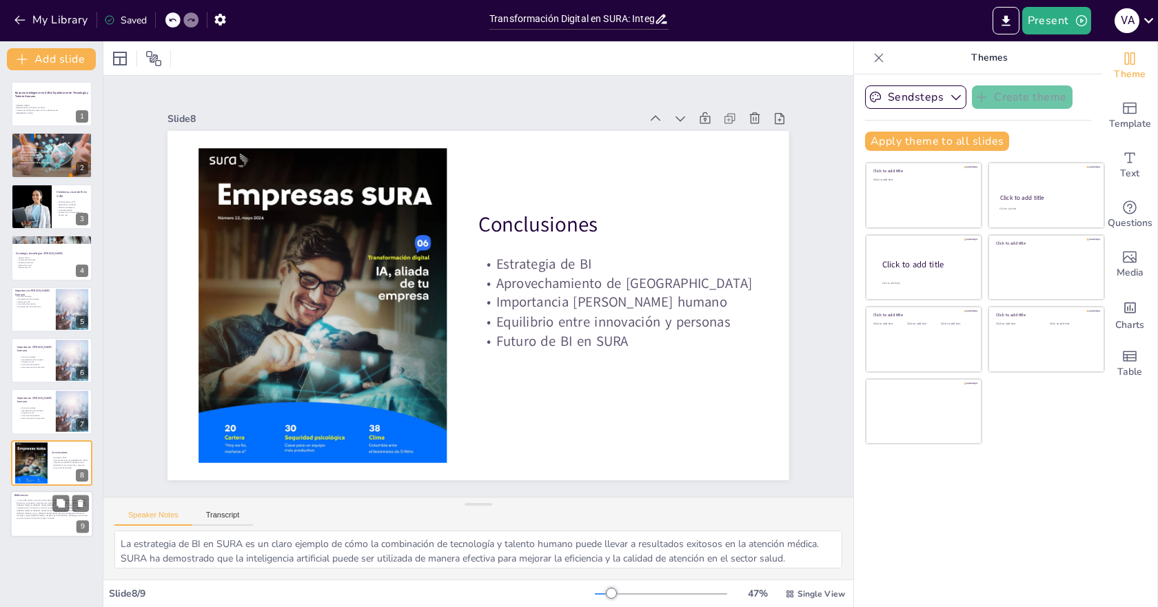
click at [34, 519] on div "• Caso SURA. (2024). Caso de estudio EAD-1. [GEOGRAPHIC_DATA]. • Unidad 2. (202…" at bounding box center [51, 518] width 75 height 39
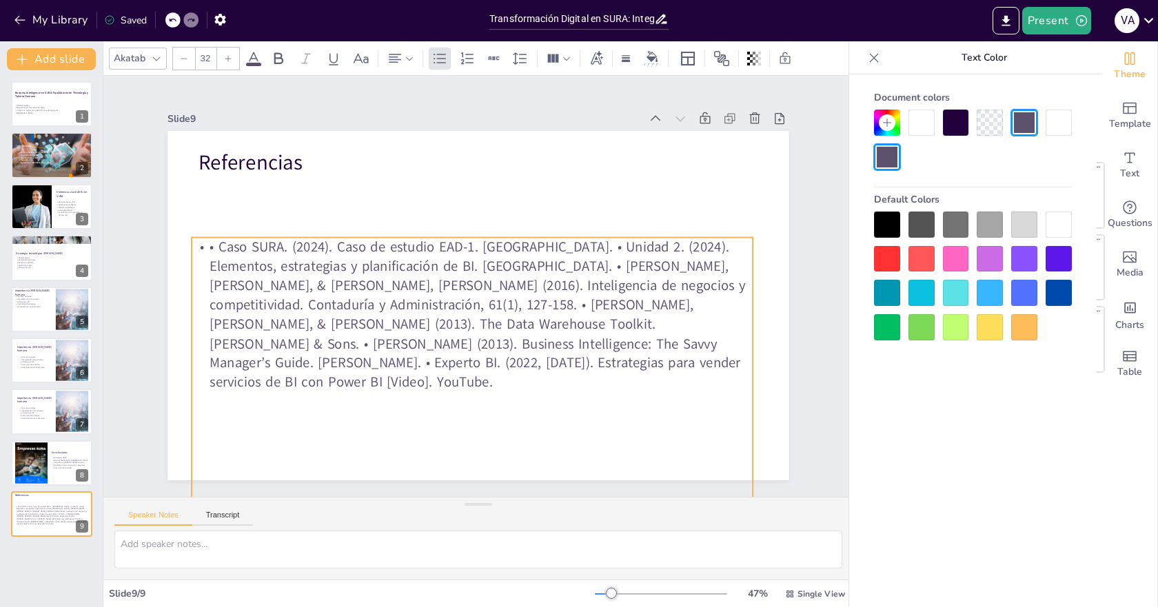
drag, startPoint x: 414, startPoint y: 257, endPoint x: 409, endPoint y: 302, distance: 45.1
click at [409, 302] on p "• Caso SURA. (2024). Caso de estudio EAD-1. [GEOGRAPHIC_DATA]. • Unidad 2. (202…" at bounding box center [472, 315] width 561 height 154
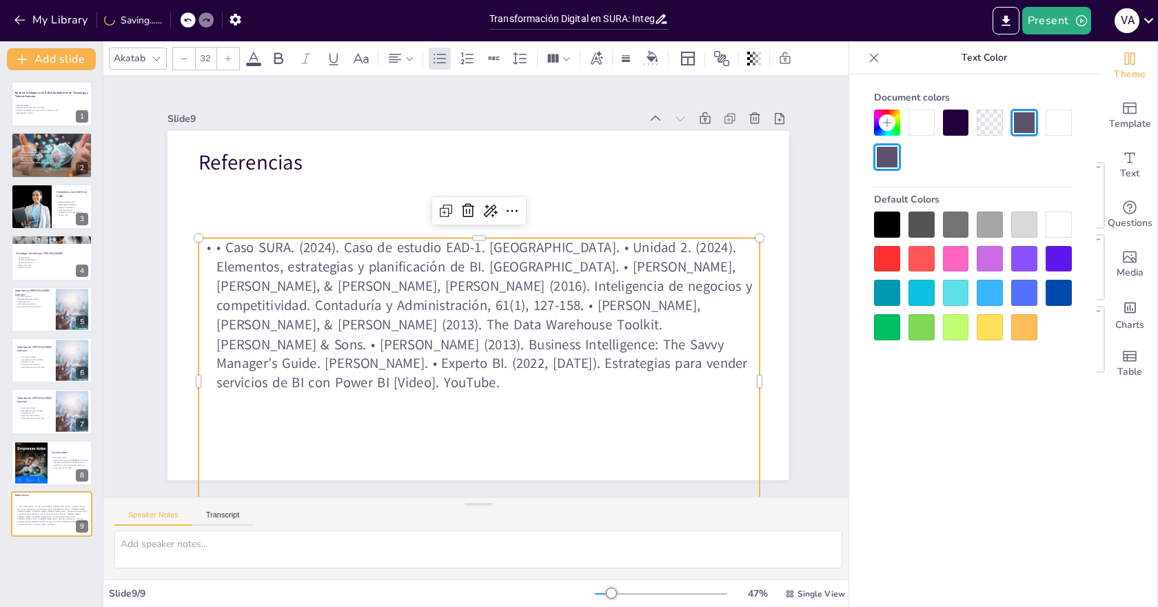
click at [205, 241] on p "• Caso SURA. (2024). Caso de estudio EAD-1. [GEOGRAPHIC_DATA]. • Unidad 2. (202…" at bounding box center [478, 315] width 561 height 154
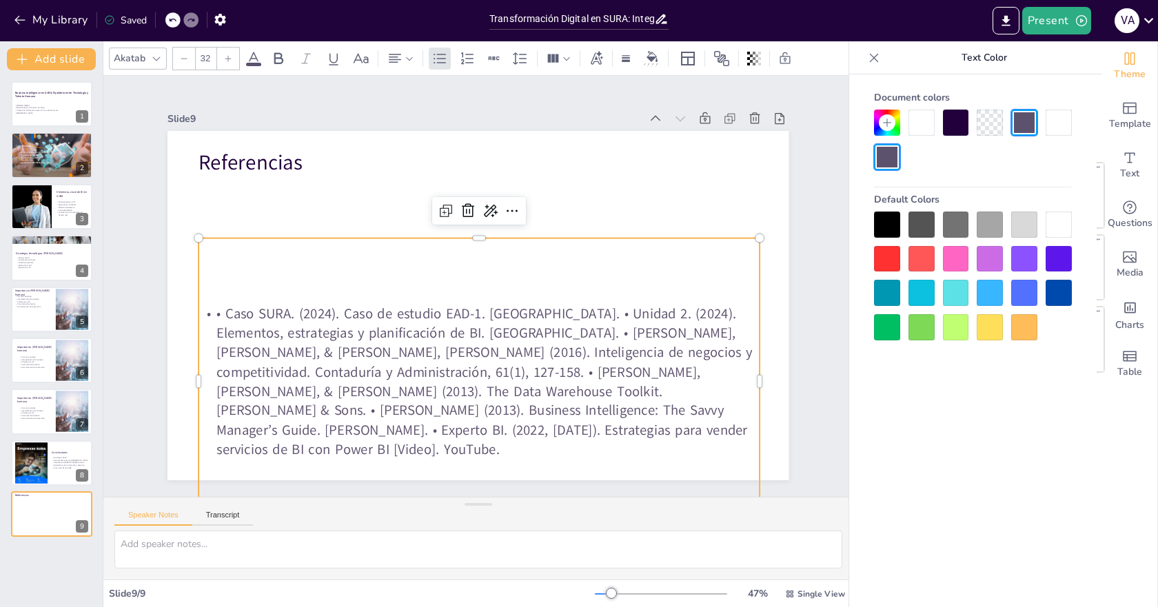
click at [206, 319] on p "• Caso SURA. (2024). Caso de estudio EAD-1. [GEOGRAPHIC_DATA]. • Unidad 2. (202…" at bounding box center [478, 382] width 561 height 154
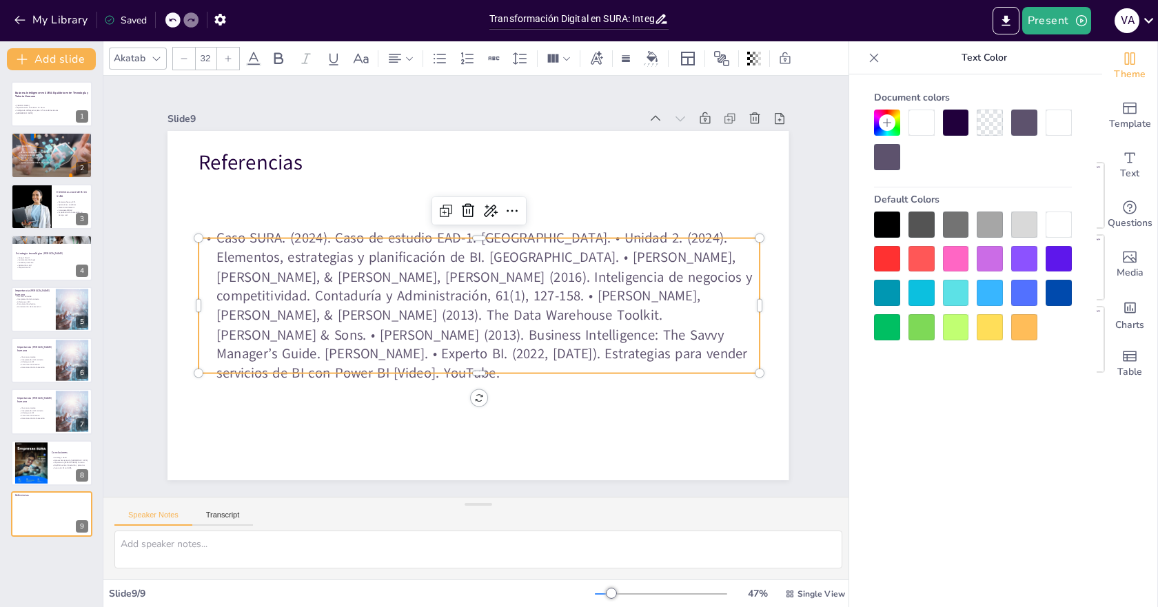
click at [687, 245] on p "Caso SURA. (2024). Caso de estudio EAD-1. [GEOGRAPHIC_DATA]. • Unidad 2. (2024)…" at bounding box center [478, 306] width 561 height 154
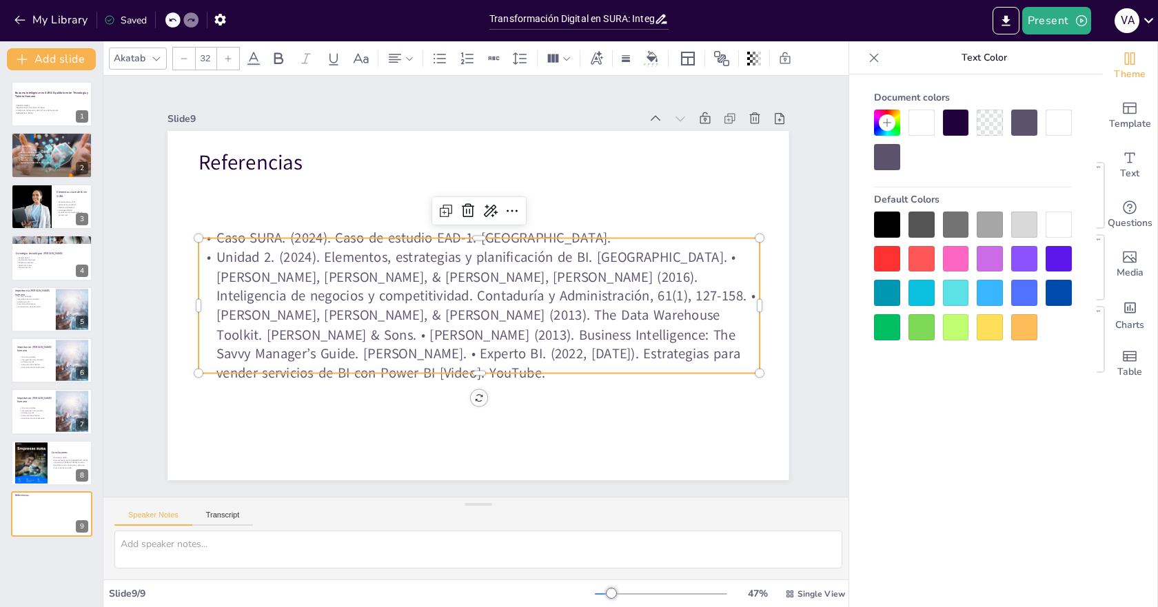
click at [274, 283] on p "Unidad 2. (2024). Elementos, estrategias y planificación de BI. [GEOGRAPHIC_DAT…" at bounding box center [478, 315] width 561 height 135
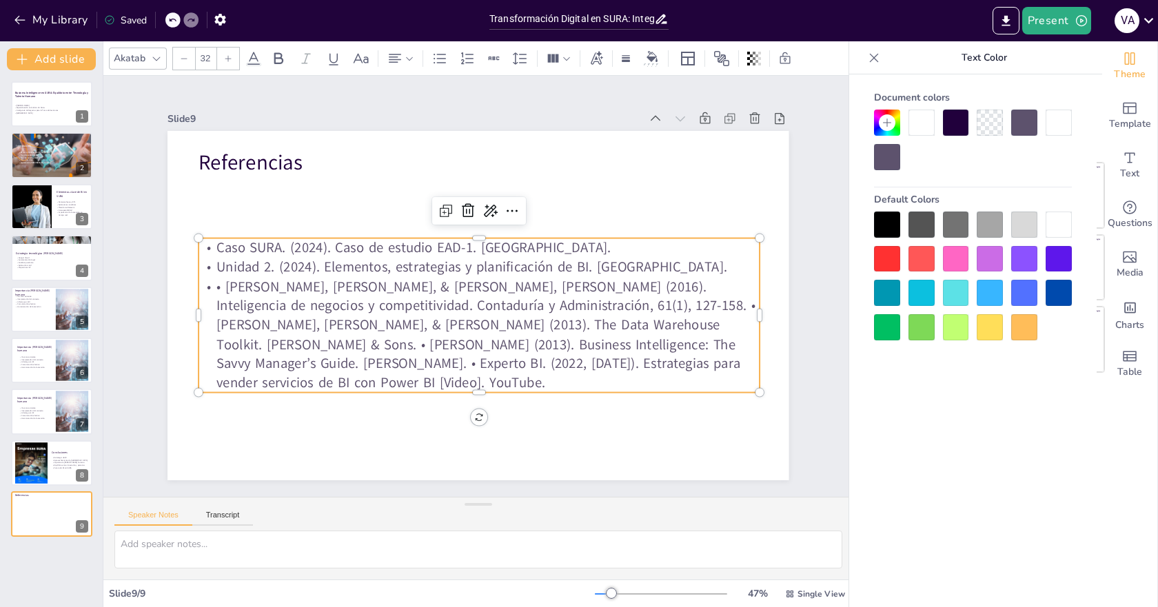
click at [477, 318] on p "• [PERSON_NAME], [PERSON_NAME], & [PERSON_NAME], [PERSON_NAME] (2016). Intelige…" at bounding box center [478, 335] width 561 height 116
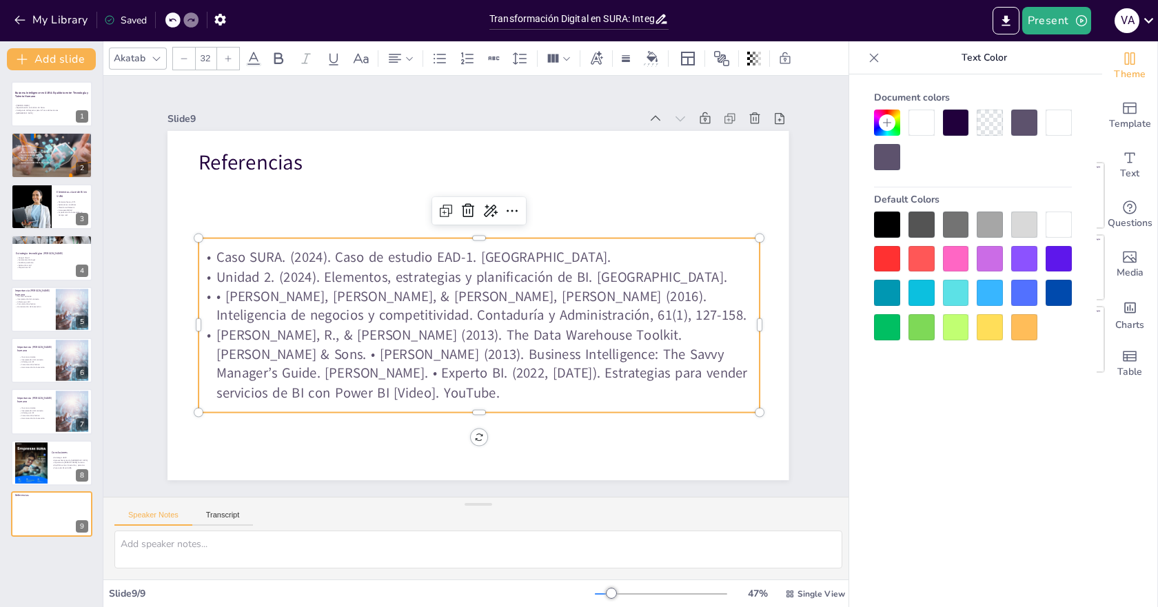
click at [695, 342] on p "[PERSON_NAME], R., & [PERSON_NAME] (2013). The Data Warehouse Toolkit. [PERSON_…" at bounding box center [478, 363] width 561 height 77
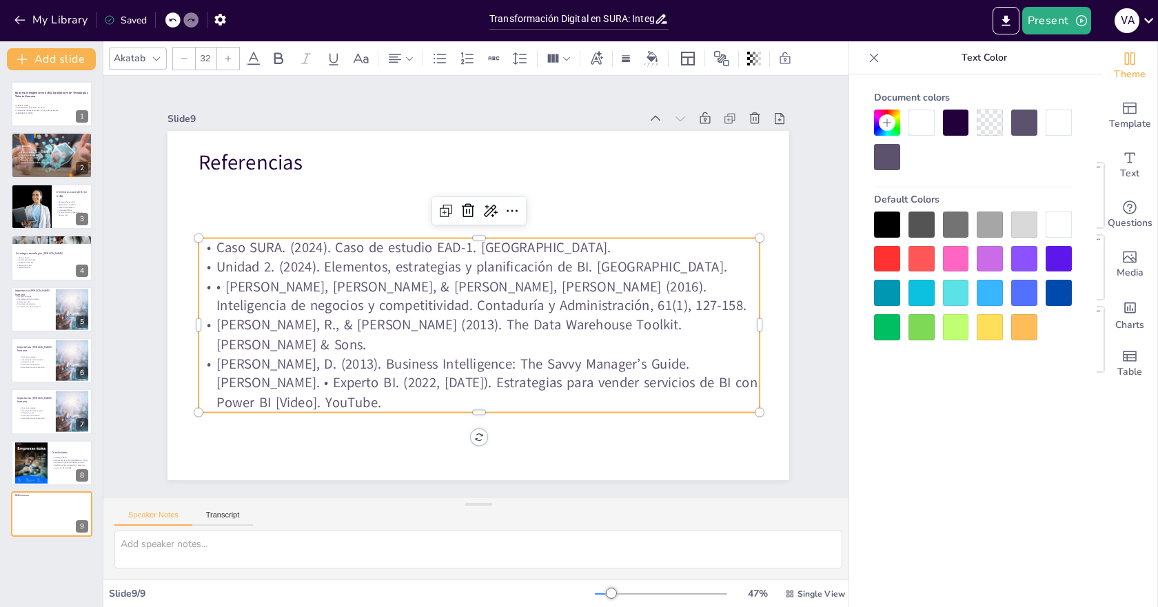
click at [206, 374] on p "[PERSON_NAME], D. (2013). Business Intelligence: The Savvy Manager’s Guide. [PE…" at bounding box center [478, 383] width 561 height 58
drag, startPoint x: 739, startPoint y: 362, endPoint x: 747, endPoint y: 369, distance: 10.3
click at [740, 364] on p "[PERSON_NAME], D. (2013). Business Intelligence: The Savvy Manager’s Guide. [PE…" at bounding box center [478, 383] width 561 height 58
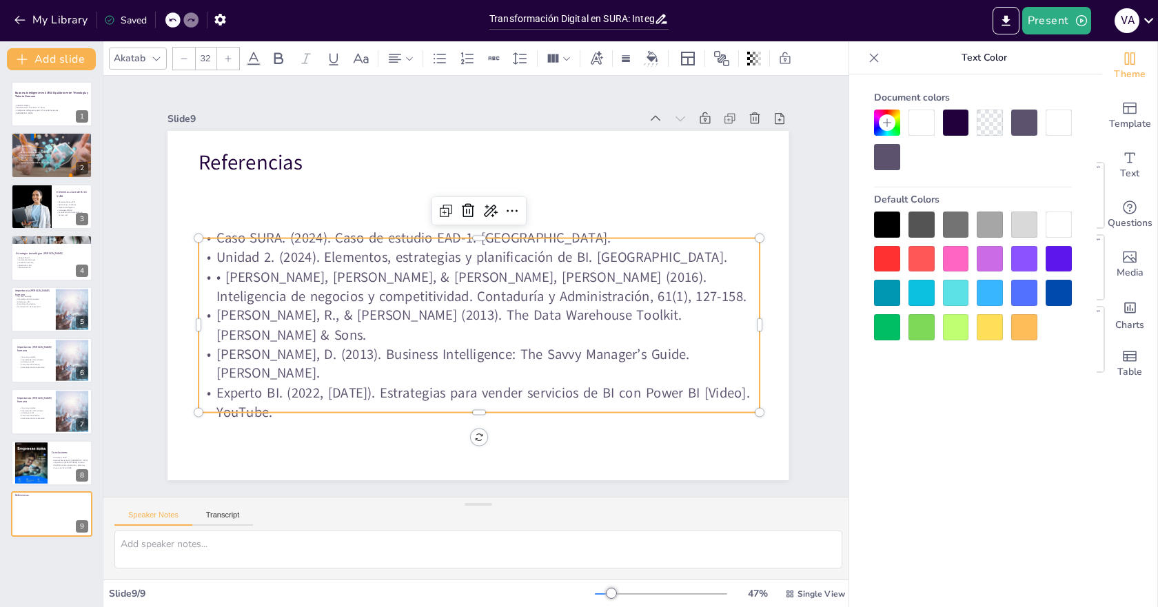
click at [219, 305] on p "• [PERSON_NAME], [PERSON_NAME], & [PERSON_NAME], [PERSON_NAME] (2016). Intelige…" at bounding box center [478, 286] width 561 height 39
